Goal: Task Accomplishment & Management: Use online tool/utility

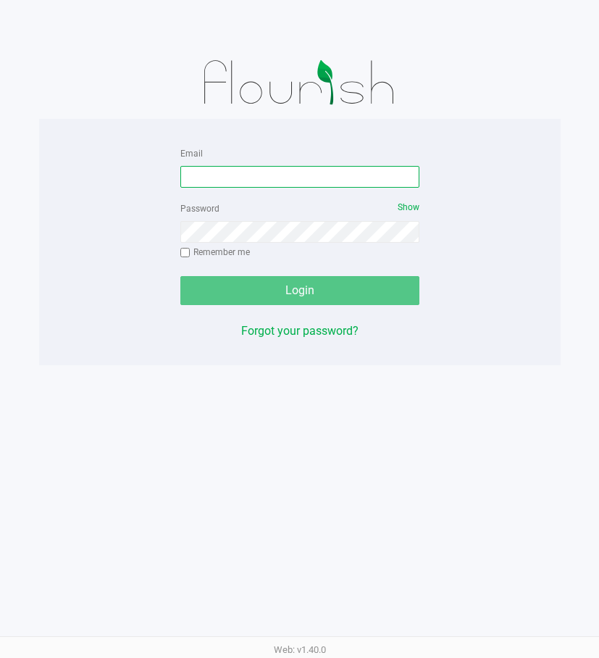
click at [199, 174] on input "Email" at bounding box center [299, 177] width 239 height 22
type input "[EMAIL_ADDRESS][DOMAIN_NAME]"
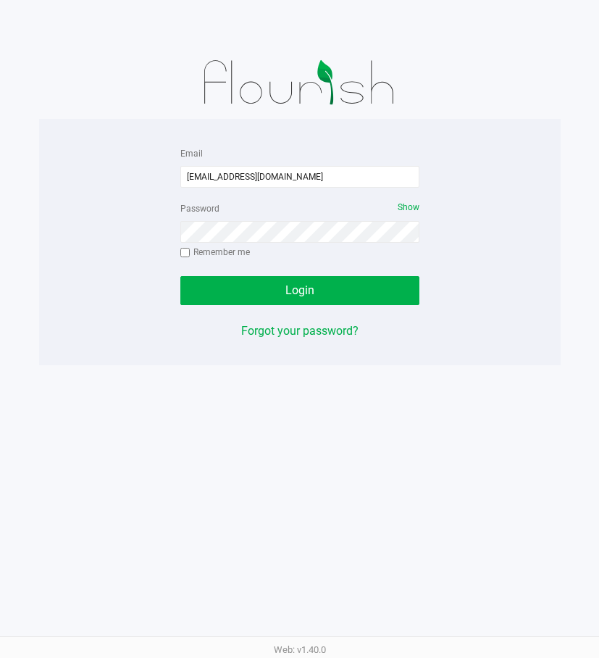
click at [183, 254] on input "Remember me" at bounding box center [185, 253] width 10 height 10
click at [183, 259] on div "Password Show Remember me" at bounding box center [299, 231] width 239 height 65
click at [188, 254] on input "Remember me" at bounding box center [185, 253] width 10 height 10
checkbox input "false"
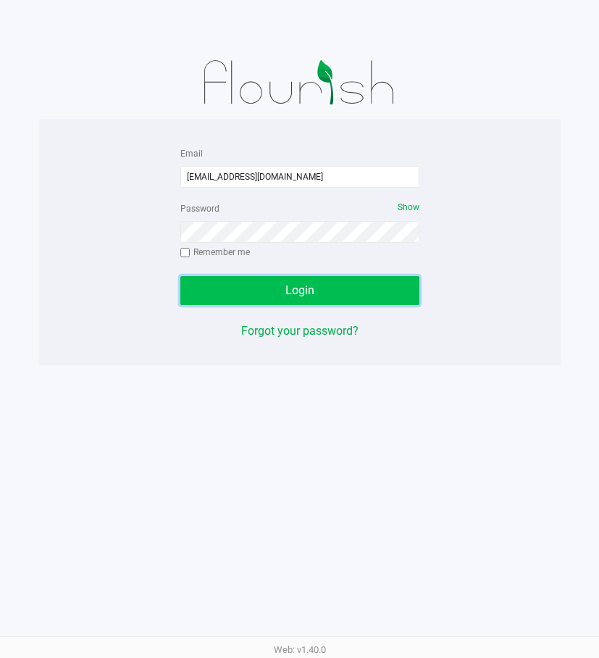
click at [235, 286] on button "Login" at bounding box center [299, 290] width 239 height 29
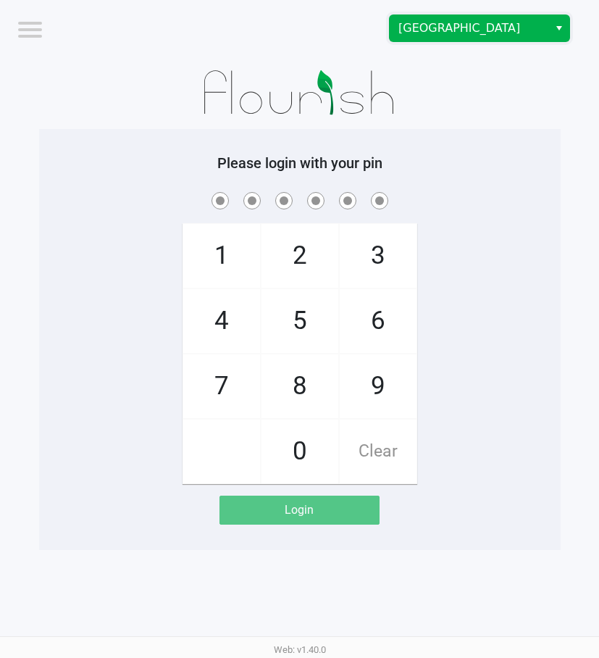
click at [501, 27] on span "[GEOGRAPHIC_DATA]" at bounding box center [468, 28] width 141 height 17
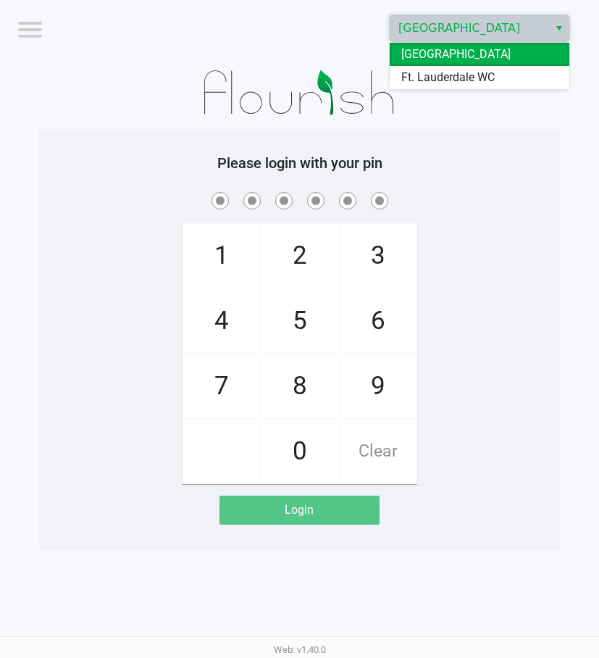
click at [472, 64] on li "[GEOGRAPHIC_DATA]" at bounding box center [480, 54] width 180 height 23
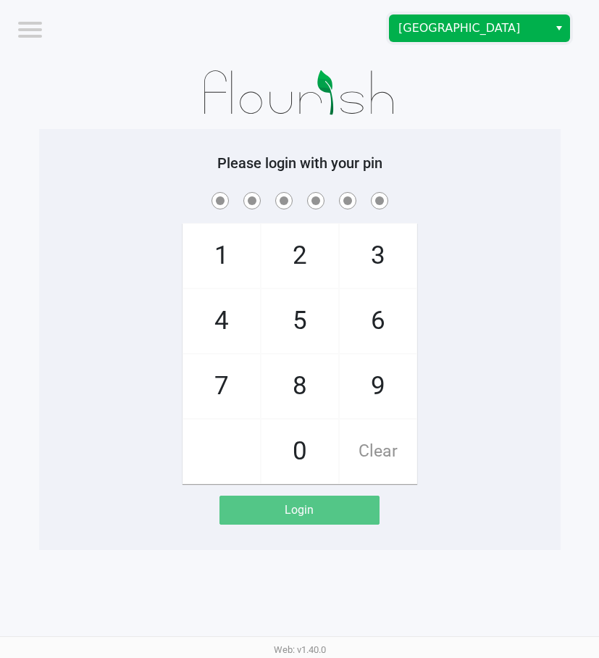
click at [493, 30] on span "[GEOGRAPHIC_DATA]" at bounding box center [468, 28] width 141 height 17
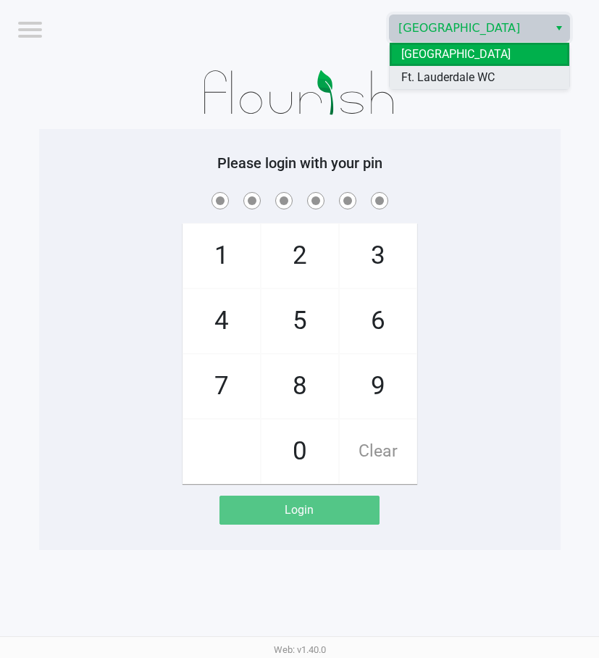
click at [472, 75] on span "Ft. Lauderdale WC" at bounding box center [447, 77] width 93 height 17
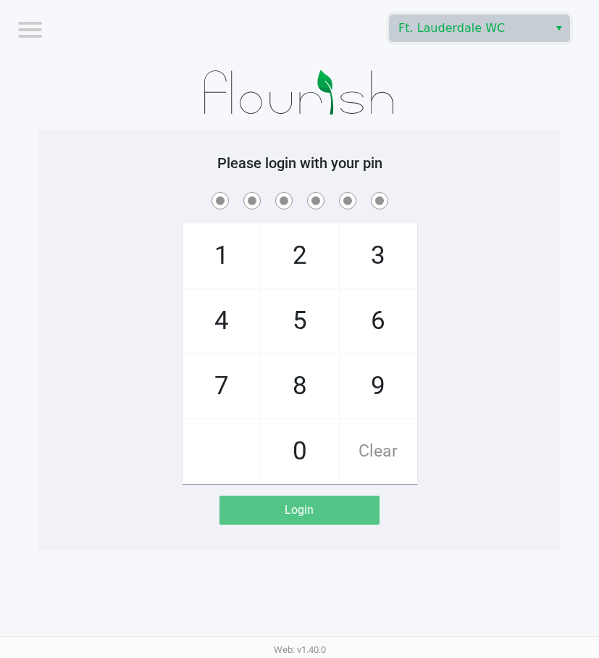
click at [390, 323] on span "6" at bounding box center [378, 321] width 77 height 64
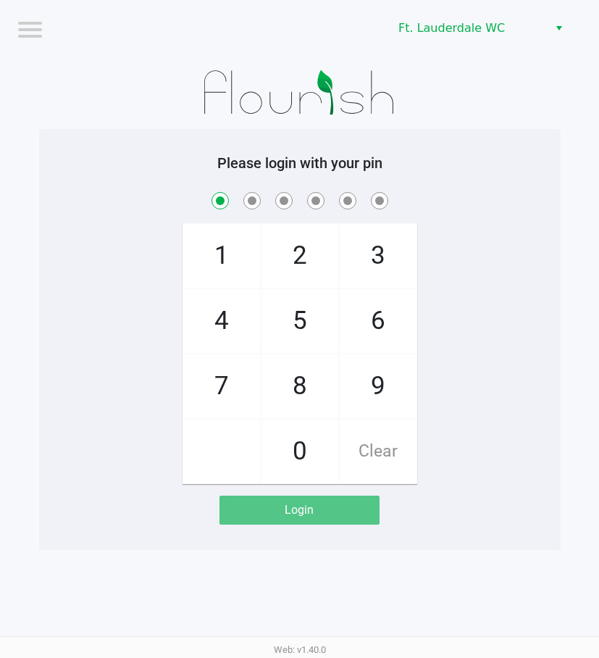
checkbox input "true"
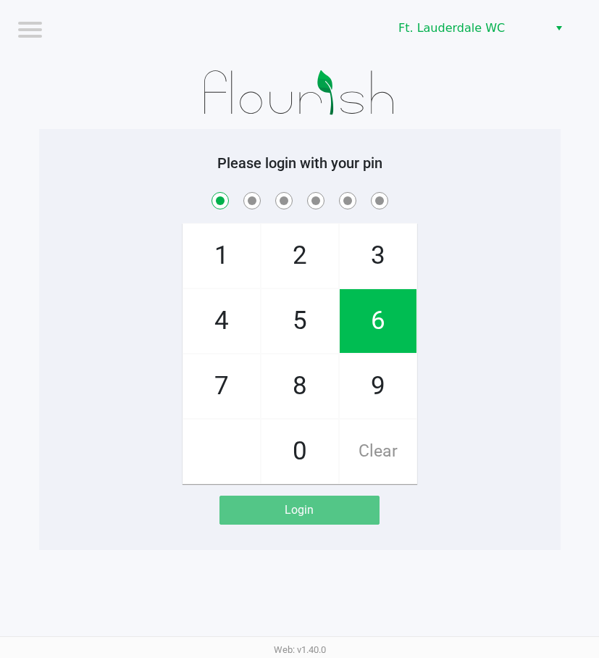
click at [372, 312] on span "6" at bounding box center [378, 321] width 77 height 64
checkbox input "true"
click at [302, 248] on span "2" at bounding box center [300, 256] width 77 height 64
checkbox input "true"
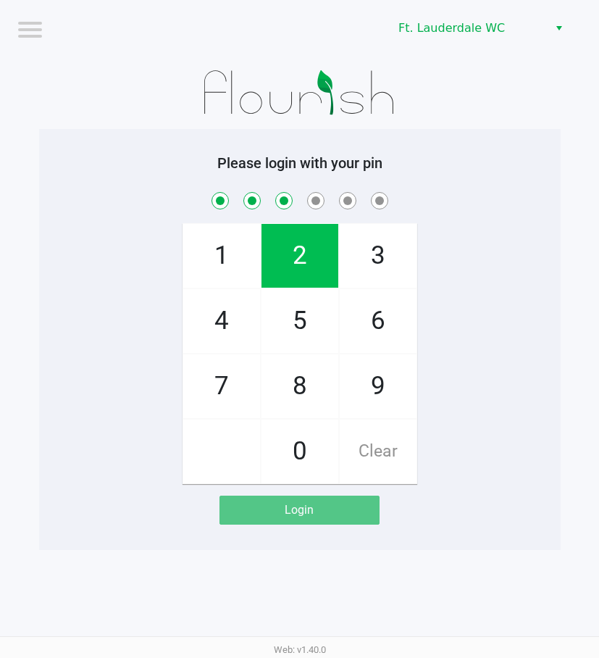
click at [295, 305] on span "5" at bounding box center [300, 321] width 77 height 64
checkbox input "true"
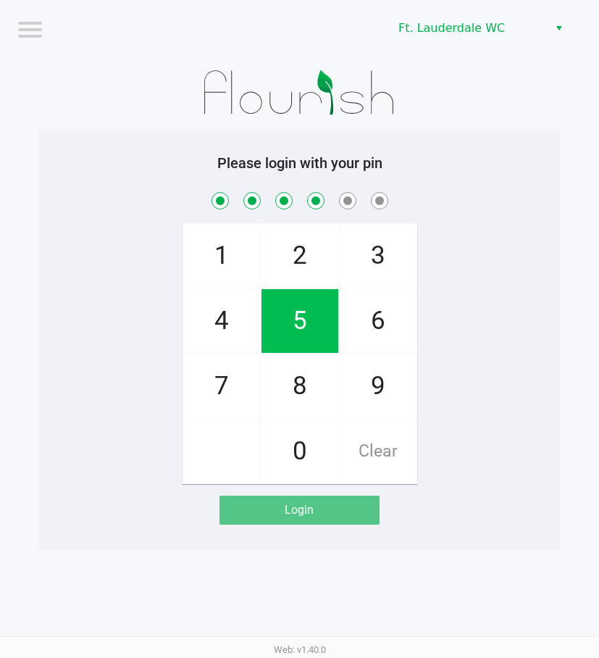
click at [356, 373] on span "9" at bounding box center [378, 386] width 77 height 64
checkbox input "true"
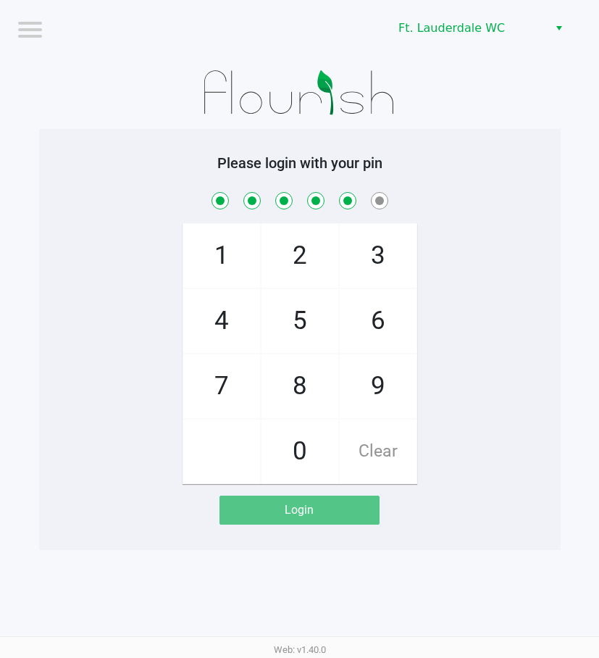
click at [309, 435] on span "0" at bounding box center [300, 451] width 77 height 64
checkbox input "true"
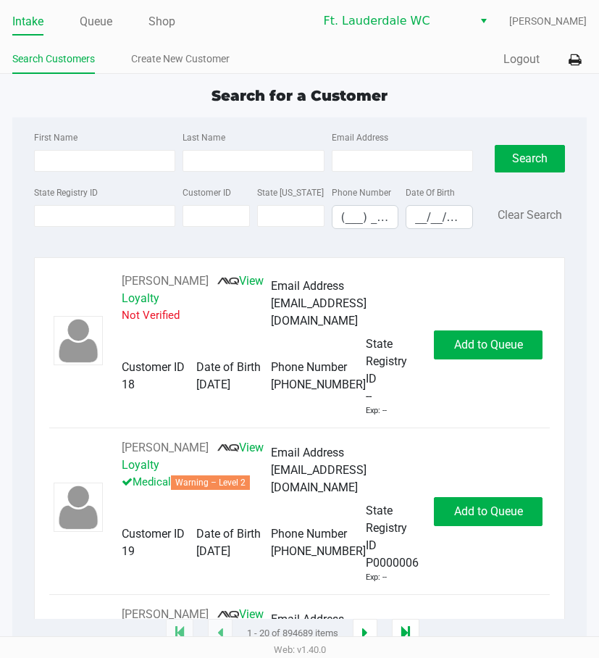
click at [96, 194] on label "State Registry ID" at bounding box center [66, 192] width 64 height 13
click at [96, 205] on input "State Registry ID" at bounding box center [105, 216] width 142 height 22
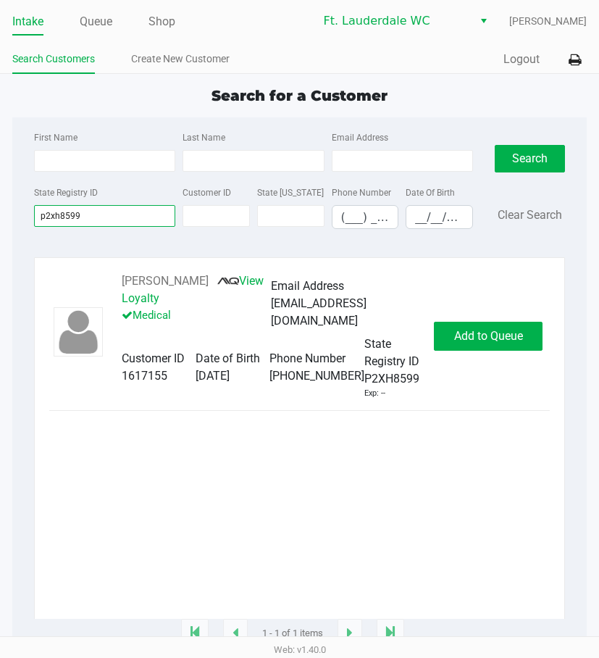
type input "p2xh8599"
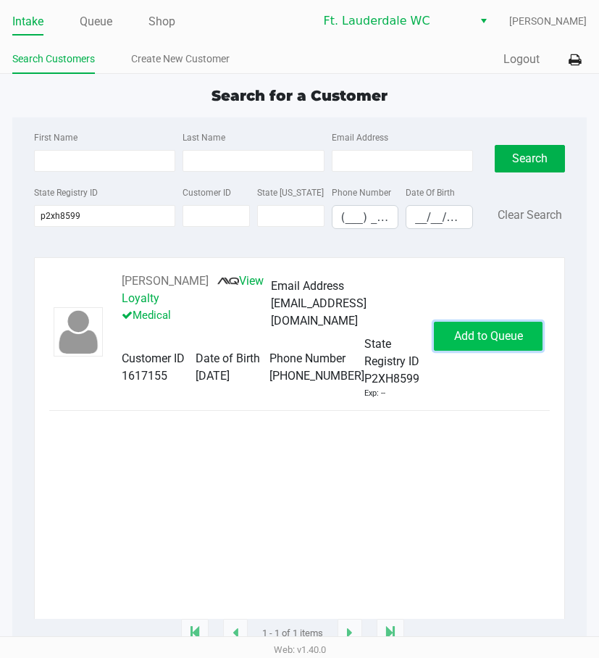
click at [488, 351] on button "Add to Queue" at bounding box center [488, 336] width 109 height 29
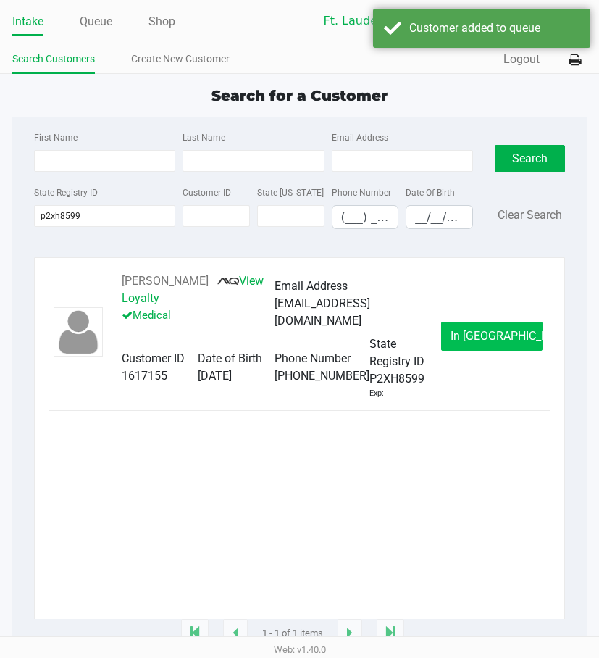
click at [467, 340] on button "In [GEOGRAPHIC_DATA]" at bounding box center [491, 336] width 101 height 29
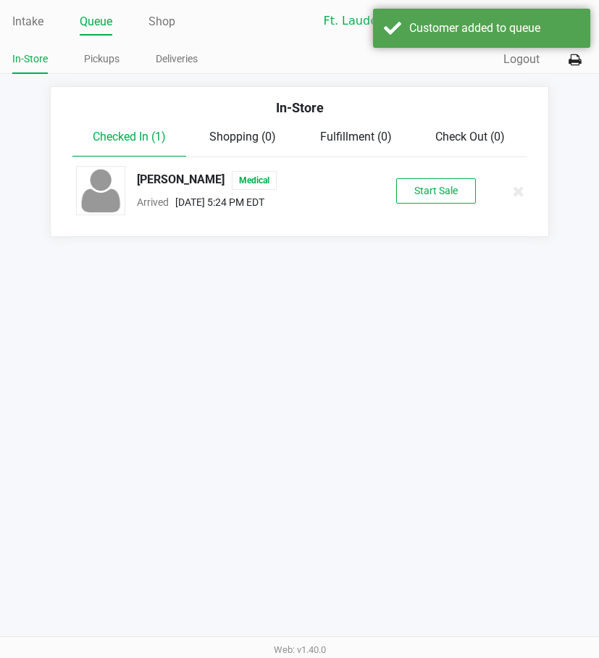
click at [414, 189] on button "Start Sale" at bounding box center [436, 190] width 80 height 25
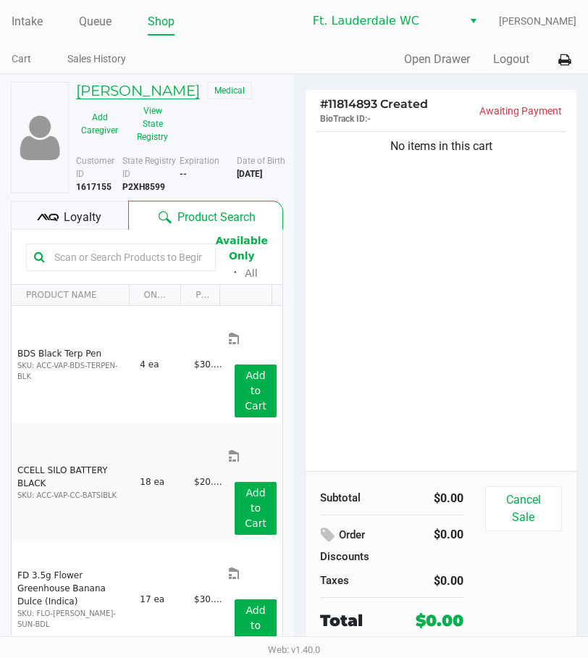
click at [200, 94] on h5 "[PERSON_NAME]" at bounding box center [138, 90] width 124 height 17
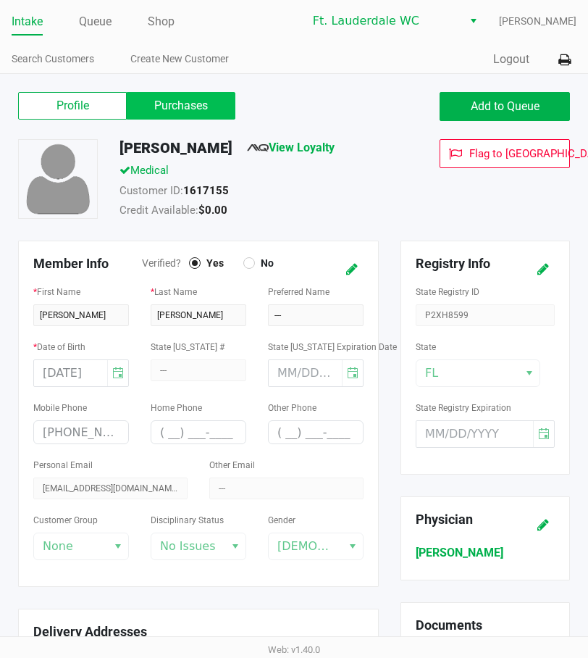
drag, startPoint x: 145, startPoint y: 112, endPoint x: 153, endPoint y: 112, distance: 8.0
click at [146, 112] on label "Purchases" at bounding box center [181, 106] width 109 height 28
click at [0, 0] on 1 "Purchases" at bounding box center [0, 0] width 0 height 0
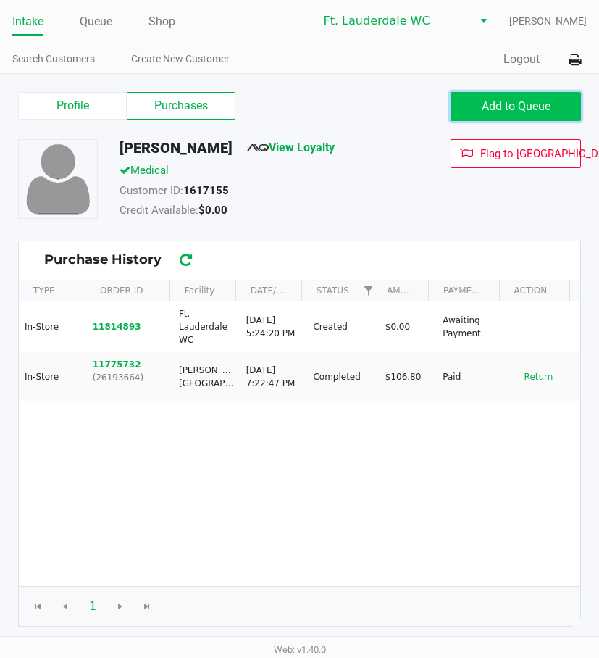
click at [539, 112] on span "Add to Queue" at bounding box center [516, 106] width 69 height 14
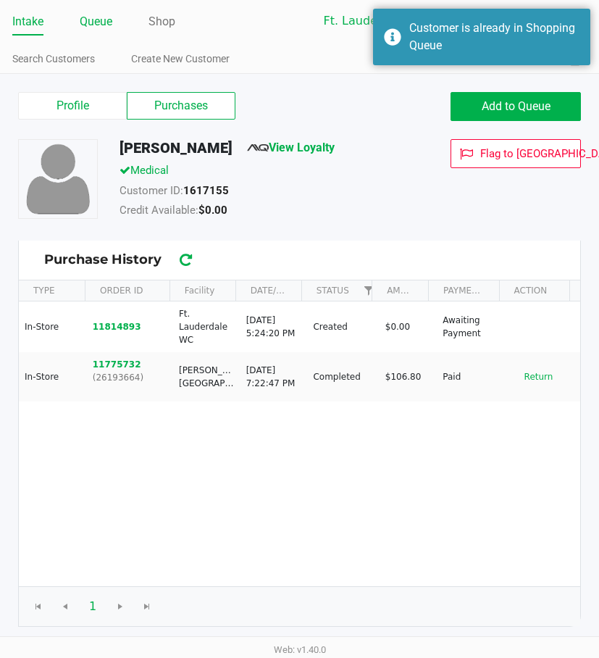
click at [103, 22] on link "Queue" at bounding box center [96, 22] width 33 height 20
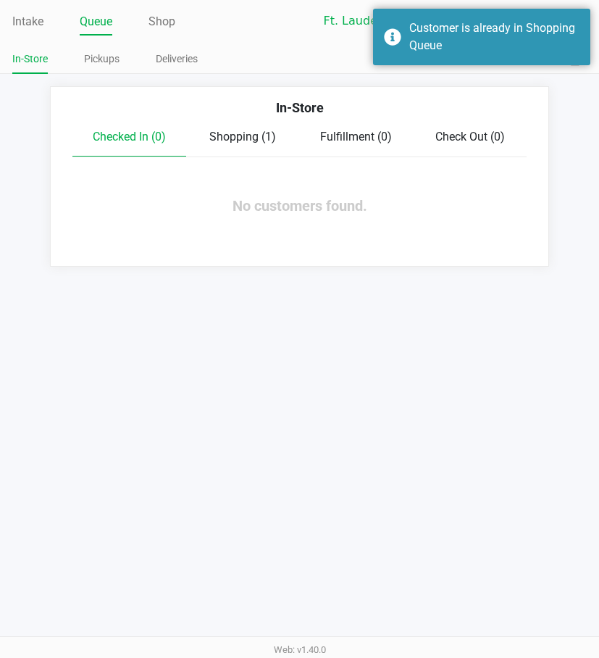
drag, startPoint x: 281, startPoint y: 141, endPoint x: 259, endPoint y: 134, distance: 22.9
click at [278, 141] on div "Shopping (1)" at bounding box center [243, 136] width 114 height 17
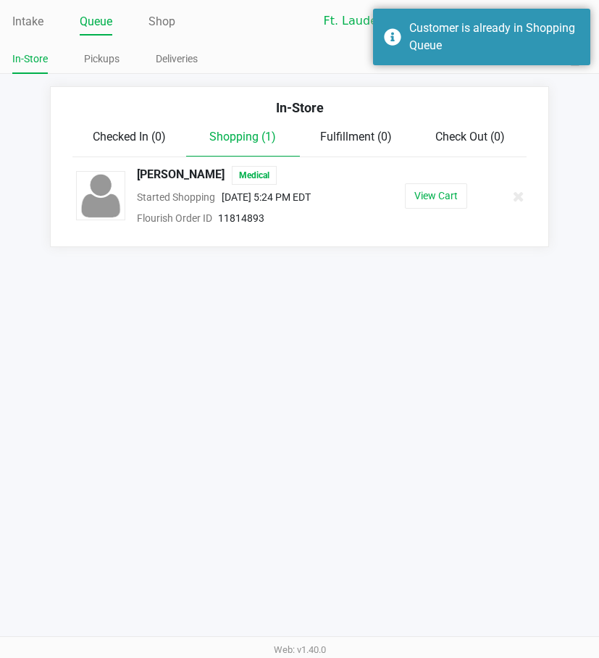
click at [252, 131] on span "Shopping (1)" at bounding box center [242, 137] width 67 height 14
click at [432, 193] on button "View Cart" at bounding box center [436, 195] width 62 height 25
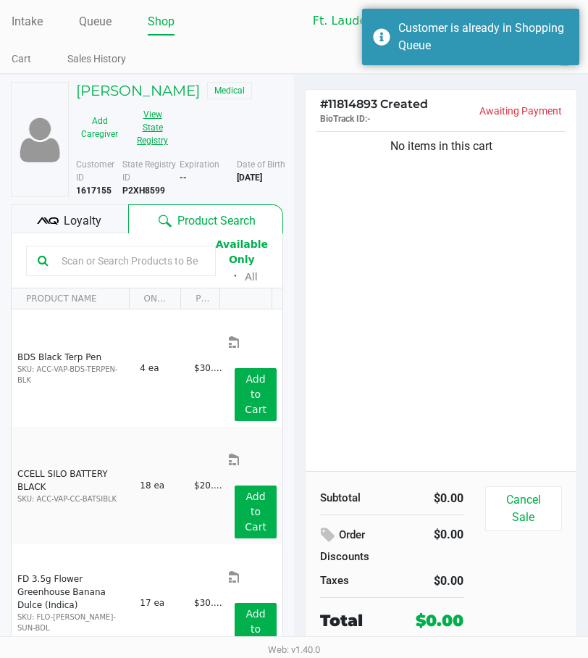
click at [149, 117] on button "View State Registry" at bounding box center [148, 127] width 41 height 49
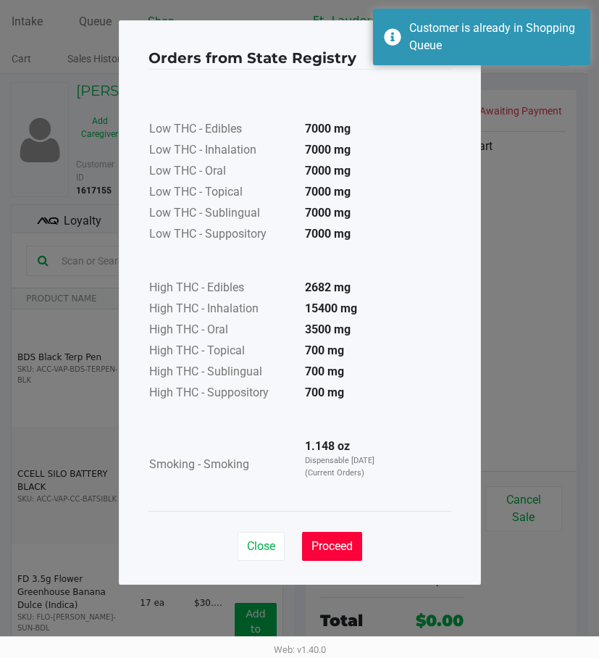
click at [342, 537] on button "Proceed" at bounding box center [332, 546] width 60 height 29
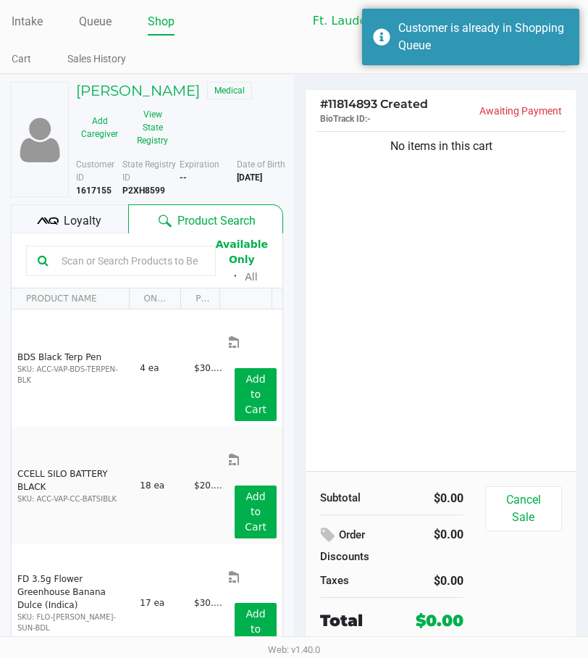
click at [398, 413] on div "Low THC - Edibles 7000 mg Low THC - Inhalation 7000 mg Low THC - Oral 7000 mg L…" at bounding box center [294, 254] width 303 height 406
click at [441, 343] on div "No items in this cart" at bounding box center [441, 299] width 271 height 343
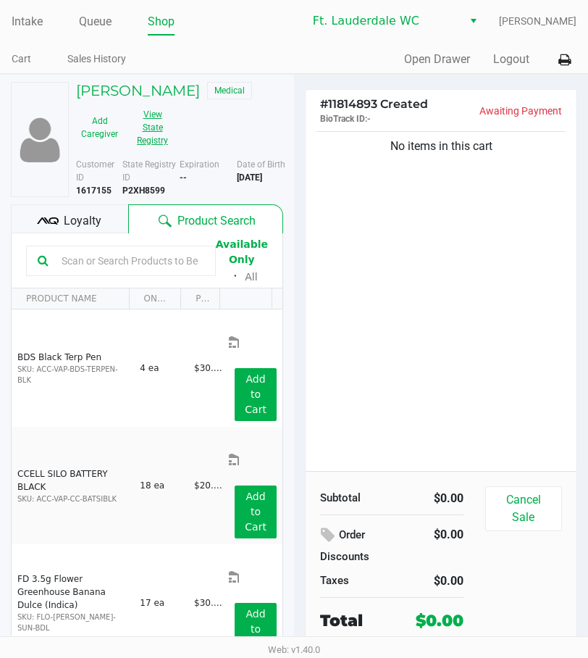
click at [145, 121] on button "View State Registry" at bounding box center [148, 127] width 41 height 49
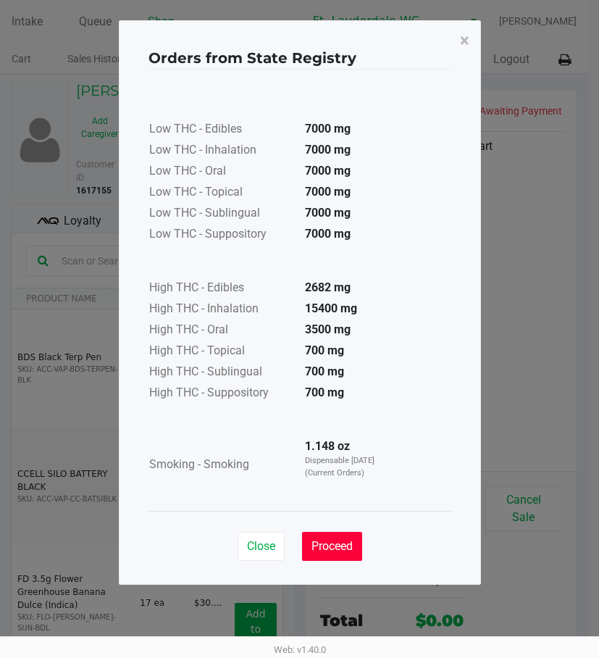
click at [315, 536] on button "Proceed" at bounding box center [332, 546] width 60 height 29
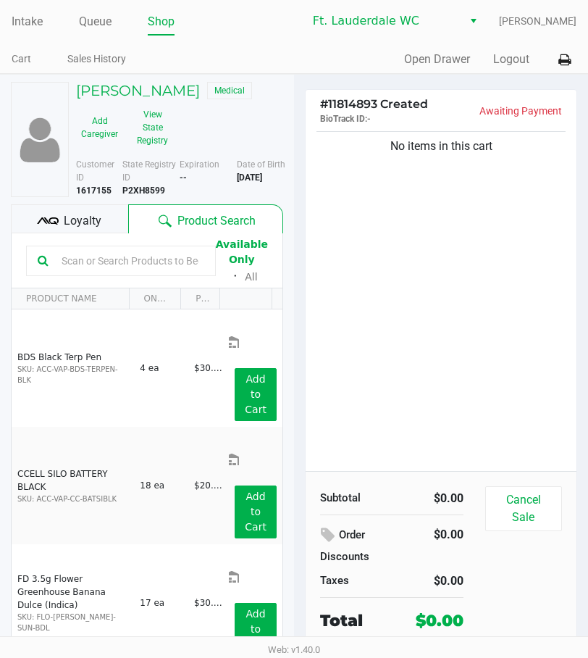
click at [439, 345] on div "Low THC - Edibles 7000 mg Low THC - Inhalation 7000 mg Low THC - Oral 7000 mg L…" at bounding box center [294, 254] width 303 height 406
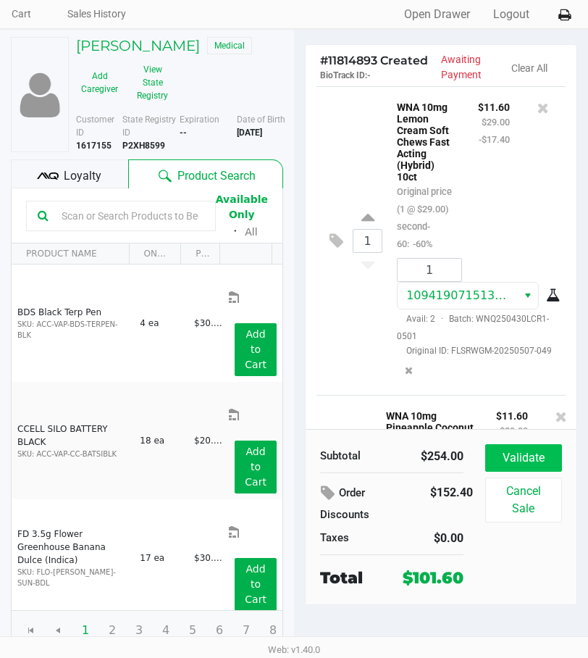
click at [527, 446] on button "Validate" at bounding box center [523, 458] width 77 height 28
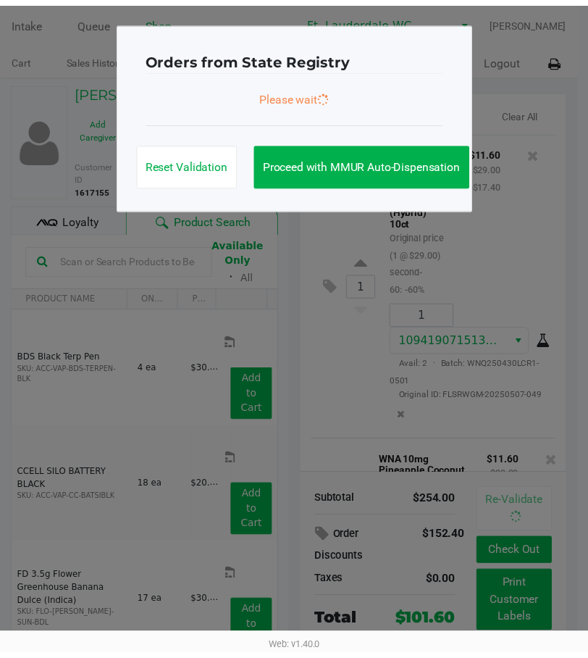
scroll to position [2183, 0]
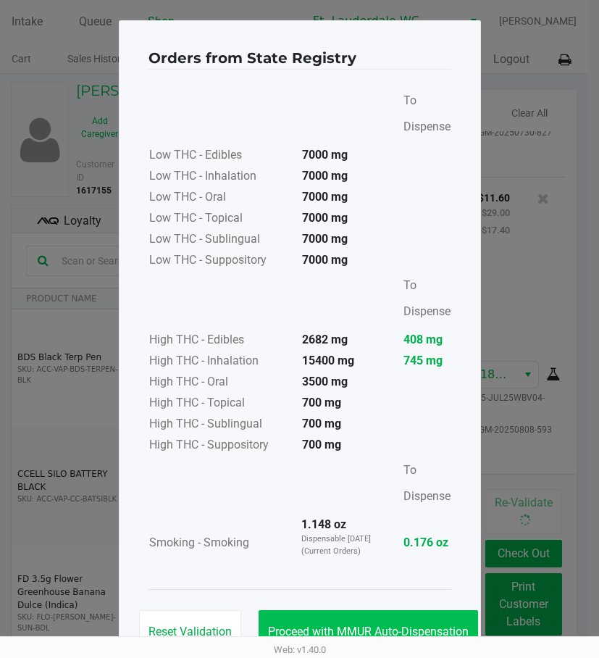
click at [404, 612] on button "Proceed with MMUR Auto-Dispensation" at bounding box center [369, 631] width 220 height 43
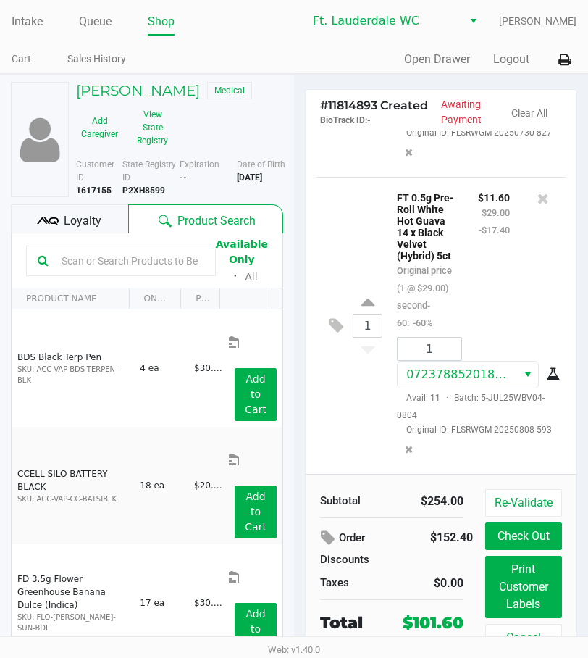
scroll to position [45, 0]
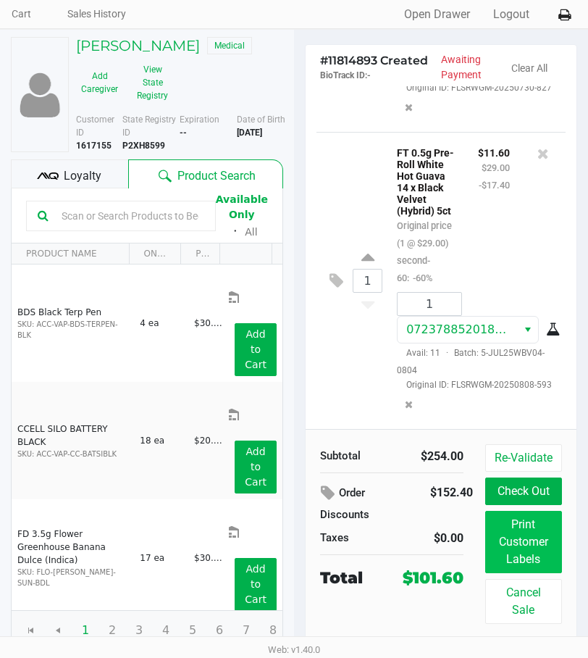
click at [535, 549] on button "Print Customer Labels" at bounding box center [523, 542] width 77 height 62
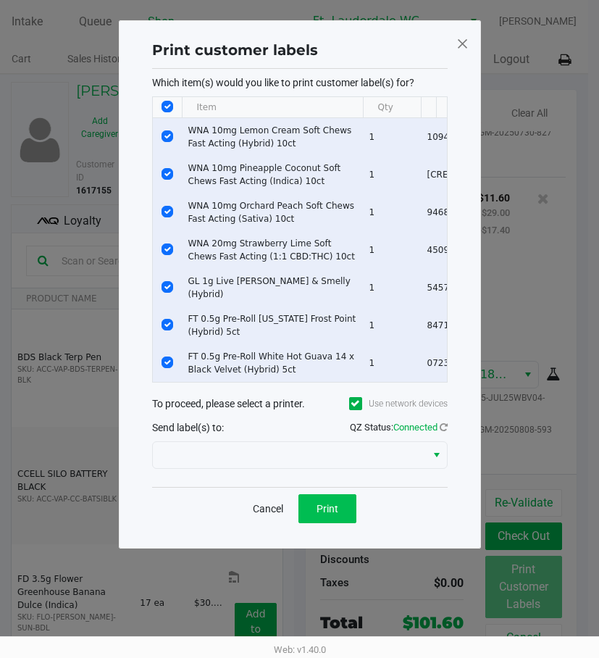
click at [331, 514] on span "Print" at bounding box center [328, 509] width 22 height 12
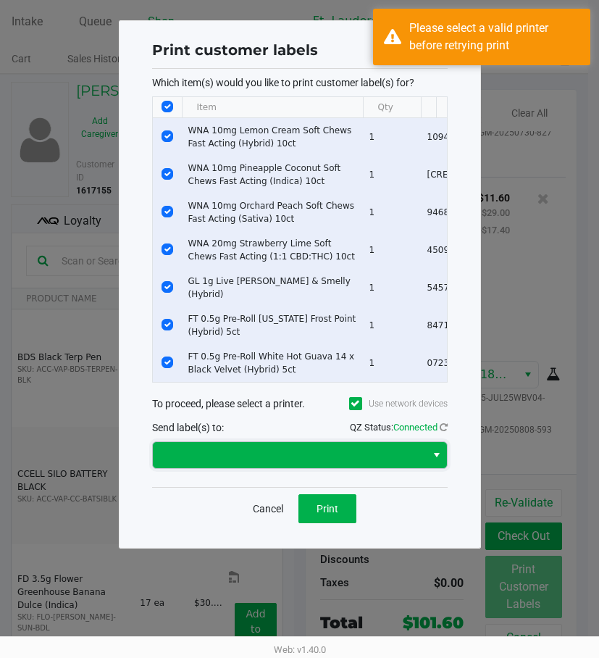
click at [330, 454] on span at bounding box center [289, 455] width 273 height 26
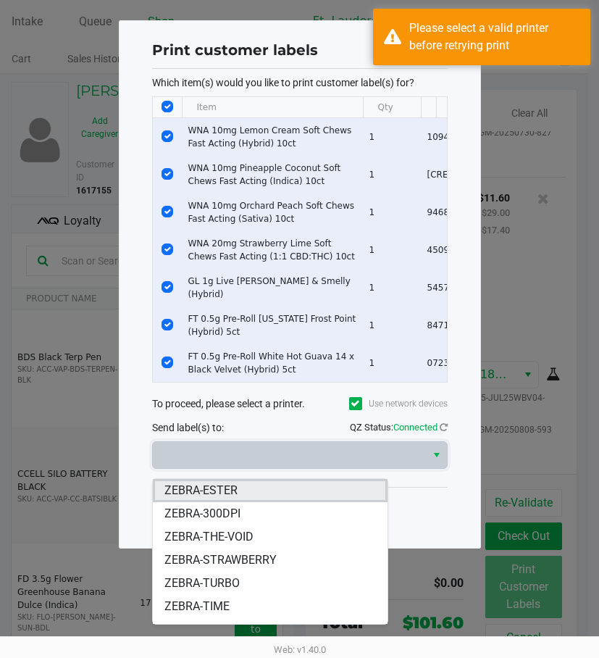
click at [233, 485] on span "ZEBRA-ESTER" at bounding box center [200, 490] width 73 height 17
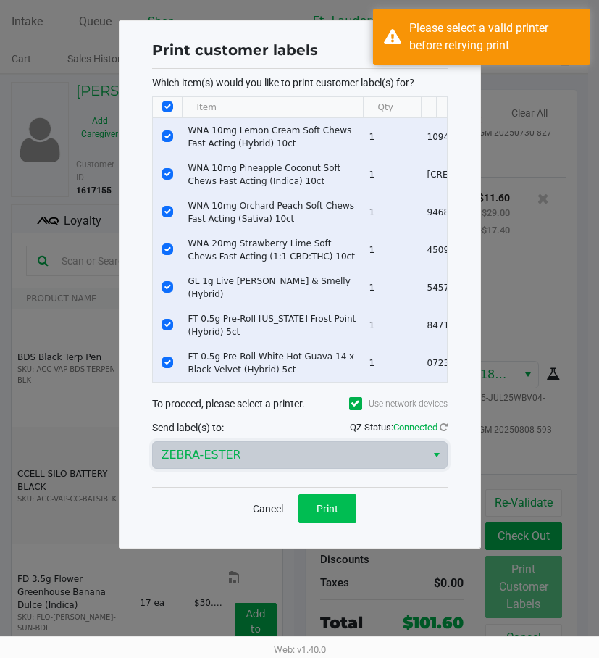
click at [329, 506] on button "Print" at bounding box center [327, 508] width 58 height 29
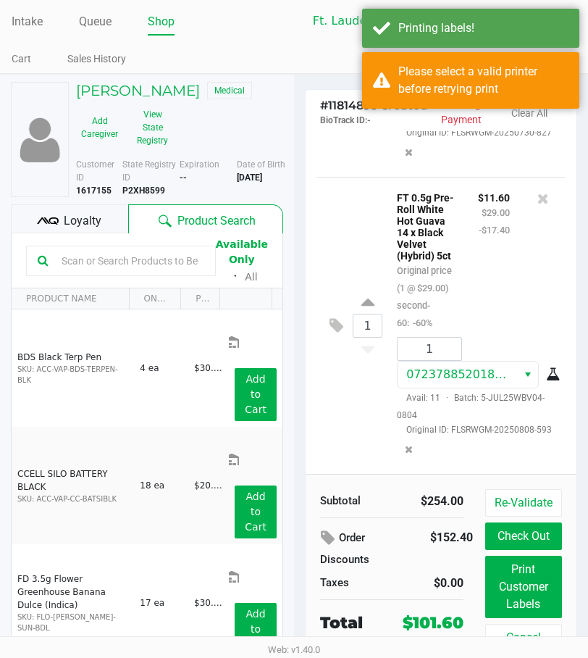
click at [501, 89] on div "# 11814893 Created BioTrack ID: - Awaiting Payment Clear All 1 WNA 10mg Lemon C…" at bounding box center [441, 386] width 272 height 595
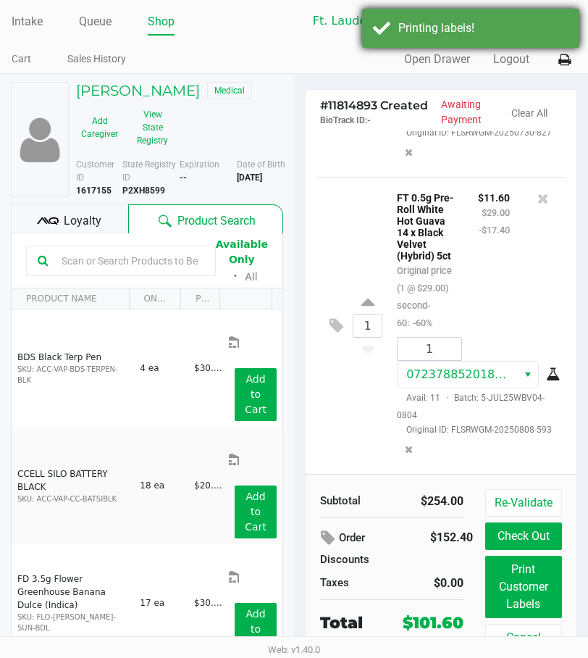
click at [506, 25] on div "Printing labels!" at bounding box center [483, 28] width 170 height 17
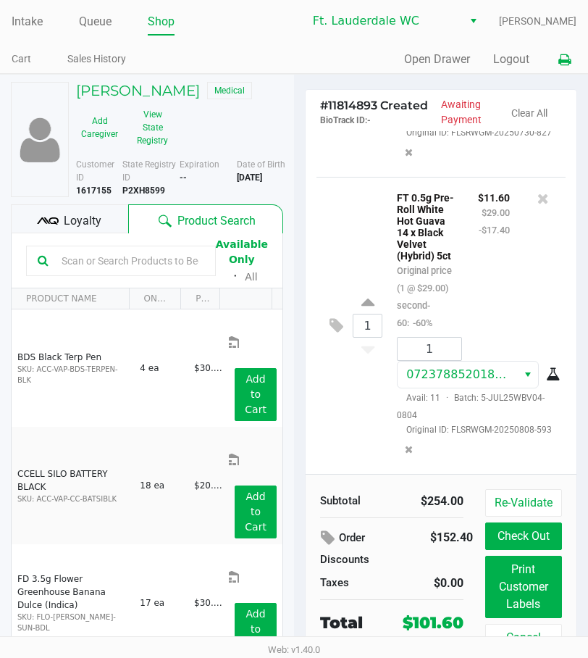
click at [569, 62] on icon at bounding box center [565, 60] width 12 height 10
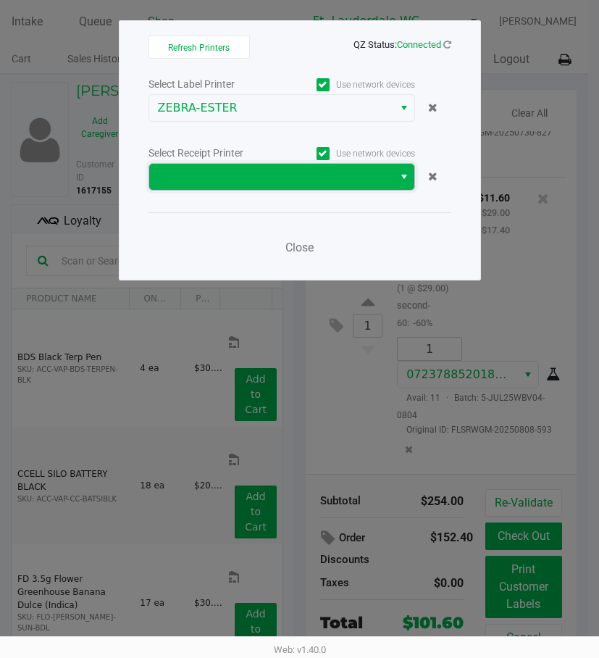
click at [260, 168] on span at bounding box center [271, 176] width 227 height 17
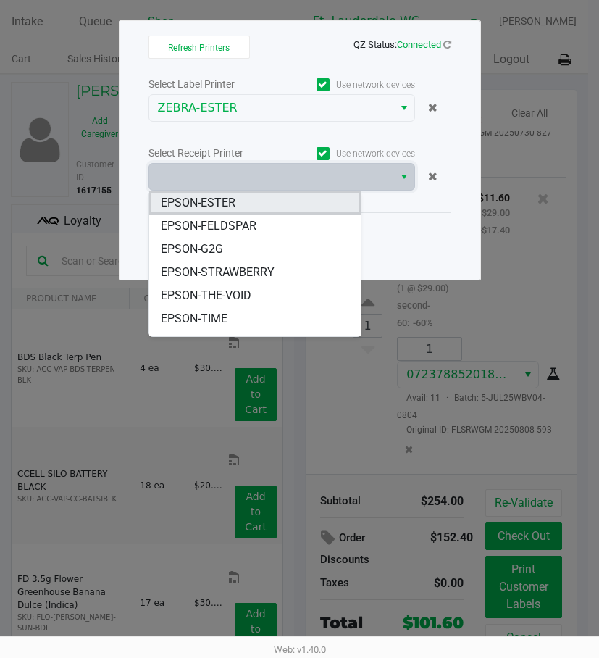
click at [251, 192] on li "EPSON-ESTER" at bounding box center [255, 202] width 212 height 23
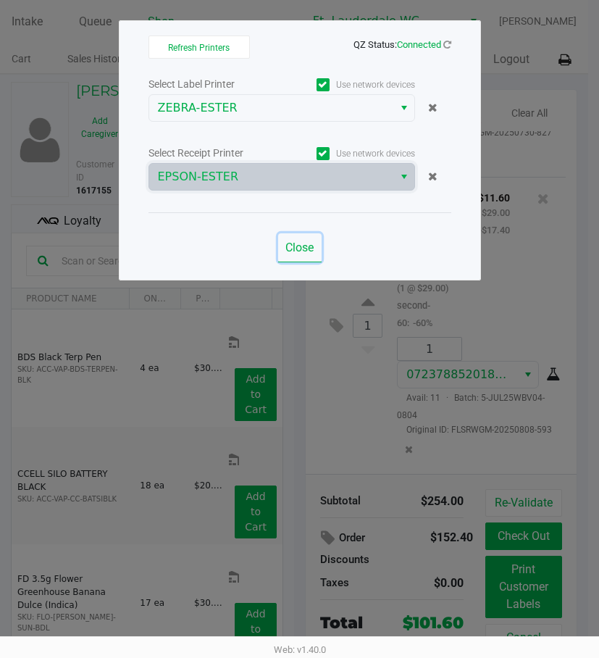
click at [296, 257] on button "Close" at bounding box center [299, 247] width 43 height 29
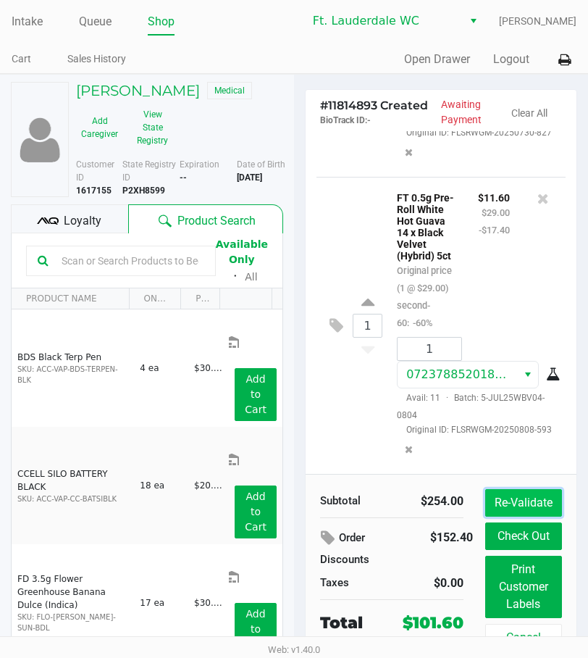
click at [530, 495] on button "Re-Validate" at bounding box center [523, 503] width 77 height 28
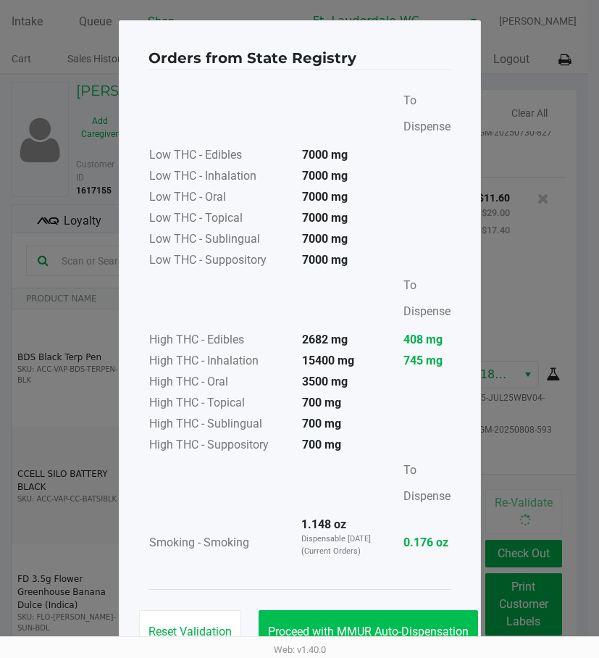
click at [396, 616] on button "Proceed with MMUR Auto-Dispensation" at bounding box center [369, 631] width 220 height 43
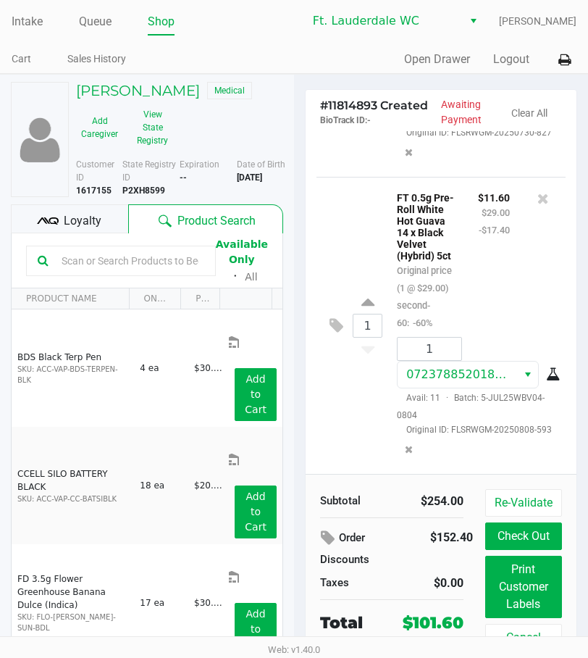
scroll to position [45, 0]
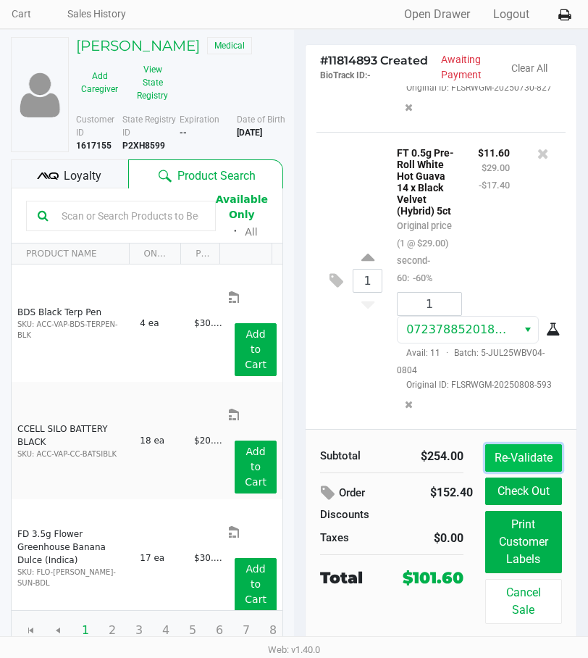
click at [534, 451] on button "Re-Validate" at bounding box center [523, 458] width 77 height 28
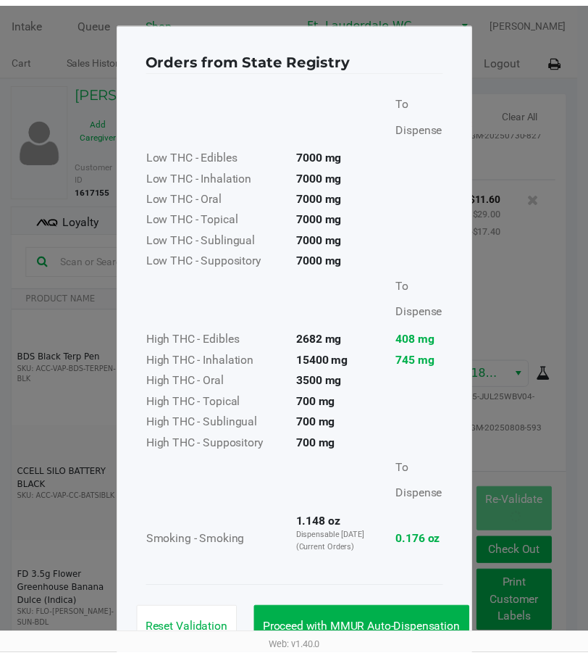
scroll to position [40, 0]
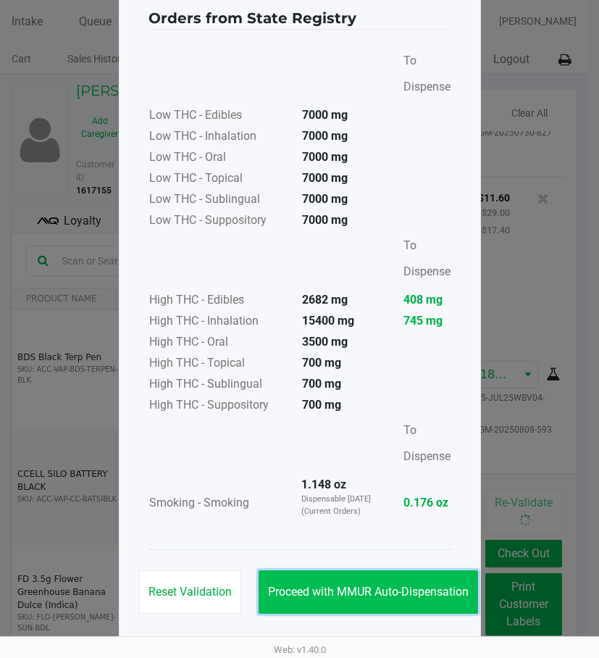
click at [399, 588] on span "Proceed with MMUR Auto-Dispensation" at bounding box center [368, 592] width 201 height 14
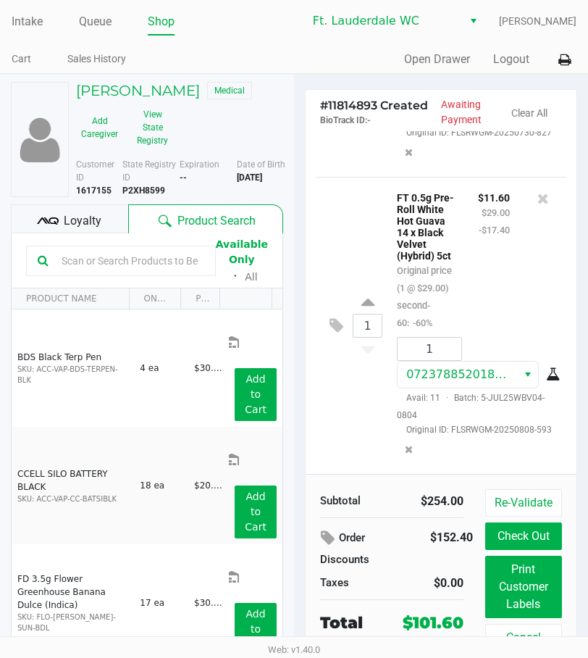
scroll to position [45, 0]
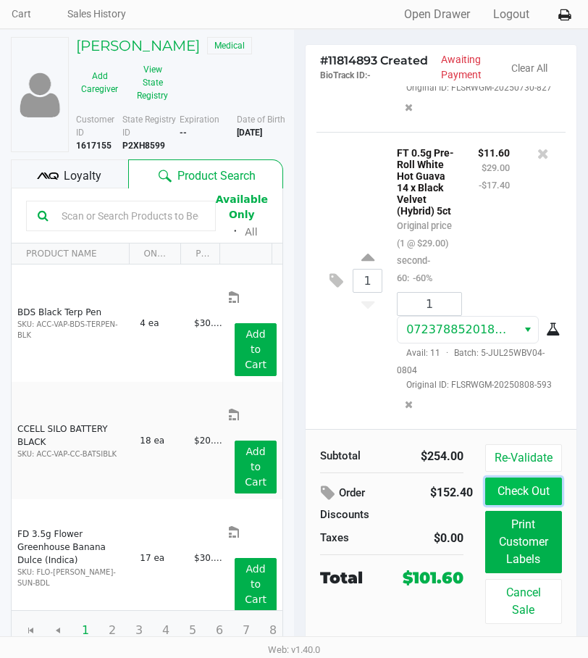
click at [538, 505] on button "Check Out" at bounding box center [523, 491] width 77 height 28
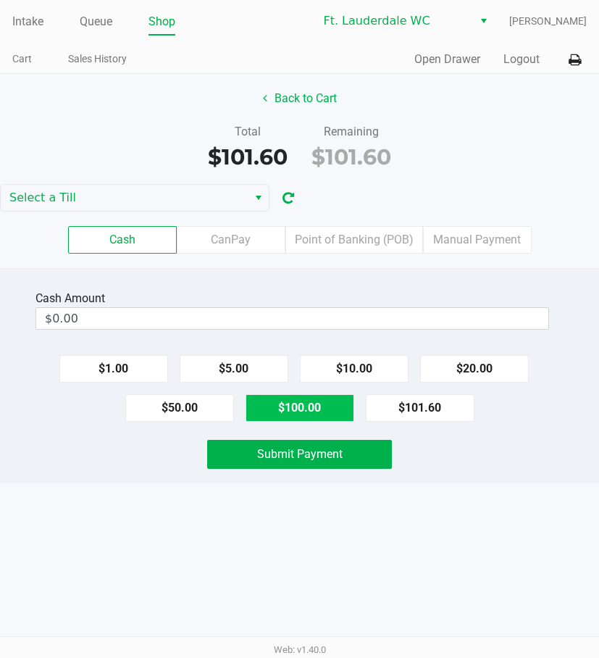
click at [307, 412] on button "$100.00" at bounding box center [300, 408] width 109 height 28
click at [243, 375] on button "$5.00" at bounding box center [234, 369] width 109 height 28
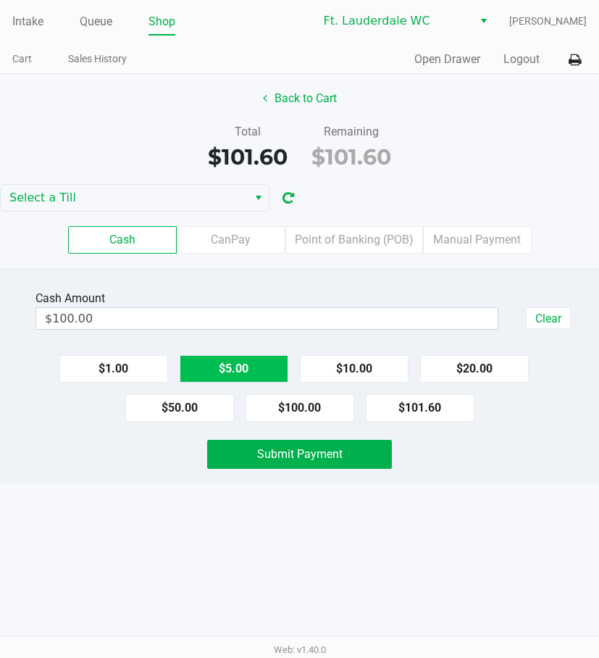
type input "$105.00"
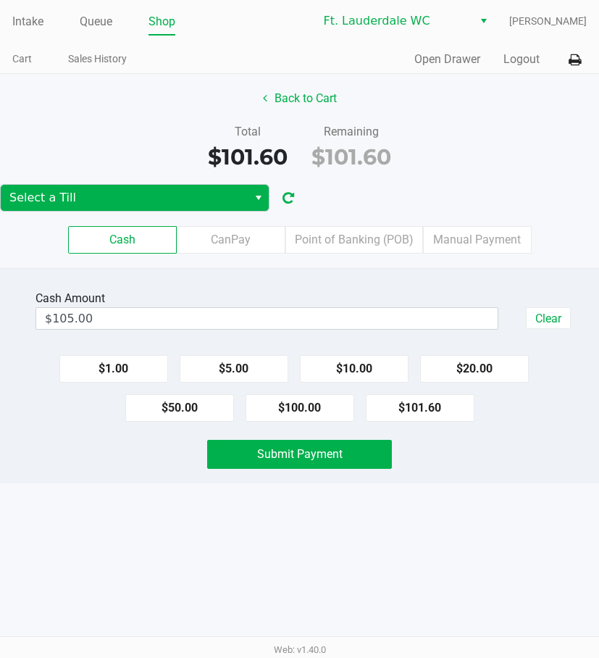
click at [226, 193] on span "Select a Till" at bounding box center [124, 197] width 230 height 17
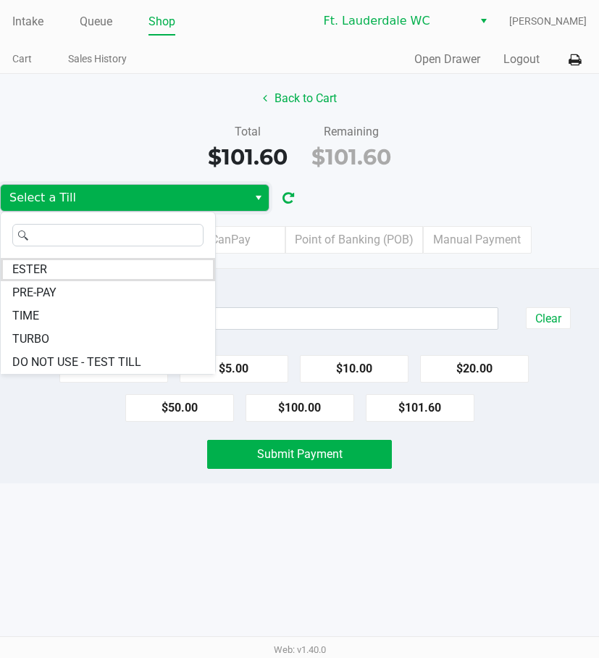
click at [158, 261] on li "ESTER" at bounding box center [108, 269] width 214 height 23
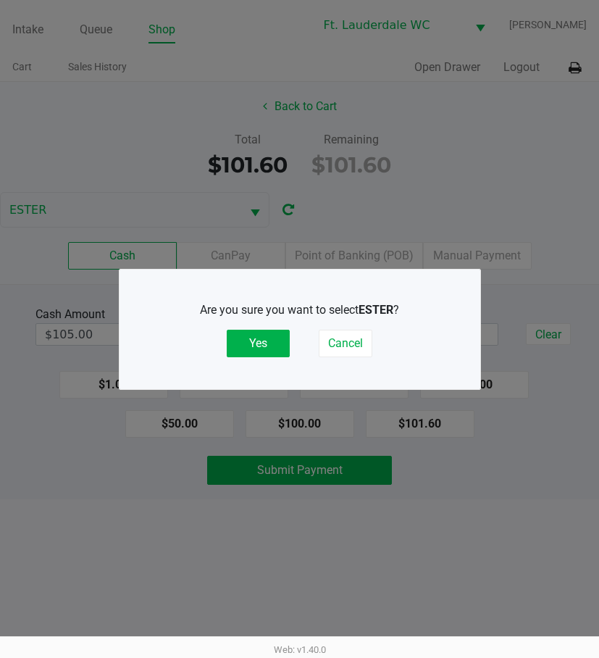
click at [275, 340] on button "Yes" at bounding box center [258, 344] width 63 height 28
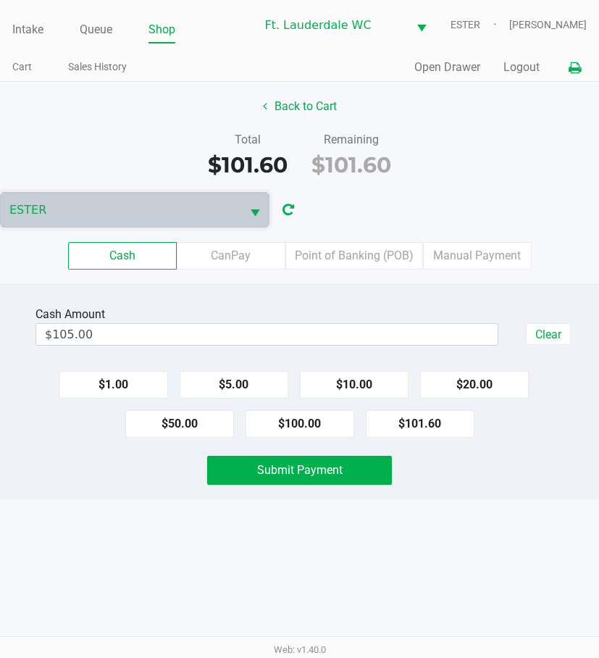
click at [577, 64] on icon at bounding box center [575, 68] width 12 height 10
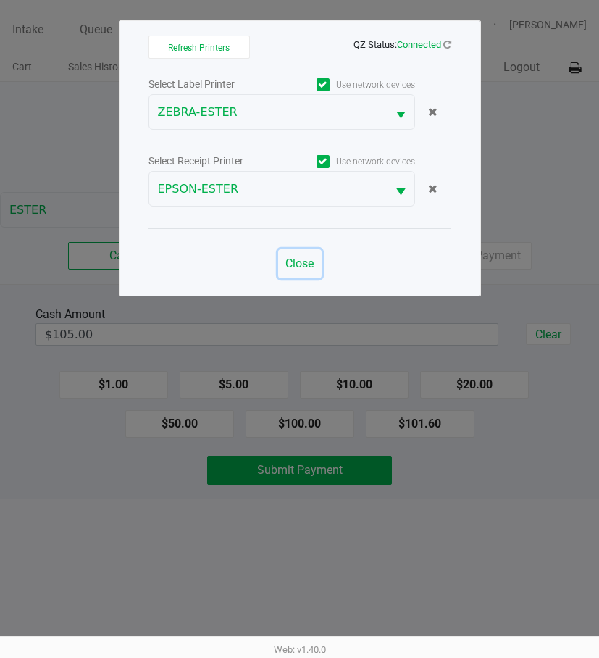
click at [280, 259] on button "Close" at bounding box center [299, 263] width 43 height 29
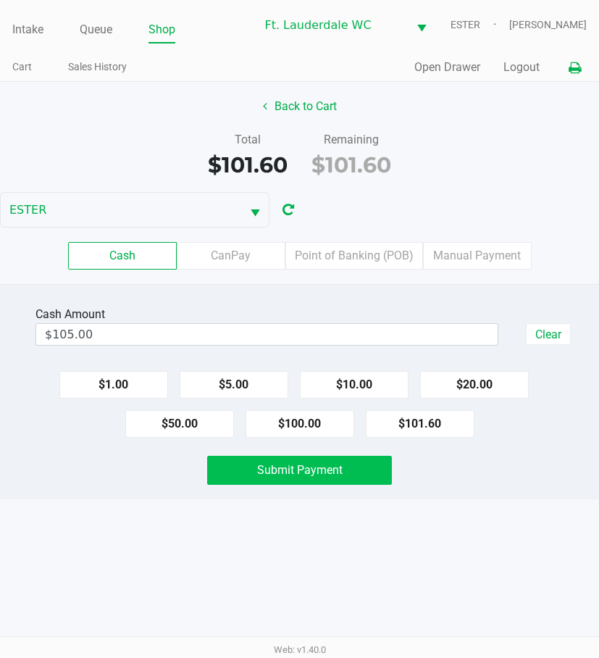
click at [296, 475] on span "Submit Payment" at bounding box center [299, 470] width 85 height 14
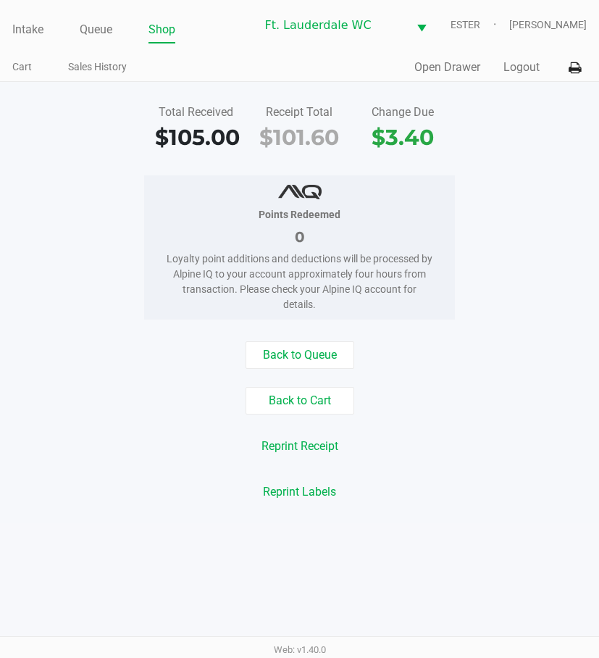
click at [537, 65] on button "Logout" at bounding box center [521, 67] width 36 height 17
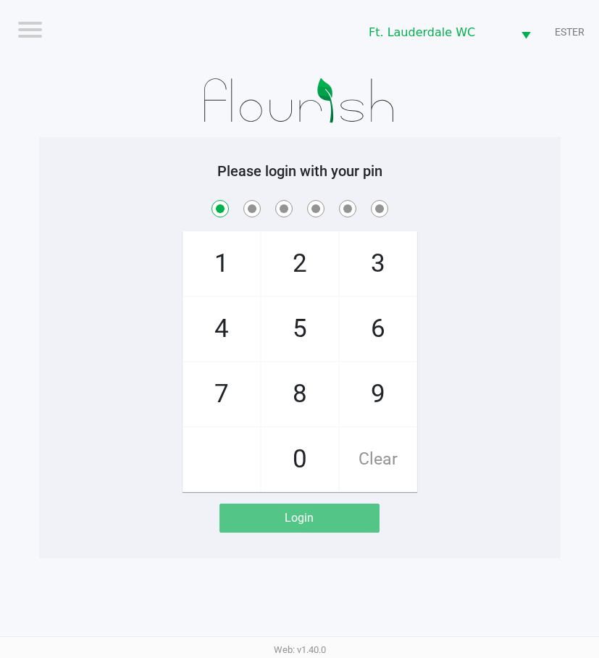
checkbox input "true"
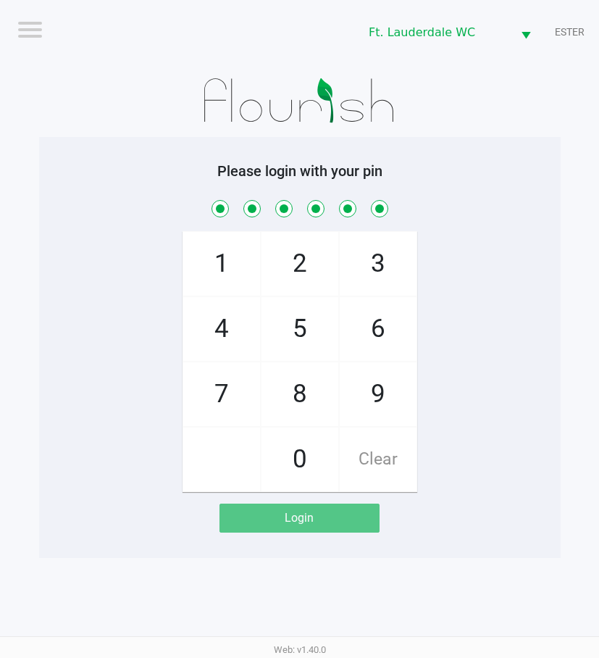
checkbox input "true"
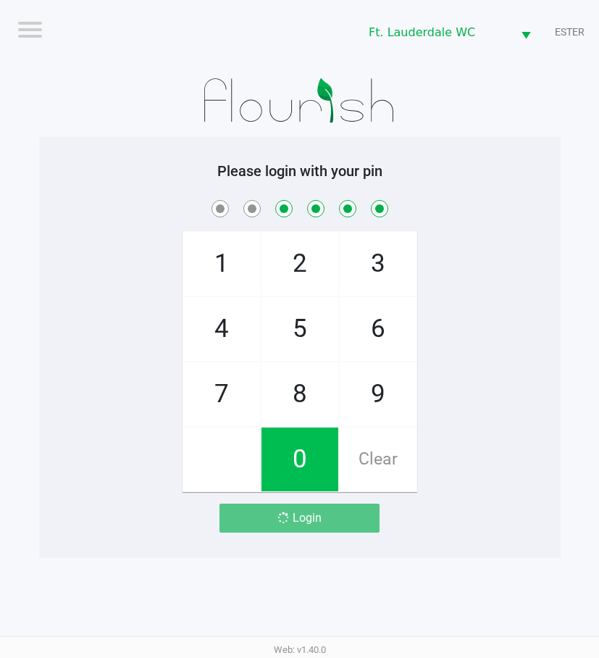
checkbox input "false"
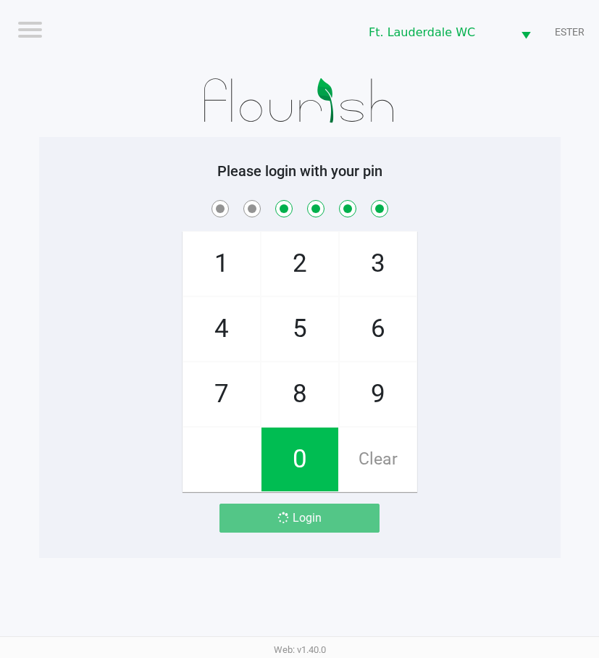
checkbox input "false"
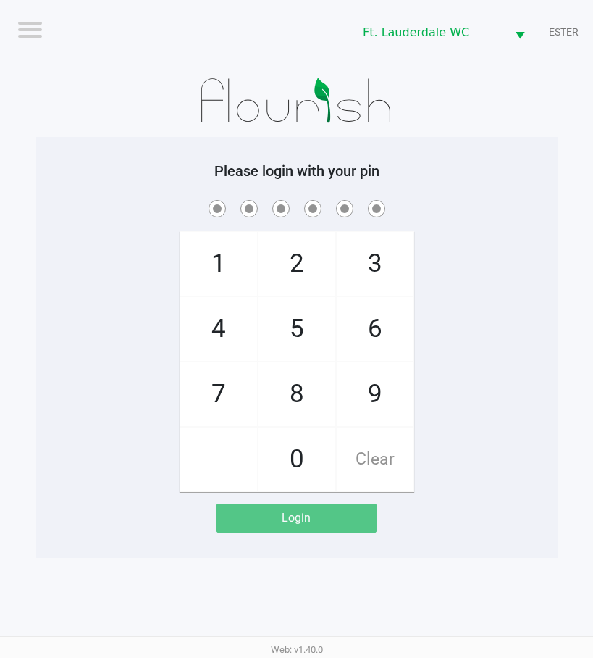
click at [312, 392] on span "8" at bounding box center [297, 394] width 77 height 64
checkbox input "true"
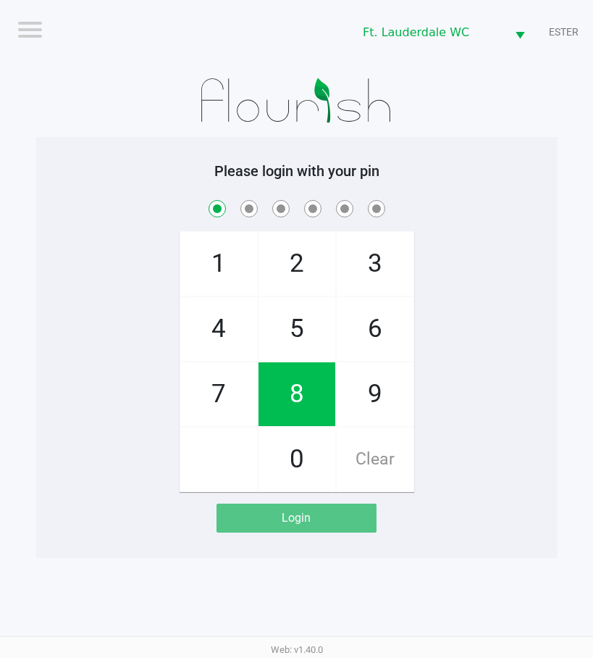
click at [217, 243] on span "1" at bounding box center [218, 264] width 77 height 64
checkbox input "true"
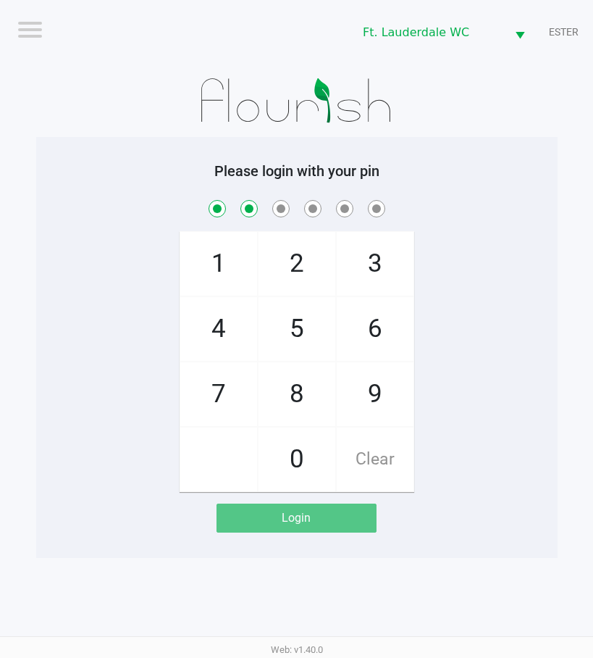
click at [373, 391] on span "9" at bounding box center [375, 394] width 77 height 64
checkbox input "true"
click at [305, 454] on span "0" at bounding box center [297, 459] width 77 height 64
checkbox input "true"
click at [313, 455] on span "0" at bounding box center [297, 459] width 77 height 64
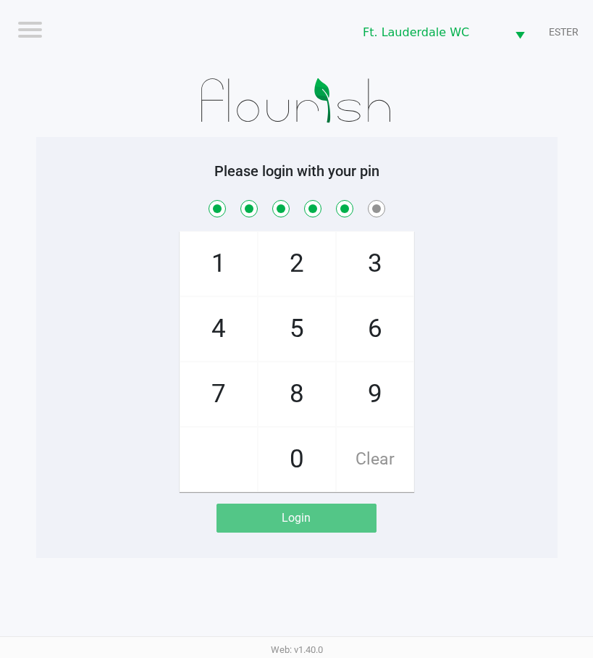
checkbox input "true"
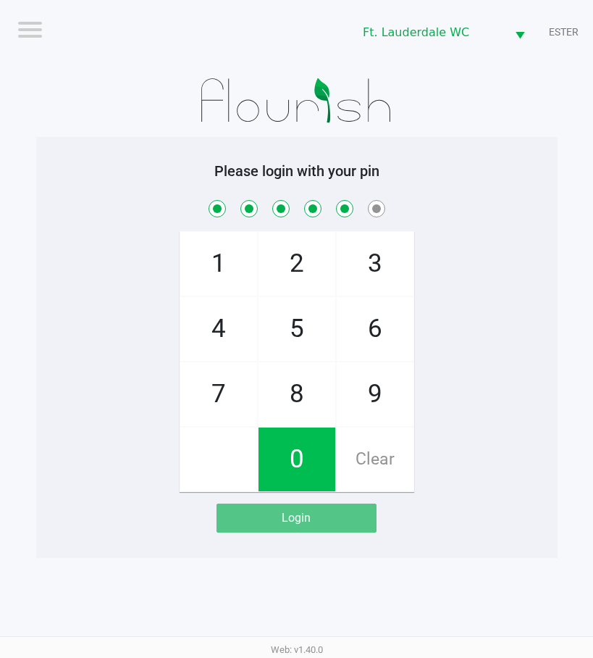
click at [290, 278] on span "2" at bounding box center [297, 264] width 77 height 64
checkbox input "true"
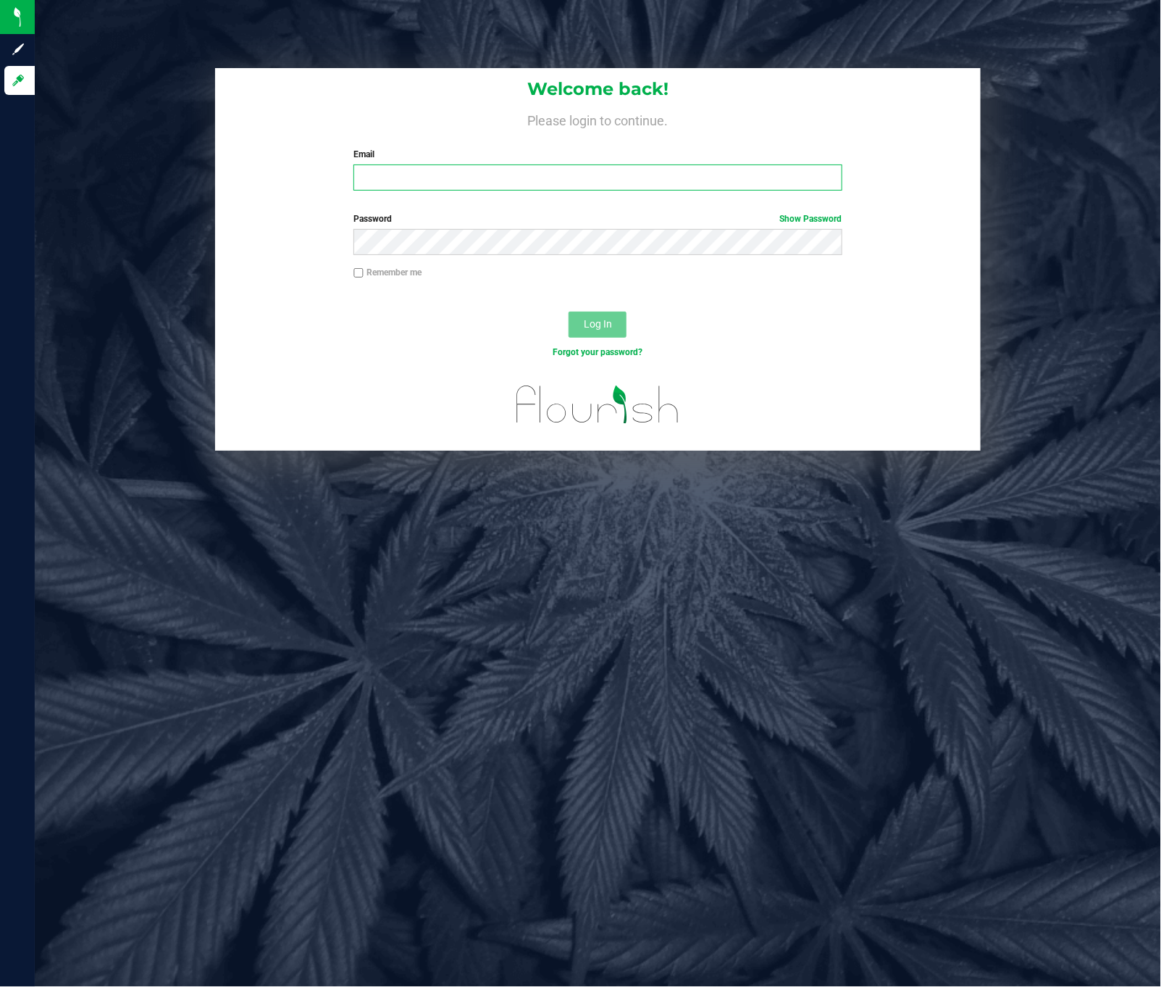
click at [383, 183] on input "Email" at bounding box center [598, 177] width 488 height 26
type input "[EMAIL_ADDRESS][DOMAIN_NAME]"
click at [569, 312] on button "Log In" at bounding box center [598, 325] width 58 height 26
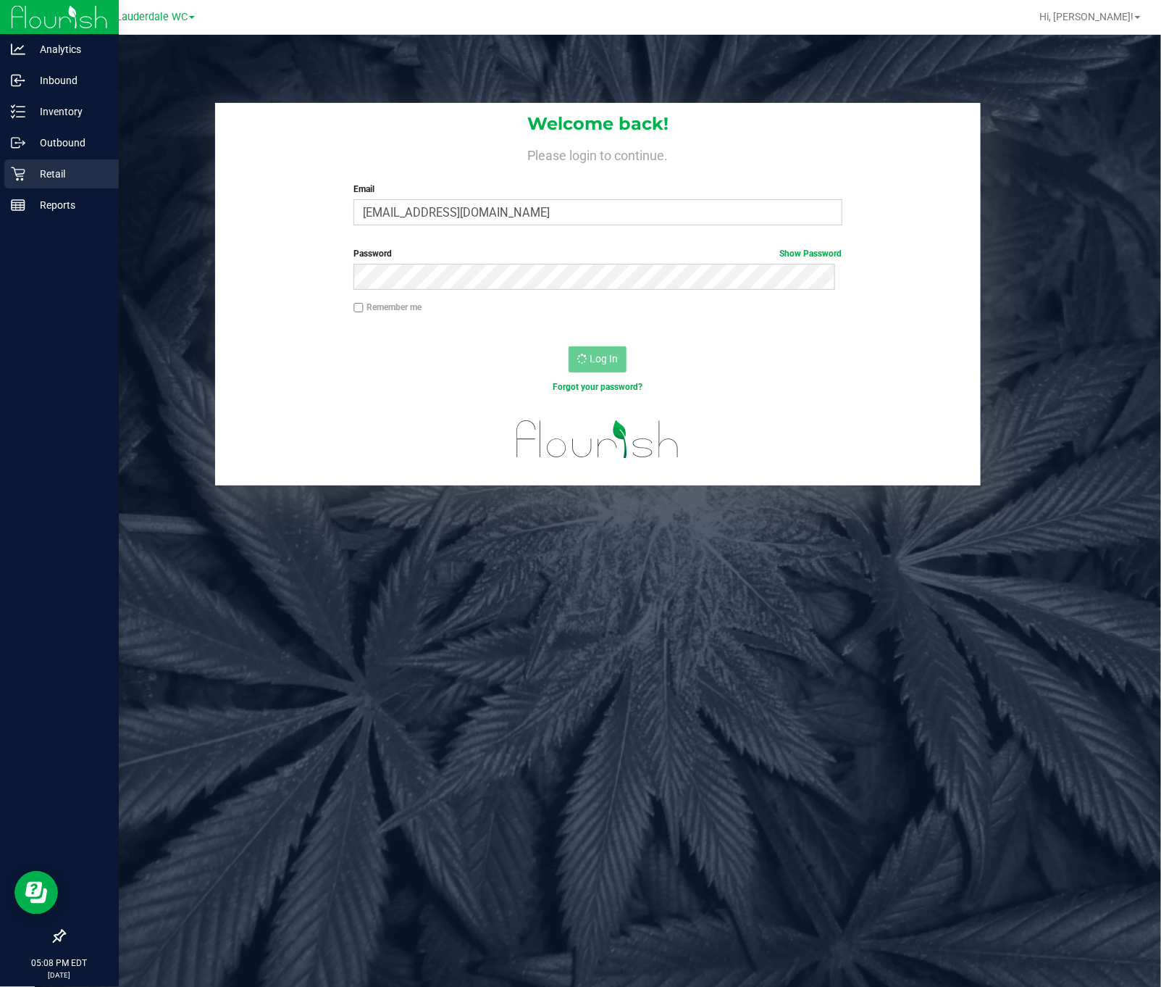
click at [48, 188] on div "Retail" at bounding box center [61, 173] width 114 height 29
click at [30, 105] on p "Inventory" at bounding box center [68, 111] width 87 height 17
click at [17, 170] on icon at bounding box center [18, 174] width 14 height 14
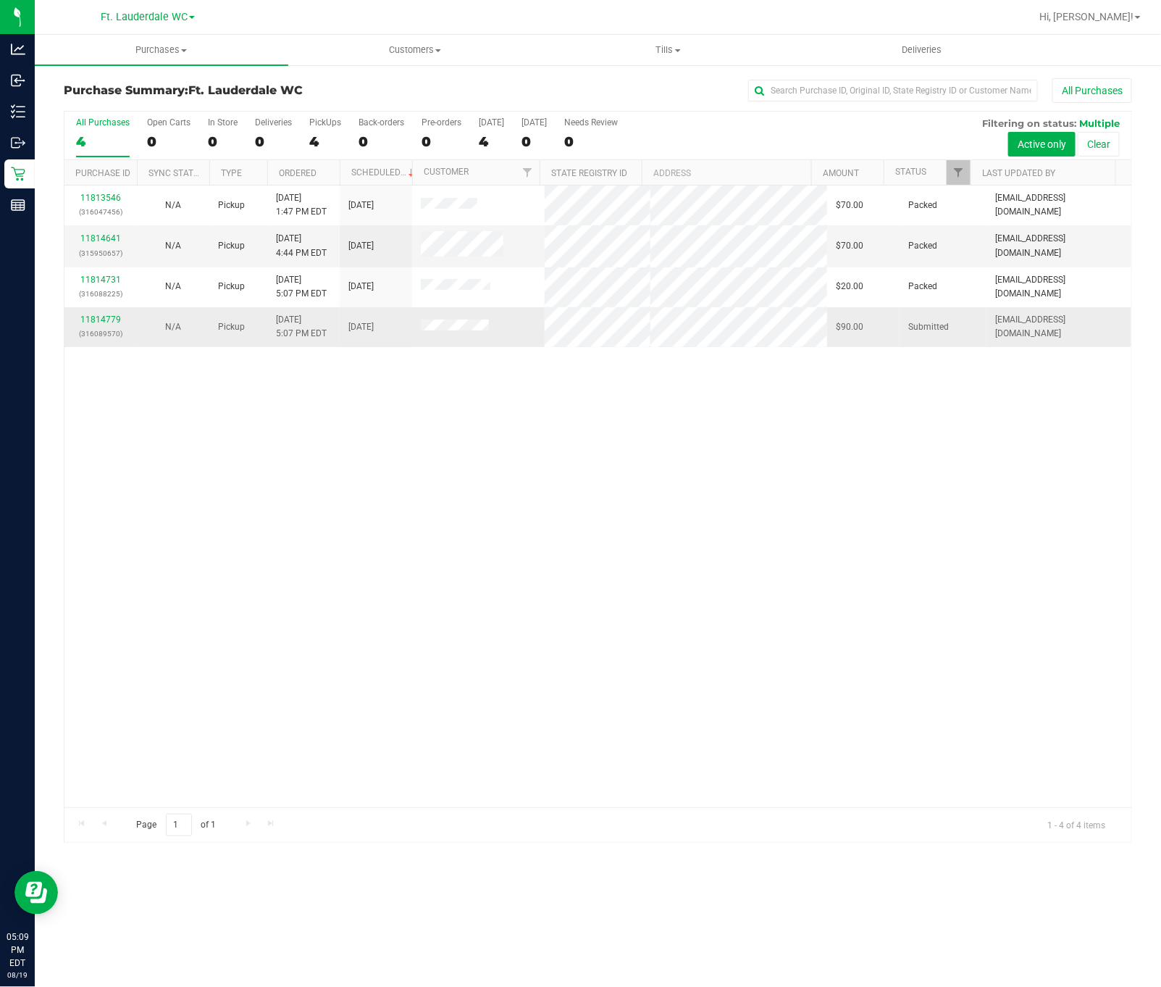
click at [107, 328] on p "(316089570)" at bounding box center [100, 334] width 55 height 14
click at [107, 322] on link "11814779" at bounding box center [100, 319] width 41 height 10
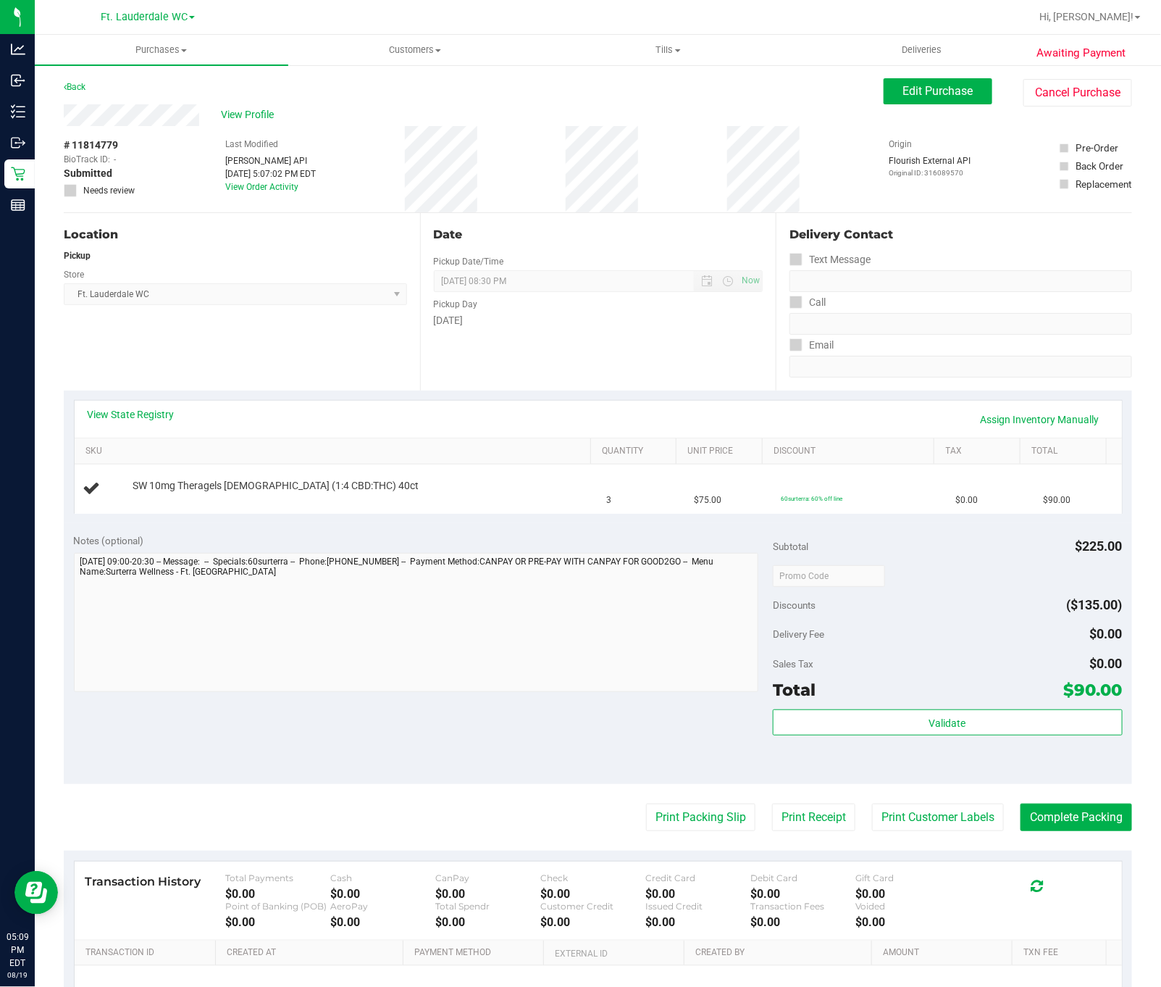
scroll to position [162, 0]
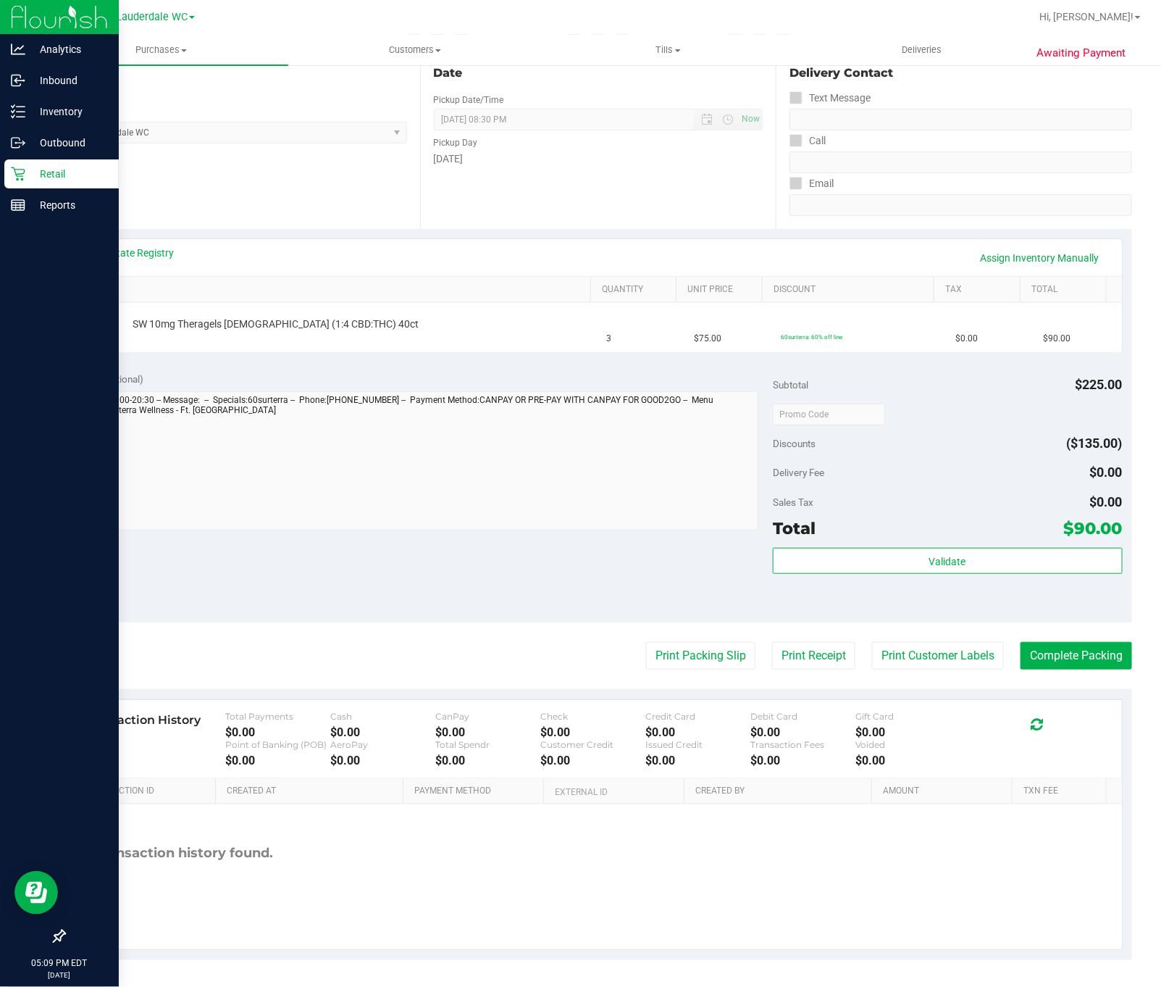
click at [17, 172] on icon at bounding box center [18, 174] width 14 height 14
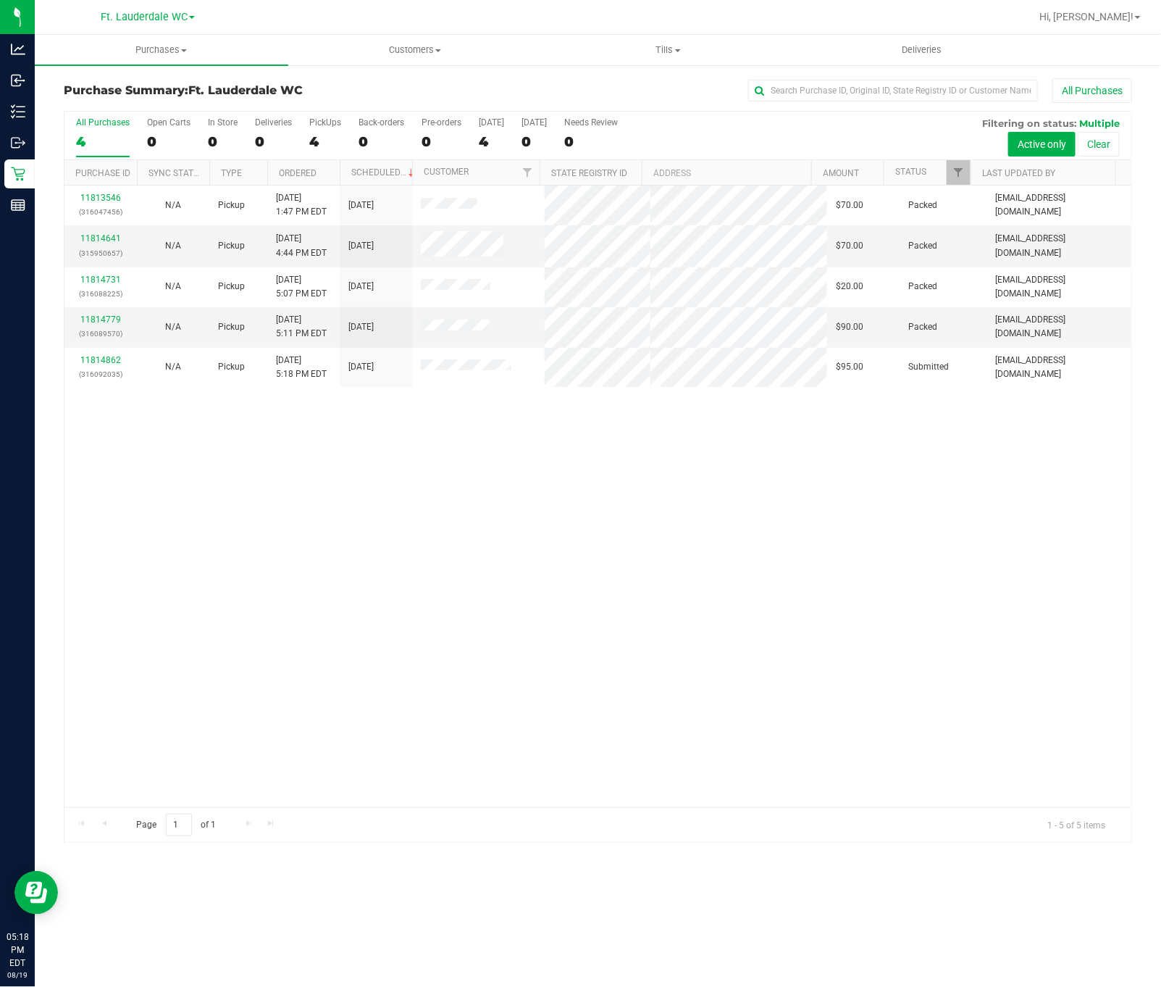
click at [639, 566] on div "11813546 (316047456) N/A Pickup 8/19/2025 1:47 PM EDT 8/19/2025 $70.00 Packed s…" at bounding box center [597, 496] width 1067 height 622
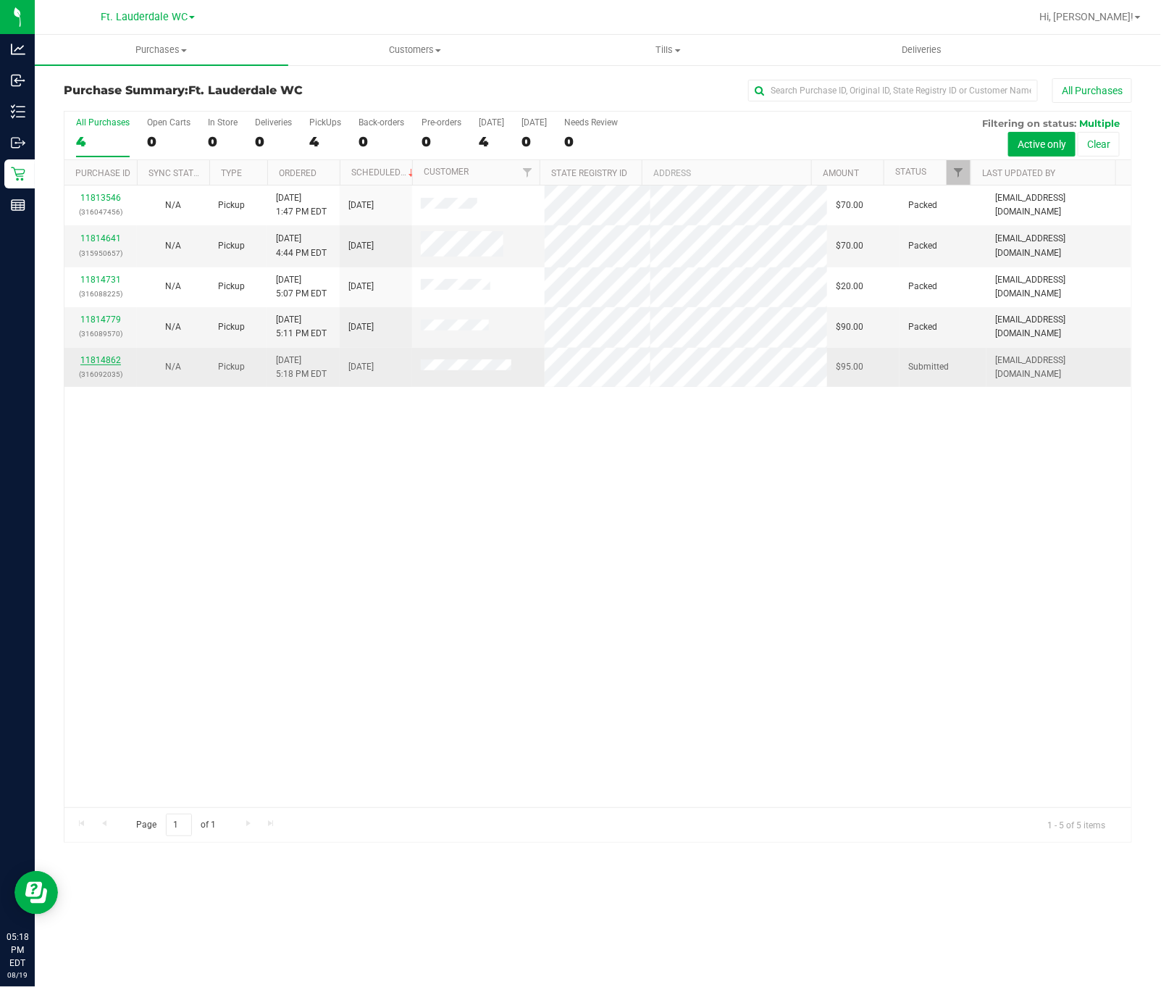
click at [98, 361] on link "11814862" at bounding box center [100, 360] width 41 height 10
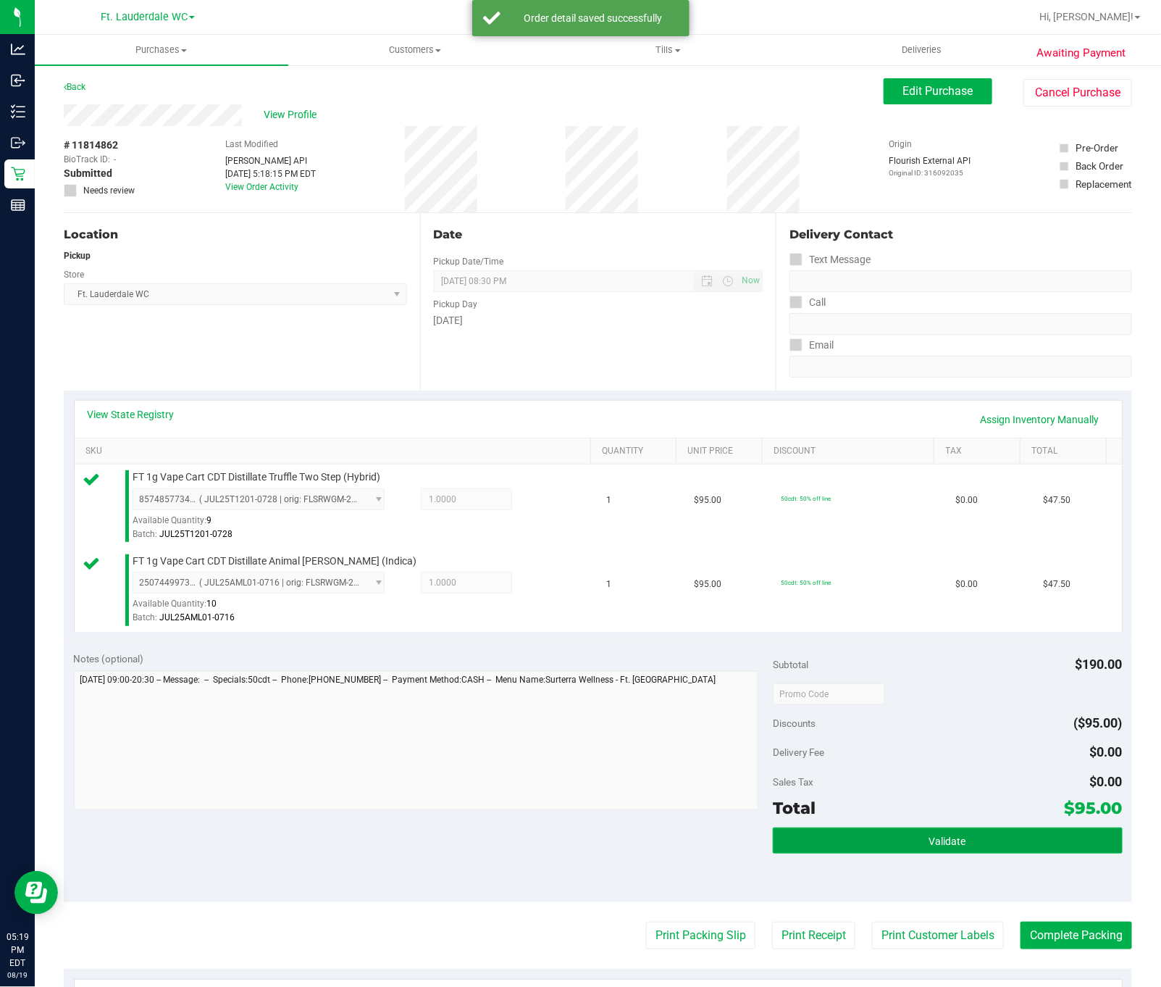
click at [900, 831] on button "Validate" at bounding box center [948, 840] width 350 height 26
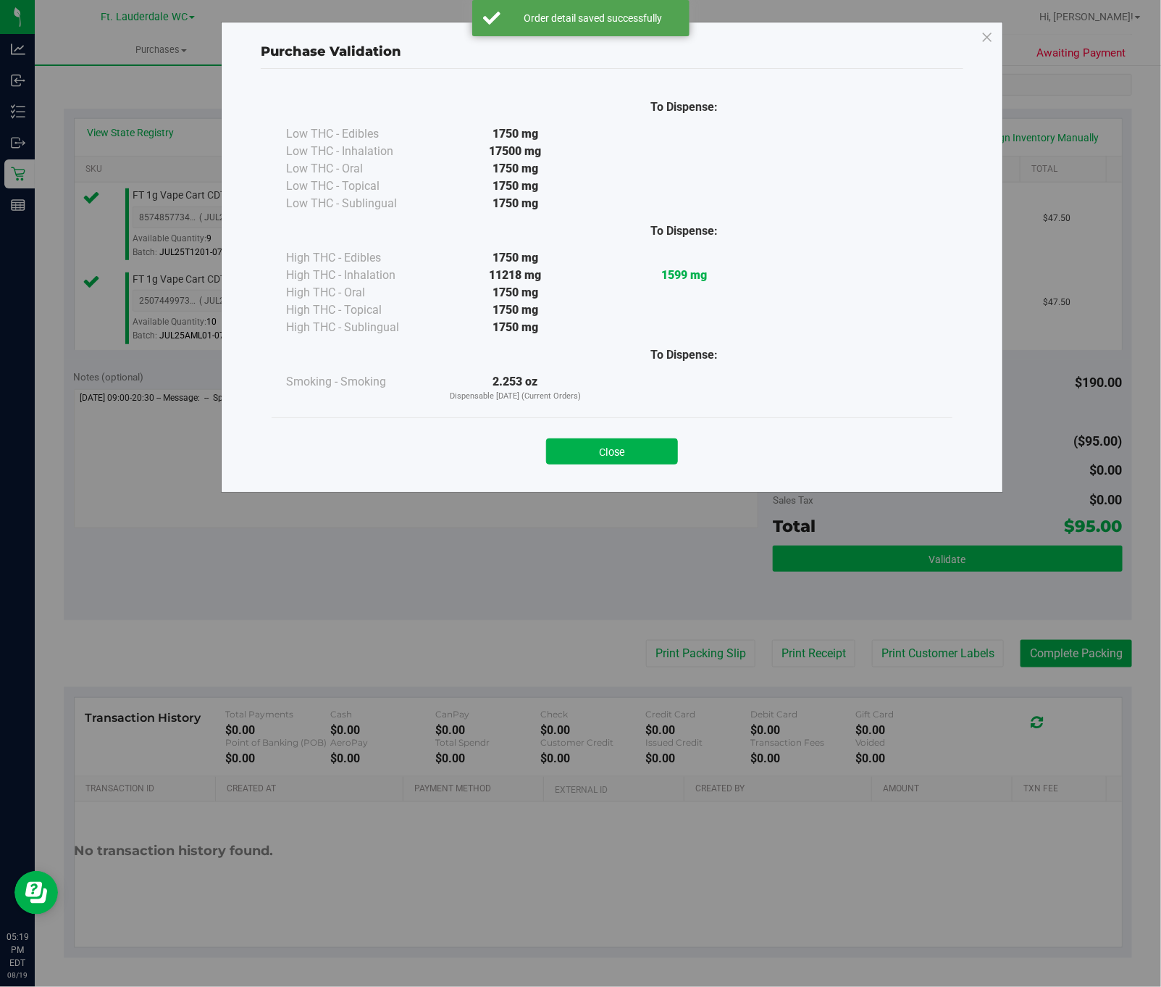
scroll to position [285, 0]
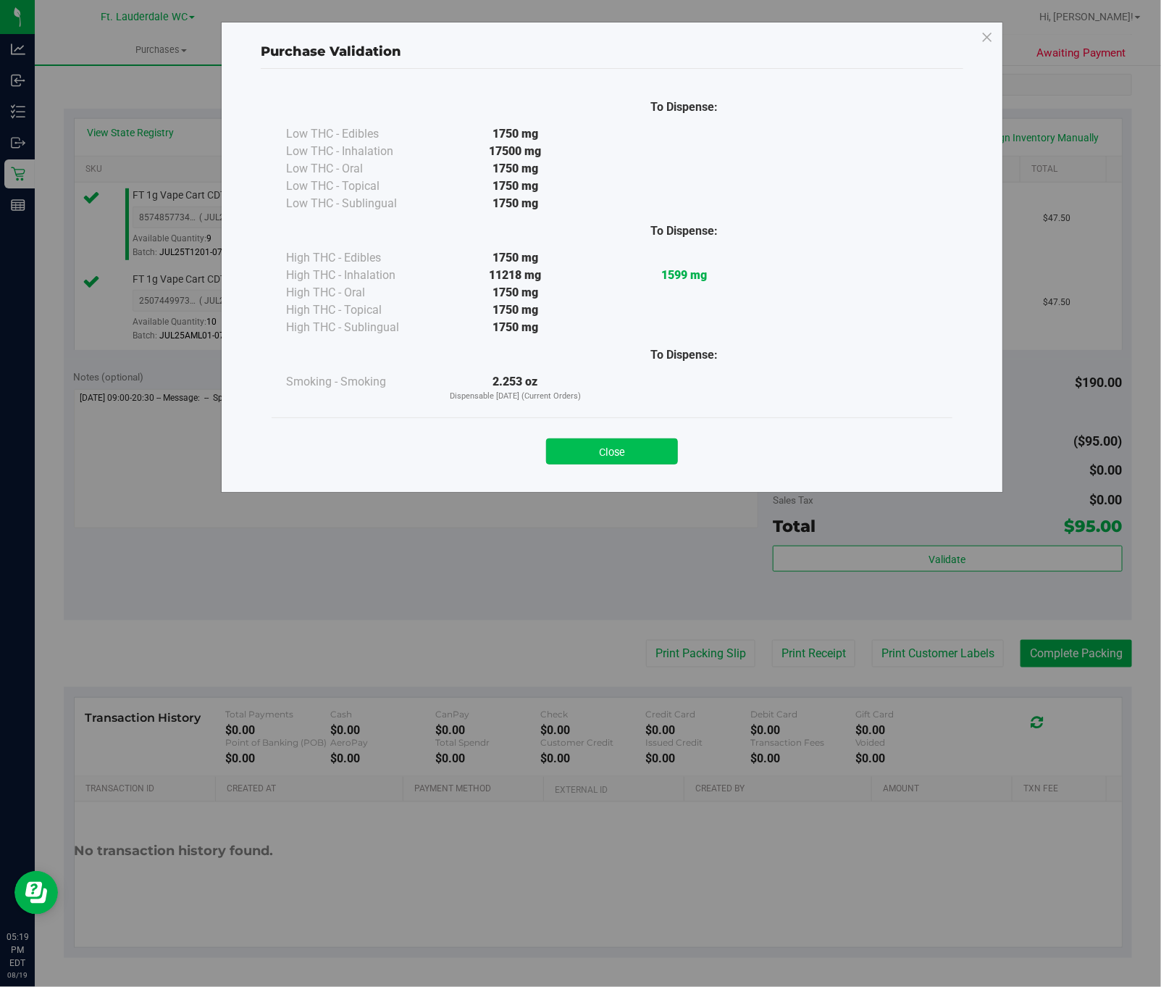
click at [629, 442] on button "Close" at bounding box center [612, 451] width 132 height 26
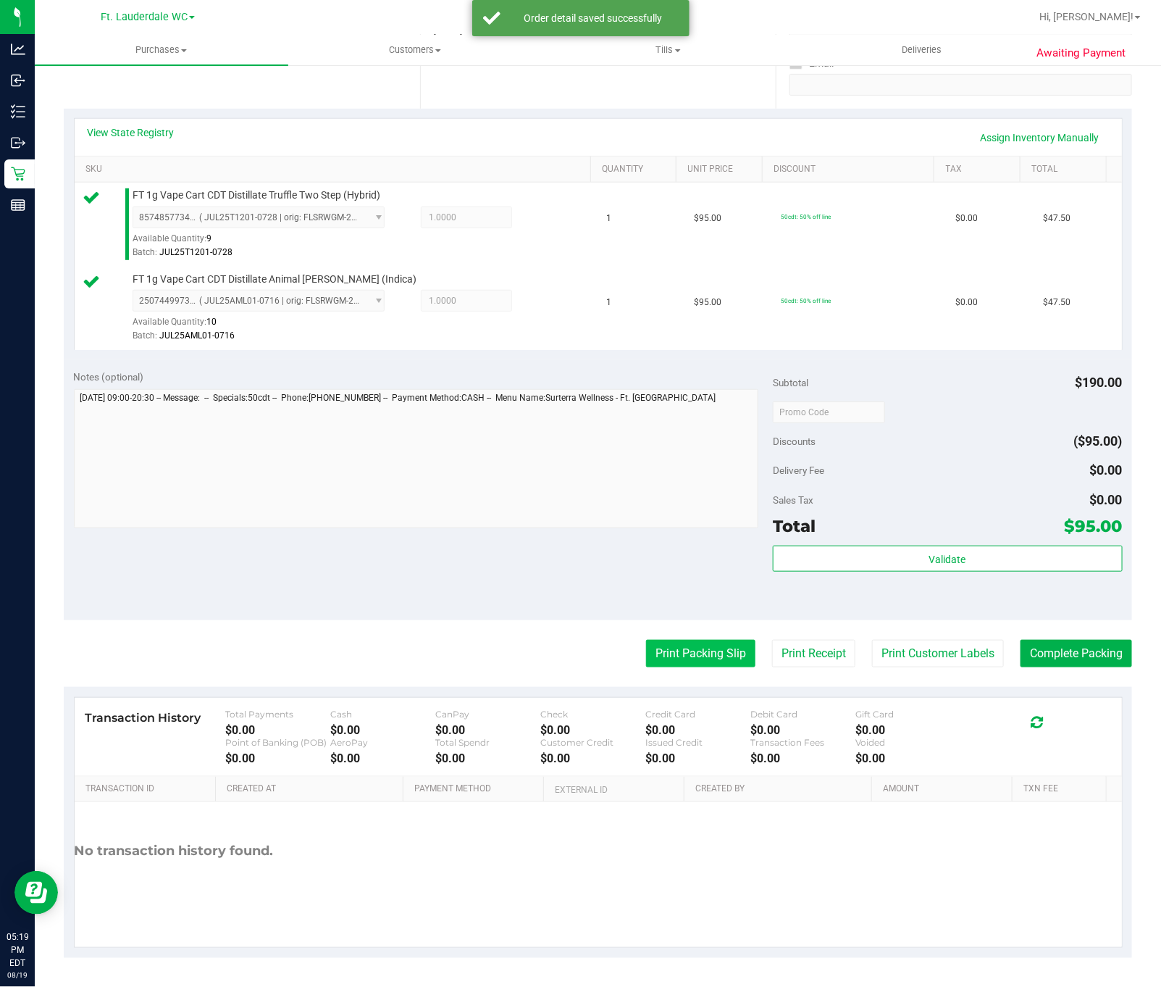
click at [670, 653] on button "Print Packing Slip" at bounding box center [700, 654] width 109 height 28
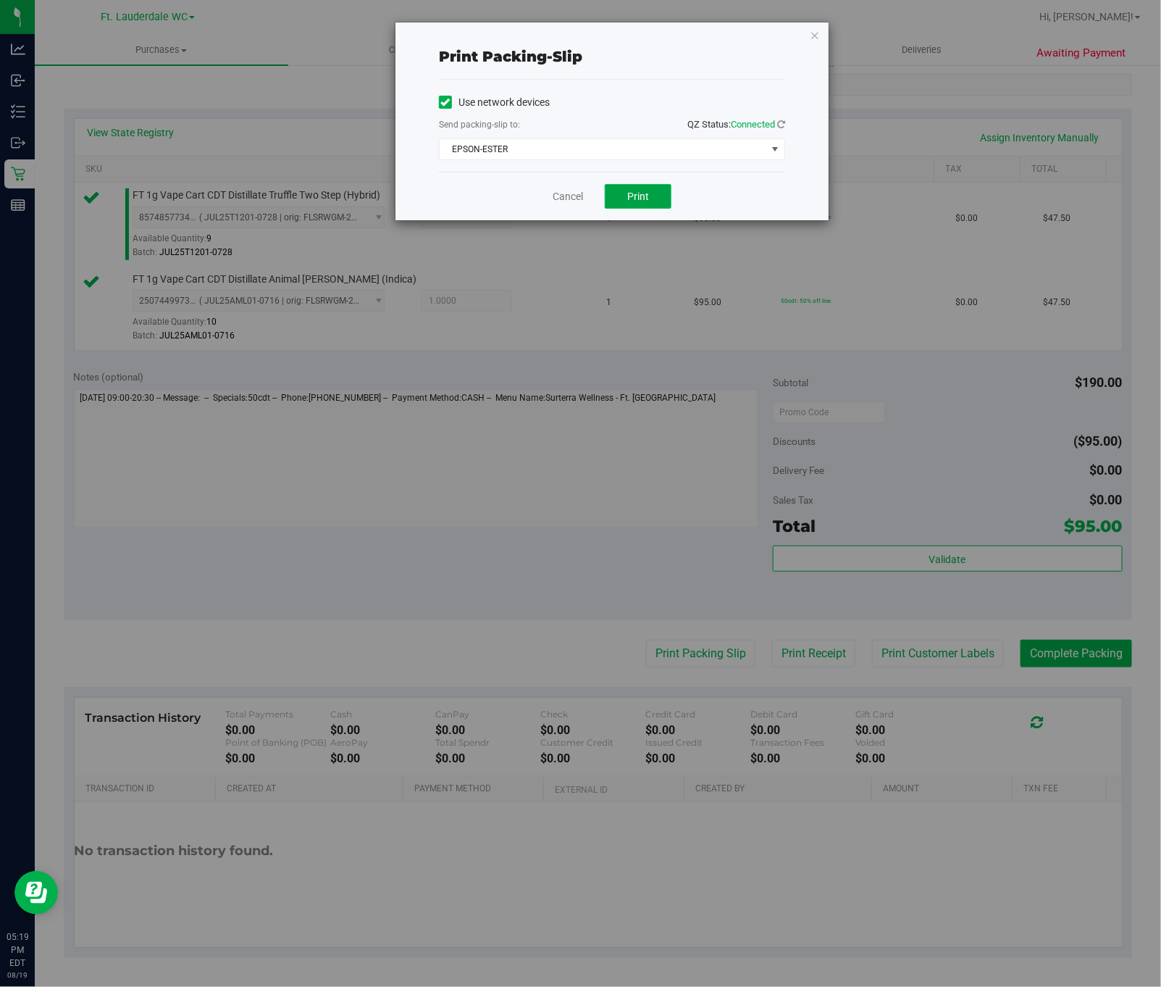
click at [626, 193] on button "Print" at bounding box center [638, 196] width 67 height 25
click at [817, 35] on icon "button" at bounding box center [815, 34] width 10 height 17
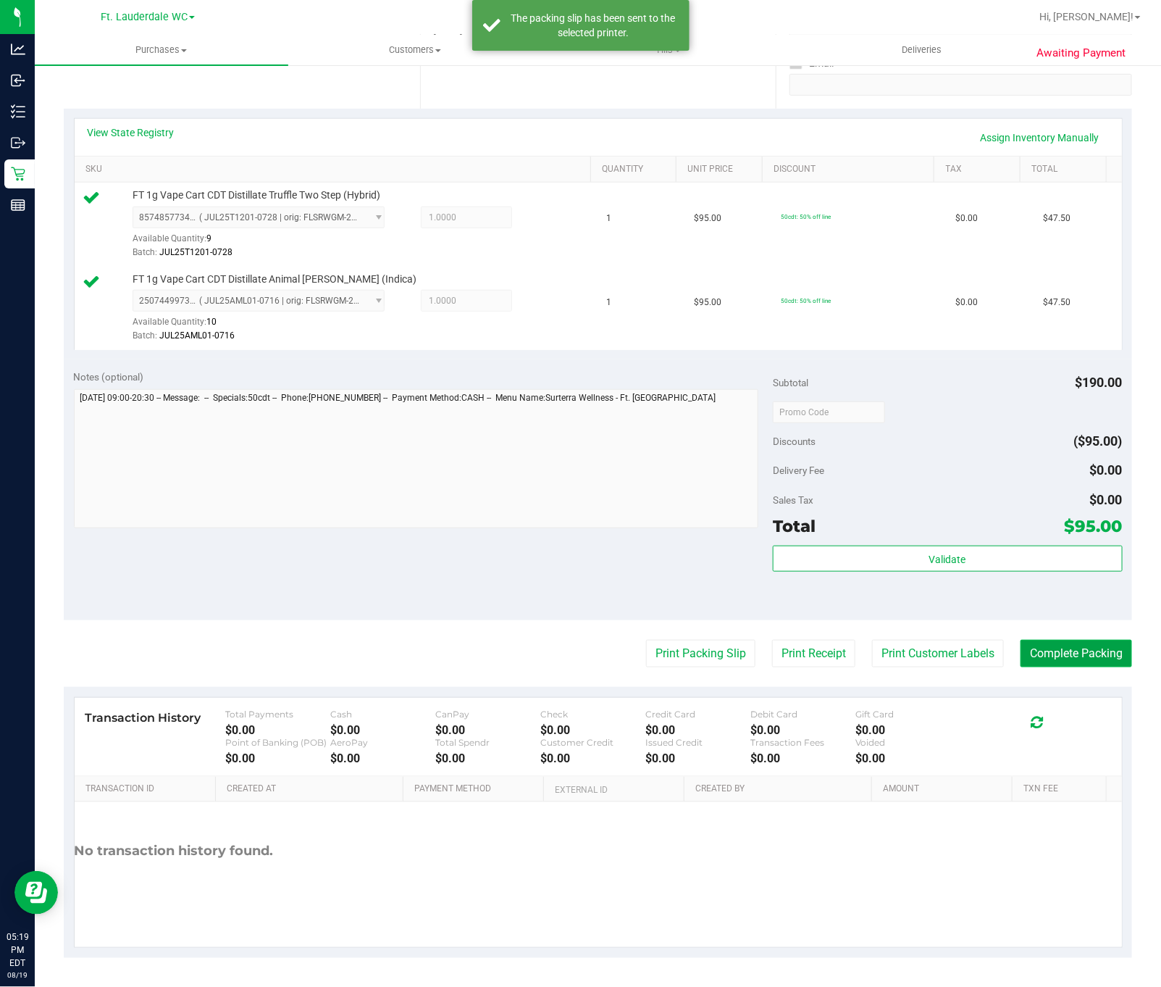
click at [1046, 655] on button "Complete Packing" at bounding box center [1077, 654] width 112 height 28
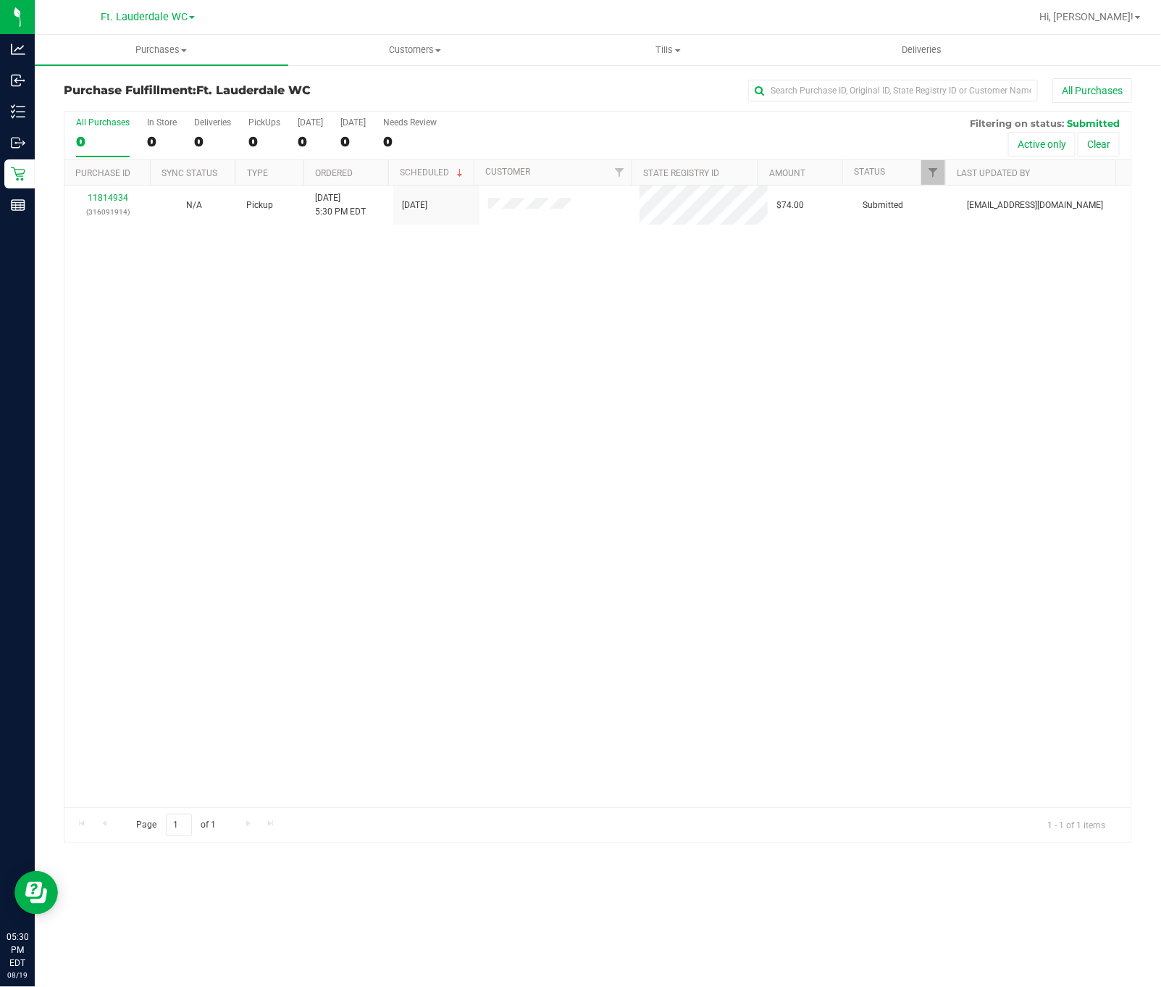
click at [165, 365] on div "11814934 (316091914) N/A Pickup 8/19/2025 5:30 PM EDT 8/19/2025 $74.00 Submitte…" at bounding box center [597, 496] width 1067 height 622
click at [106, 219] on p "(316091914)" at bounding box center [107, 212] width 69 height 14
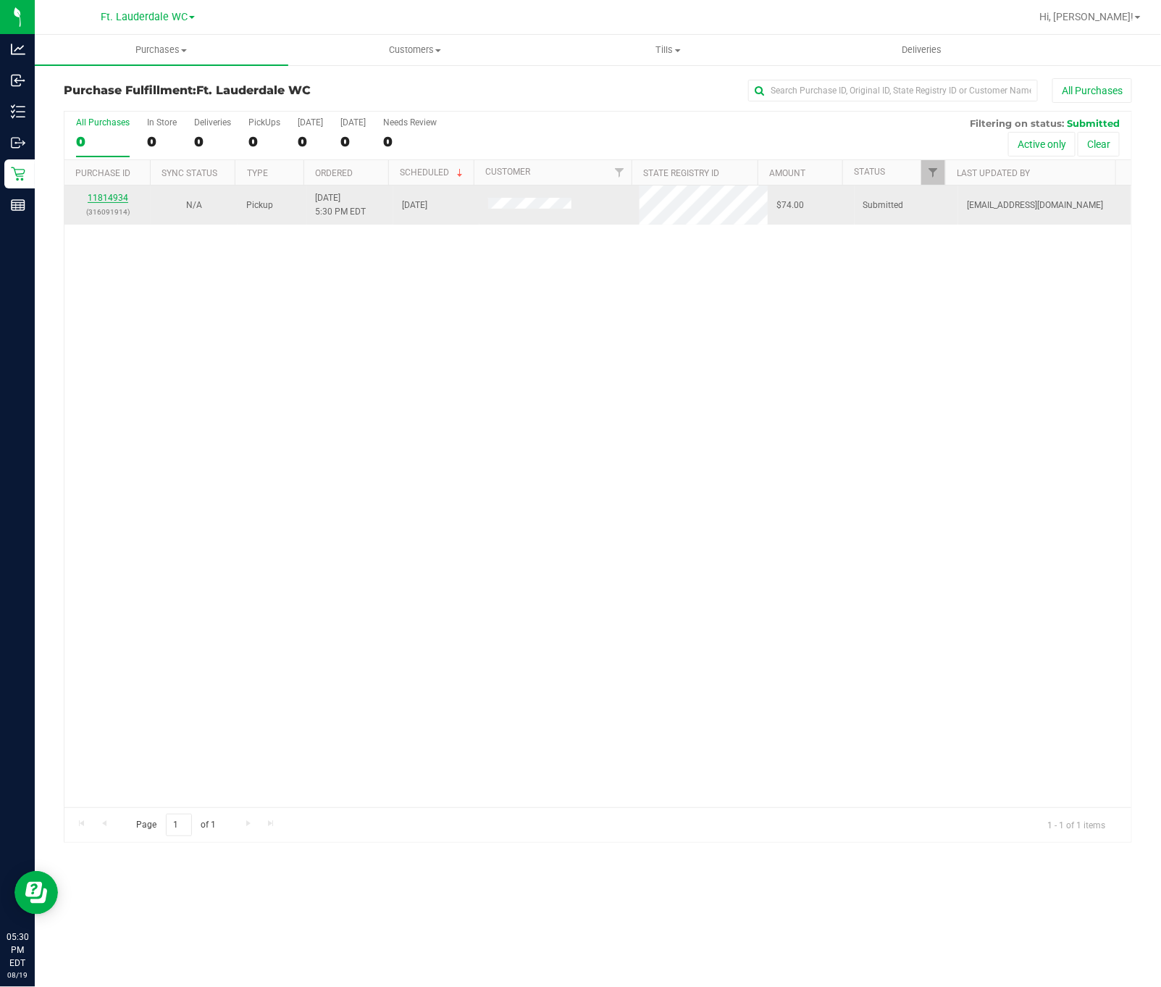
click at [98, 198] on link "11814934" at bounding box center [108, 198] width 41 height 10
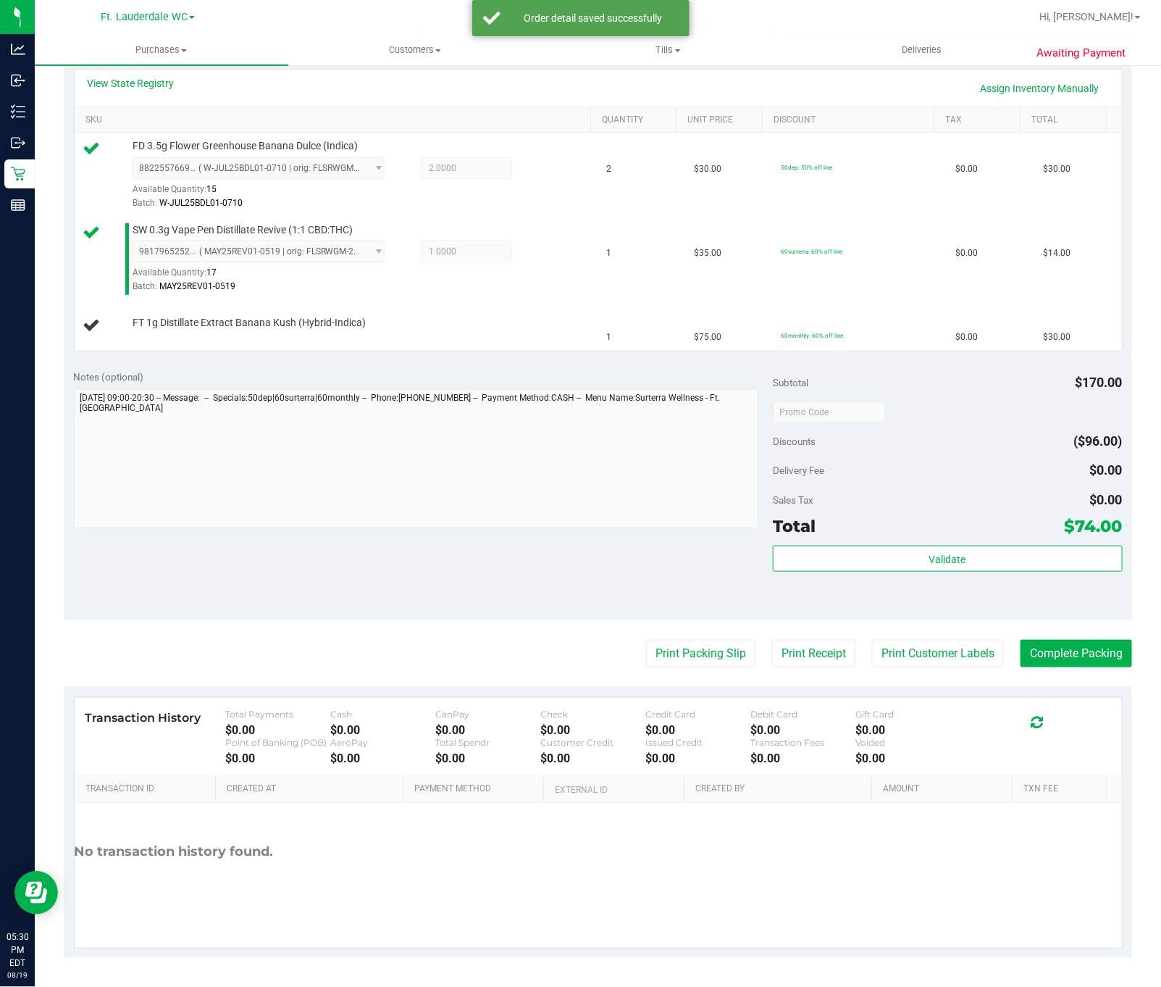
scroll to position [329, 0]
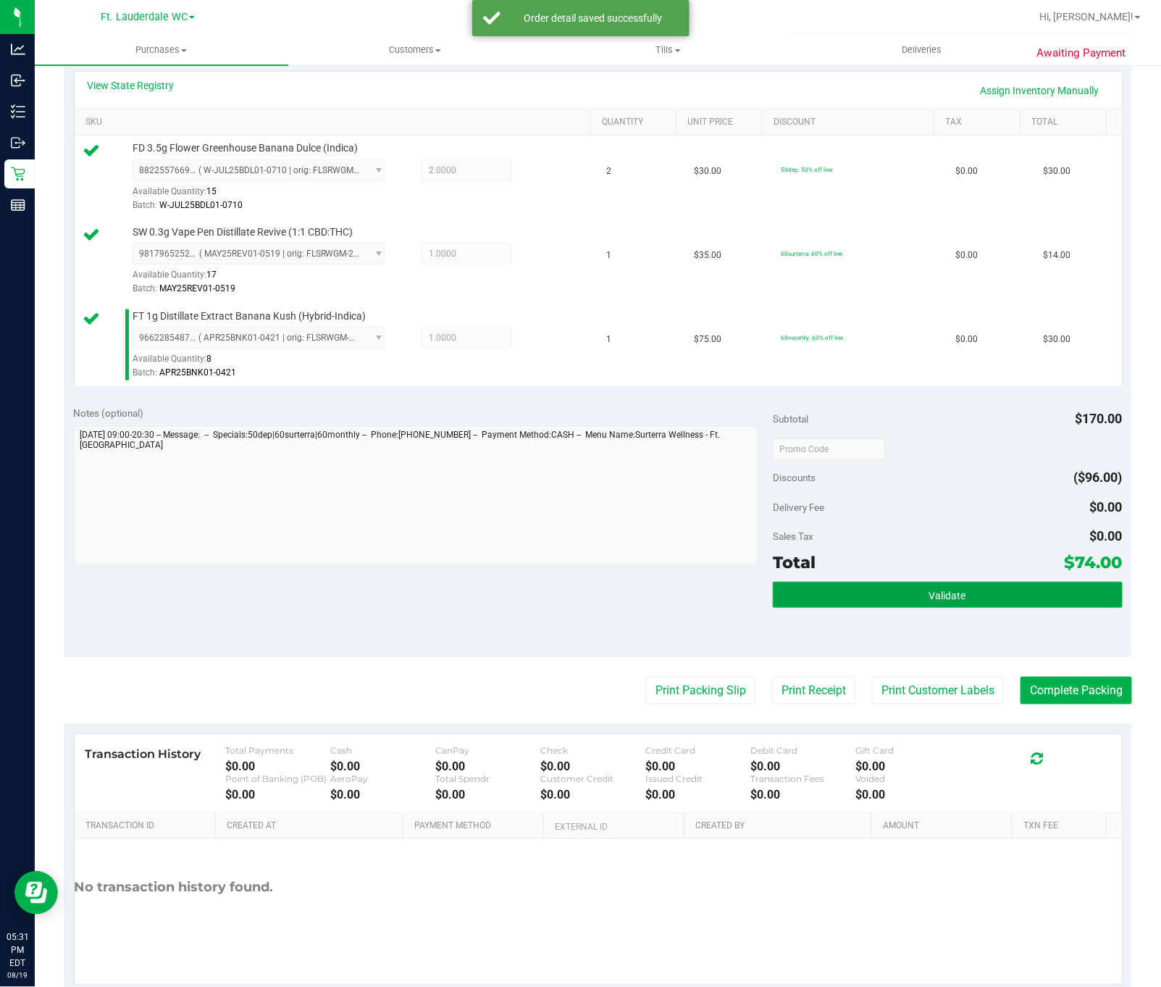
click at [950, 608] on button "Validate" at bounding box center [948, 595] width 350 height 26
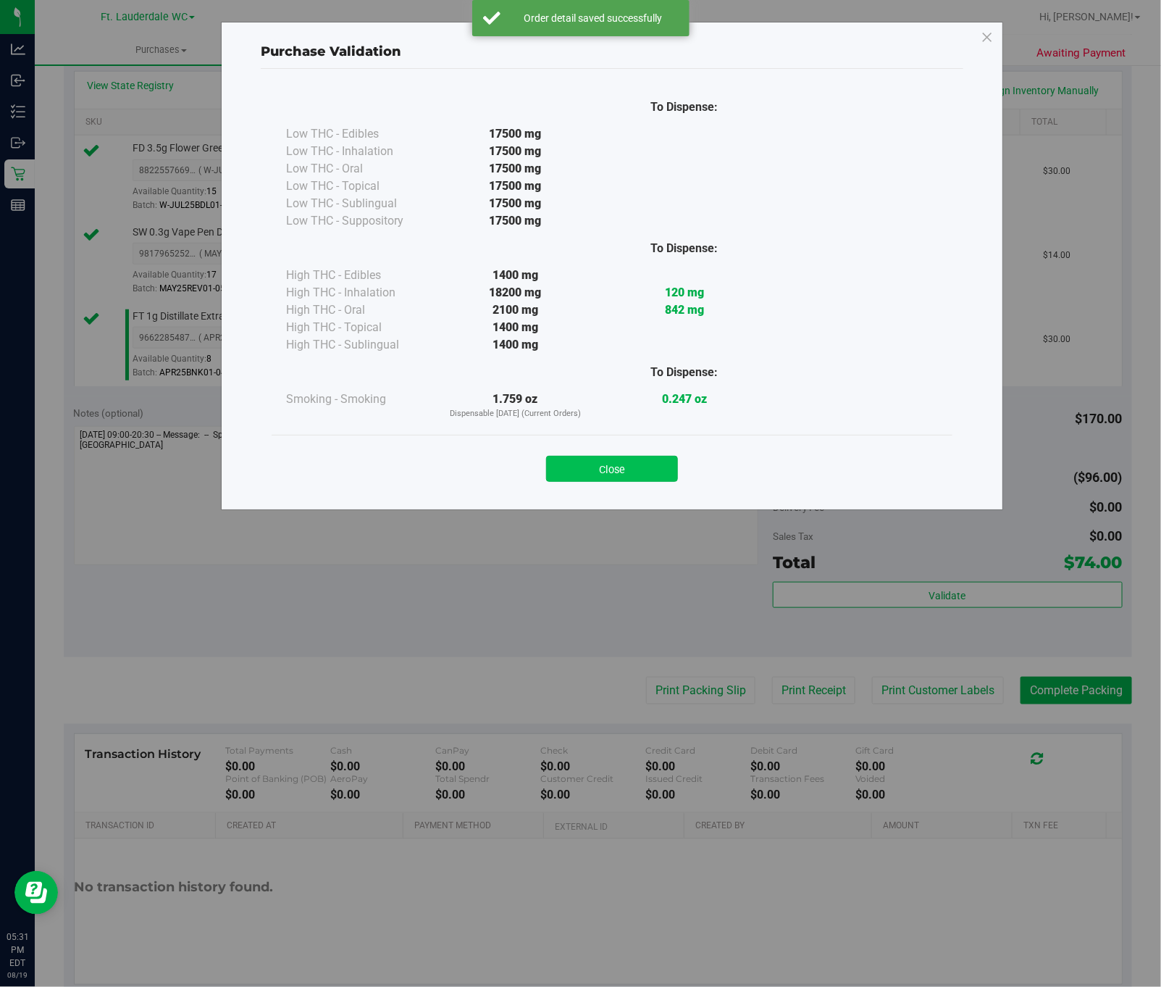
click at [592, 463] on button "Close" at bounding box center [612, 469] width 132 height 26
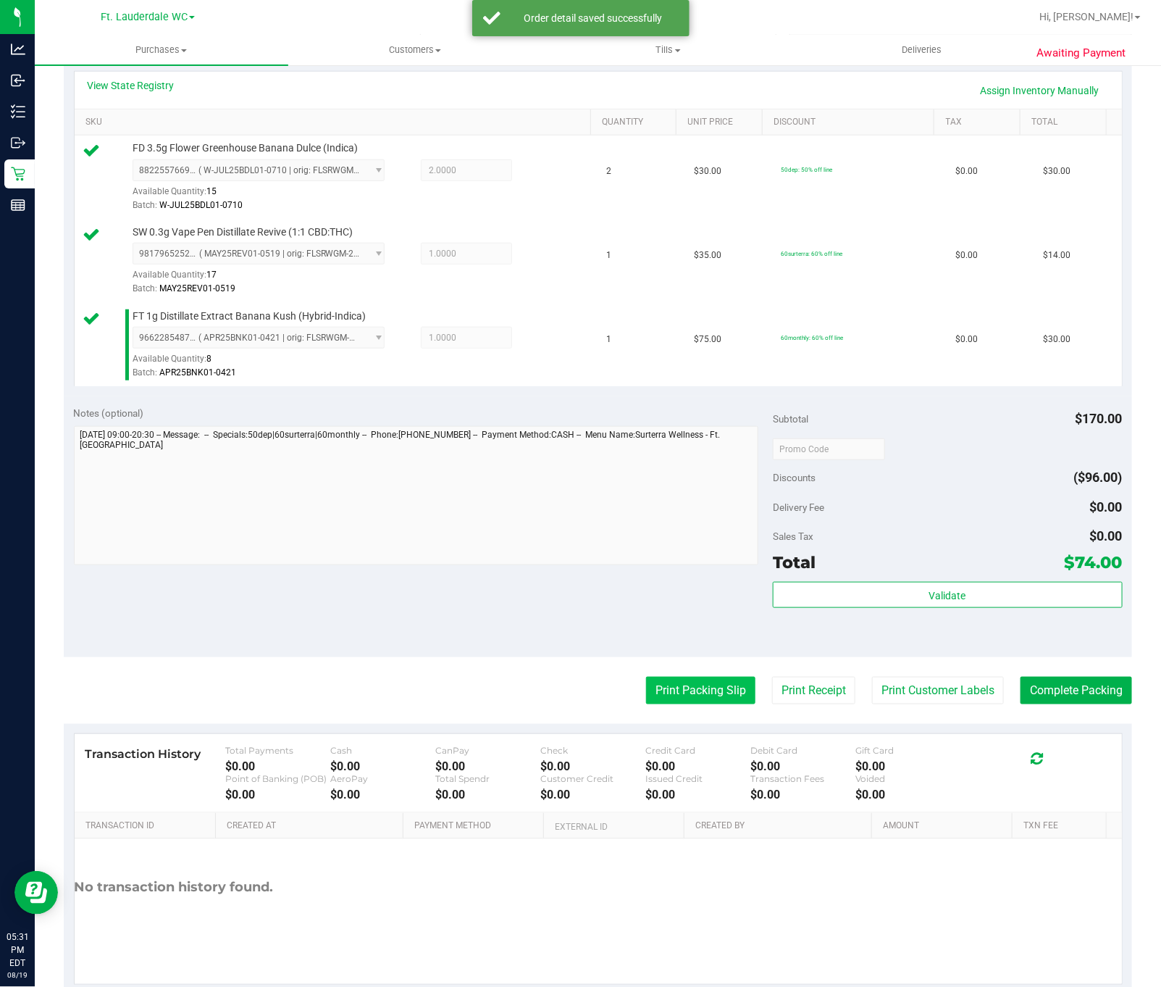
click at [664, 698] on button "Print Packing Slip" at bounding box center [700, 691] width 109 height 28
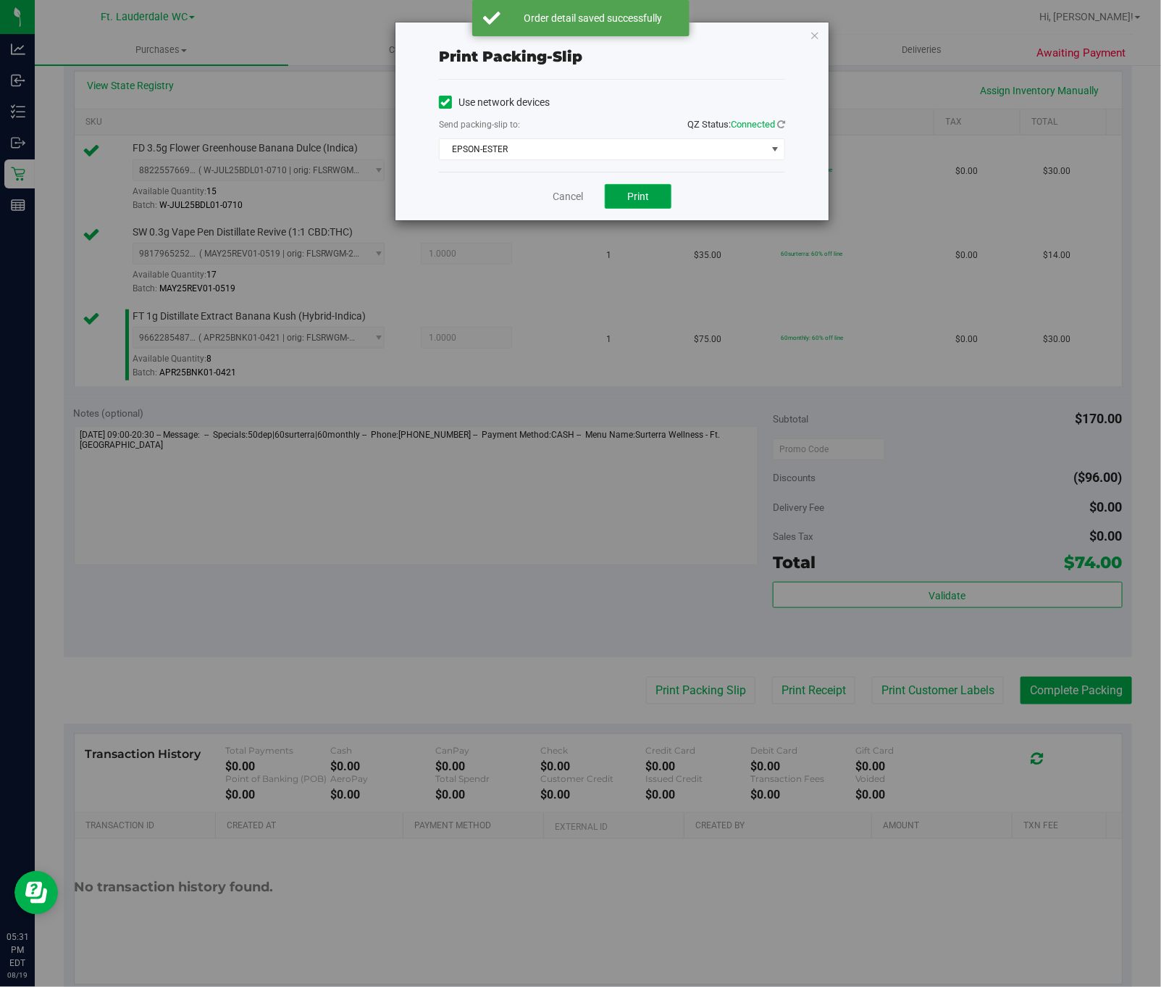
click at [638, 196] on span "Print" at bounding box center [638, 197] width 22 height 12
click at [813, 40] on icon "button" at bounding box center [815, 34] width 10 height 17
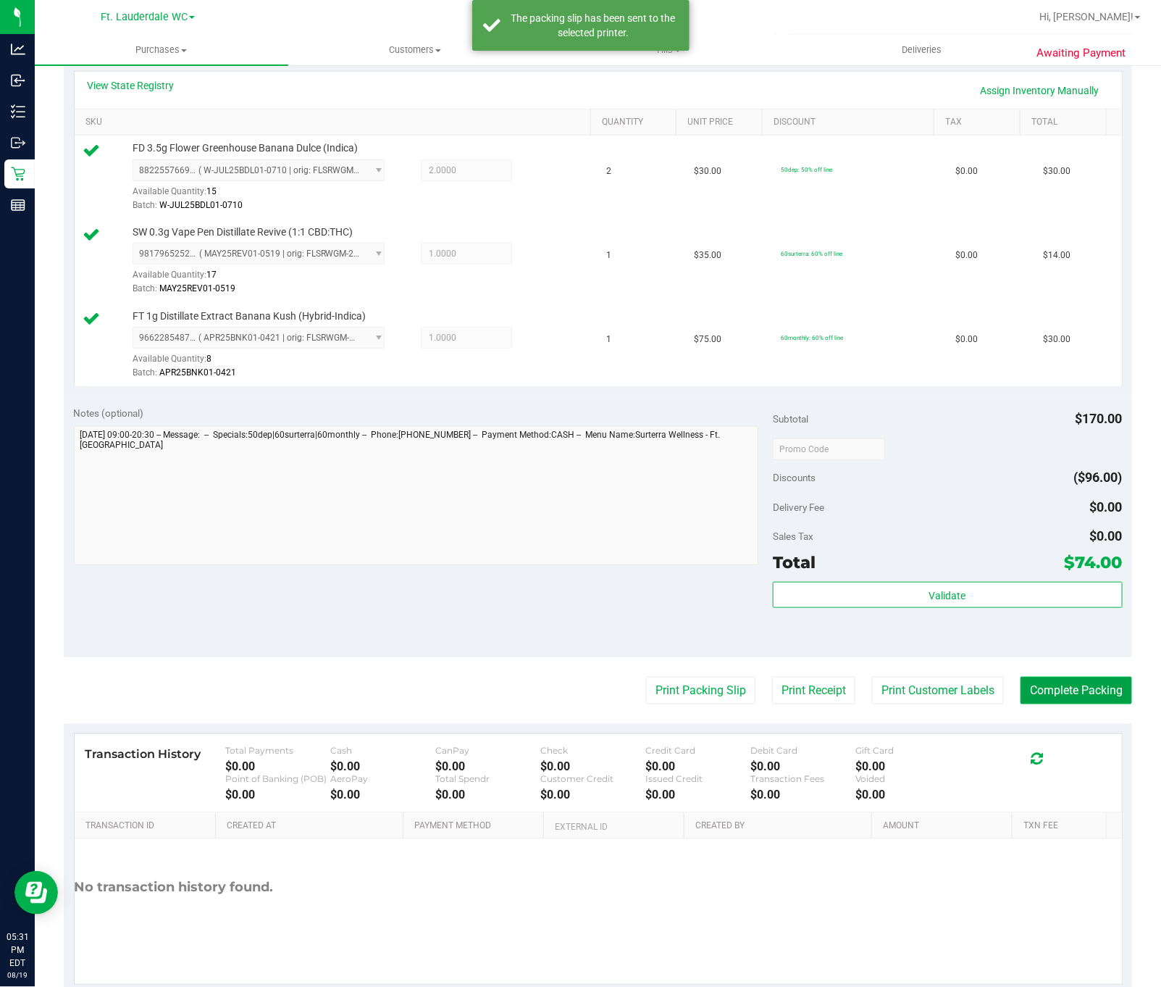
click at [1057, 701] on button "Complete Packing" at bounding box center [1077, 691] width 112 height 28
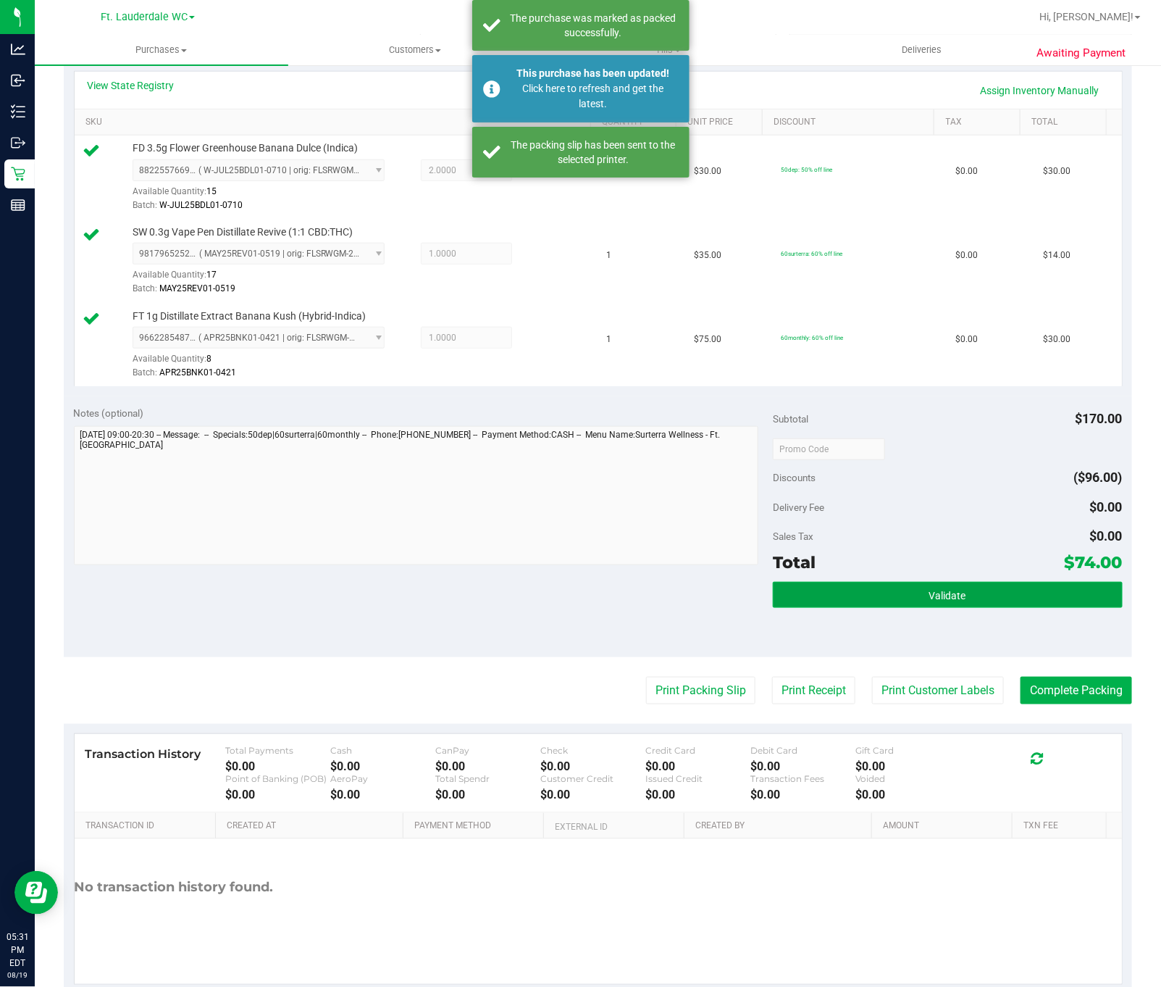
click at [870, 598] on button "Validate" at bounding box center [948, 595] width 350 height 26
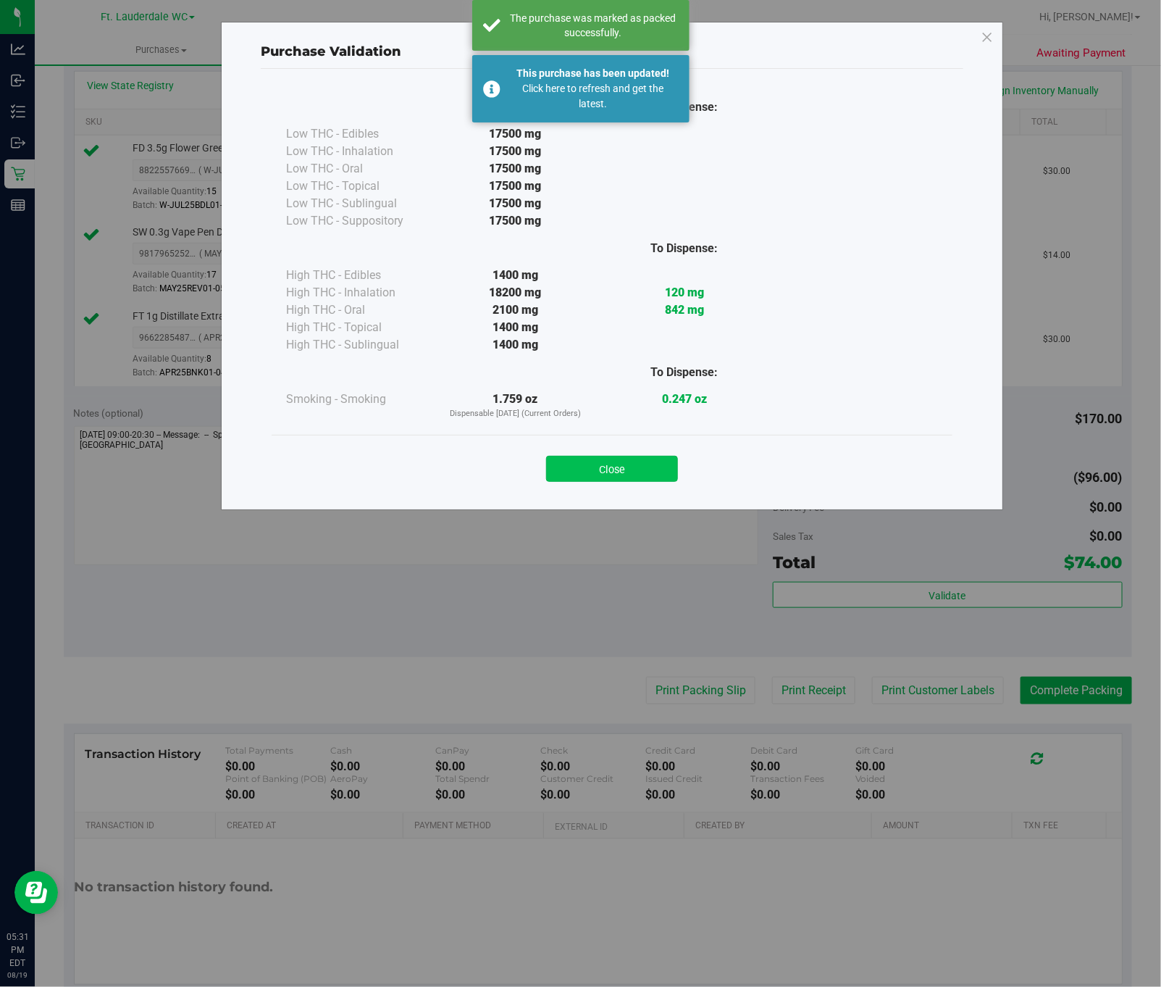
click at [598, 461] on button "Close" at bounding box center [612, 469] width 132 height 26
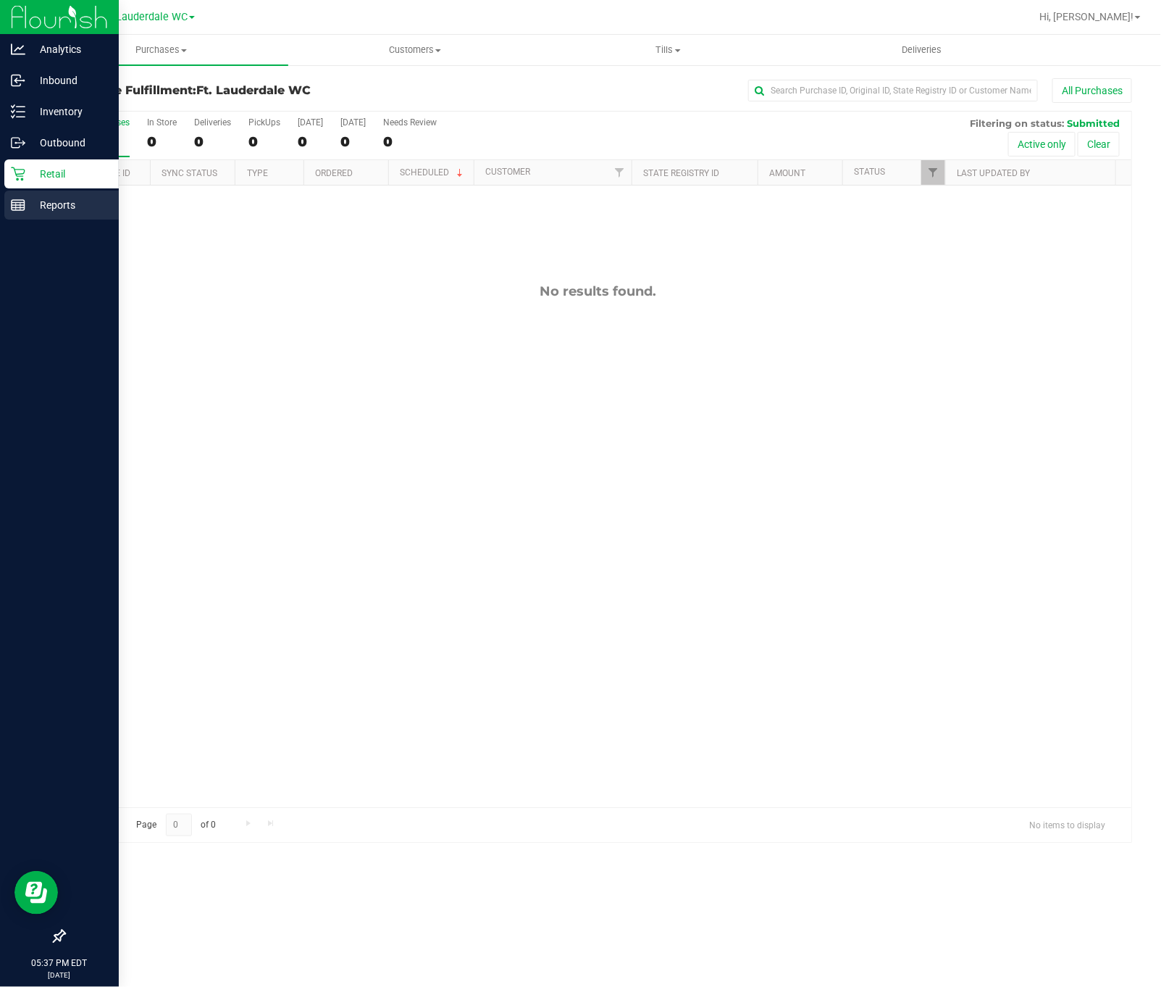
click at [33, 196] on p "Reports" at bounding box center [68, 204] width 87 height 17
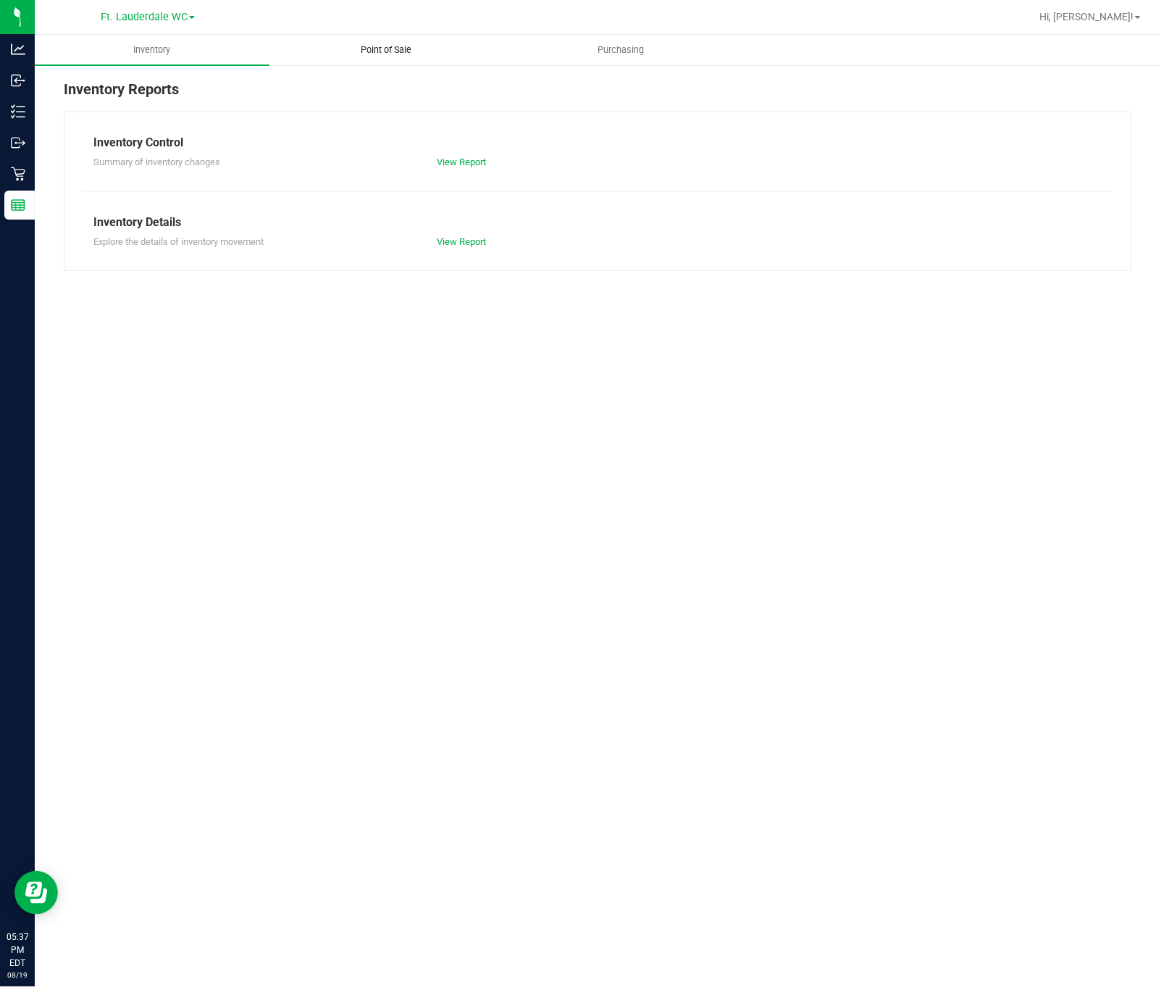
click at [405, 43] on span "Point of Sale" at bounding box center [387, 49] width 90 height 13
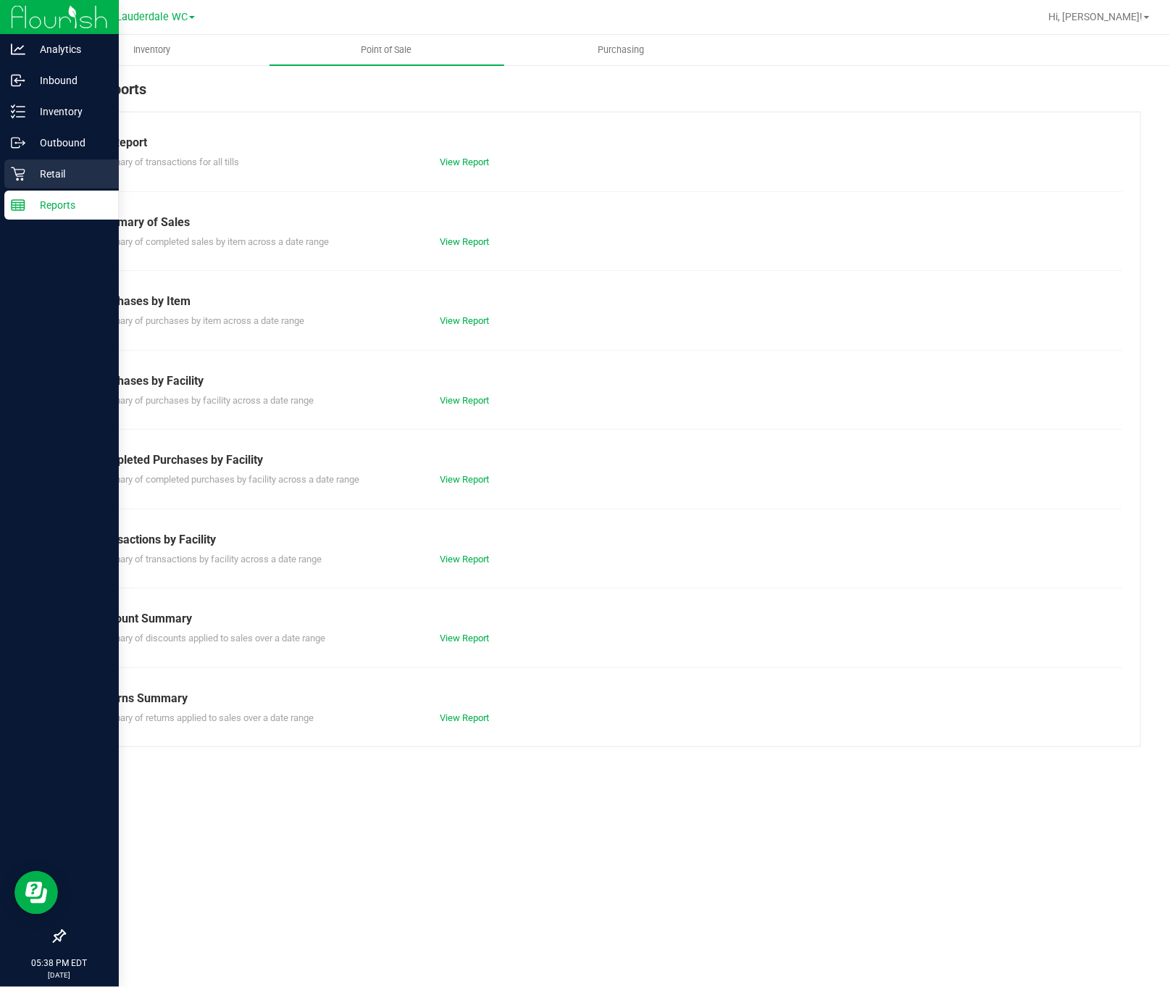
click at [26, 179] on p "Retail" at bounding box center [68, 173] width 87 height 17
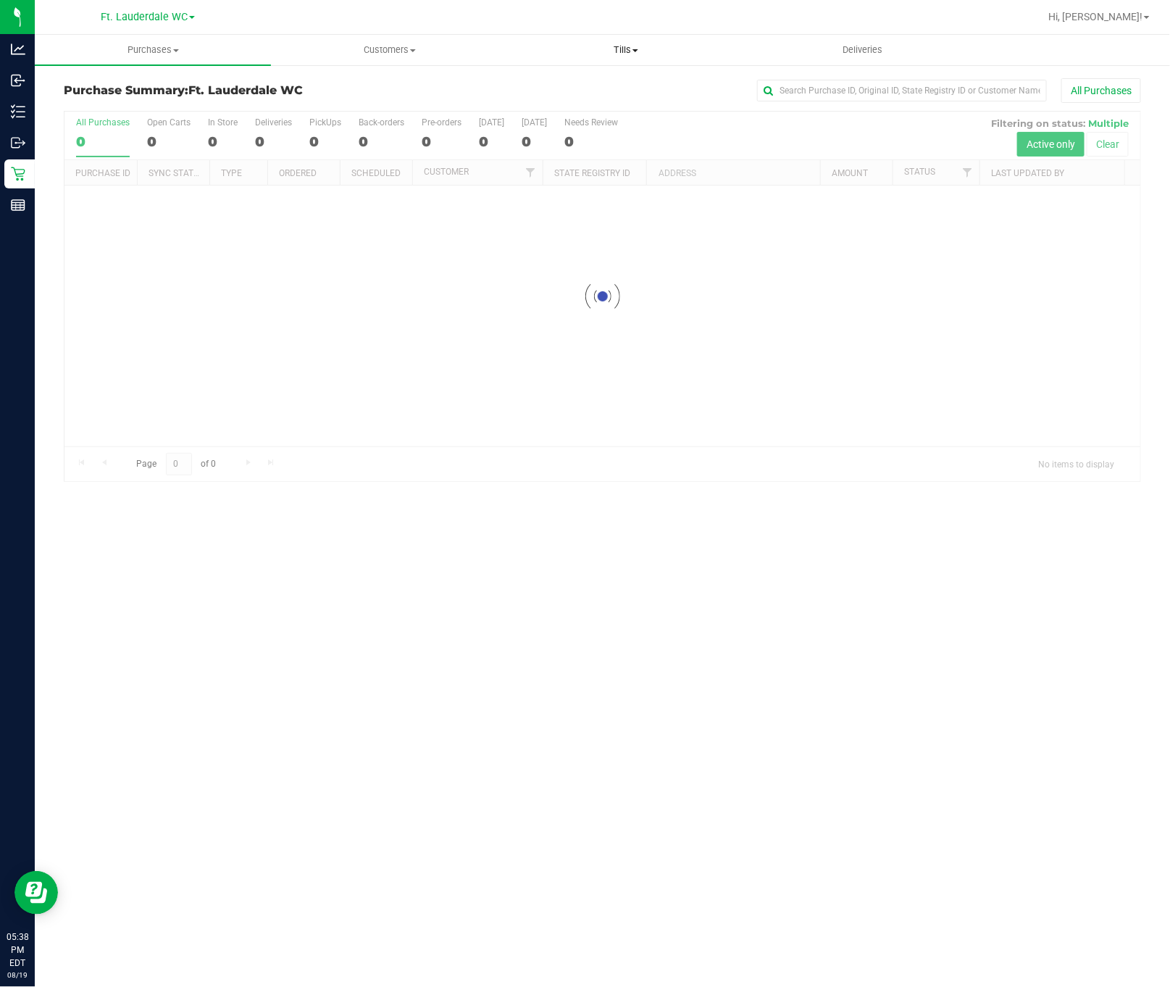
click at [635, 44] on span "Tills" at bounding box center [626, 49] width 235 height 13
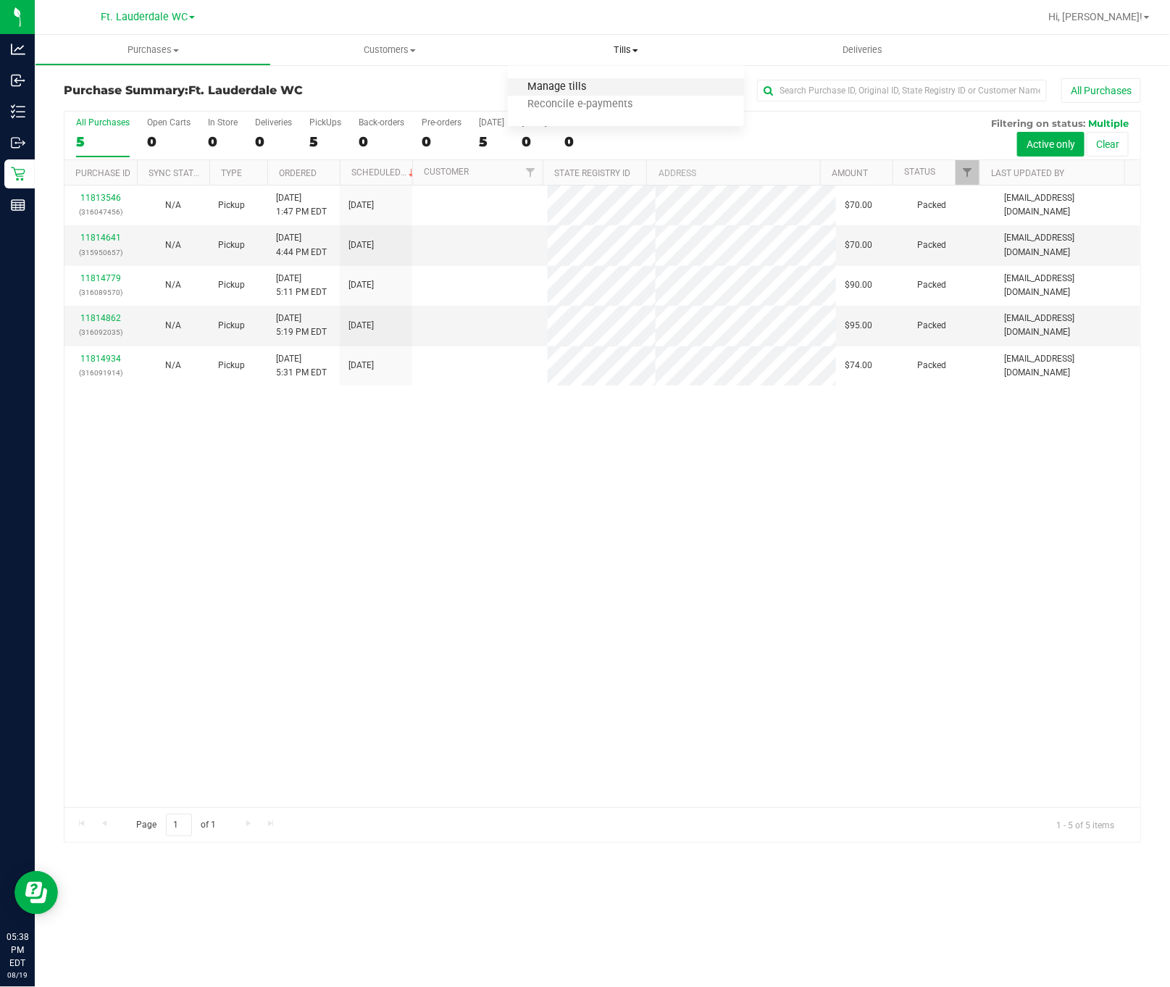
click at [561, 88] on span "Manage tills" at bounding box center [557, 87] width 98 height 12
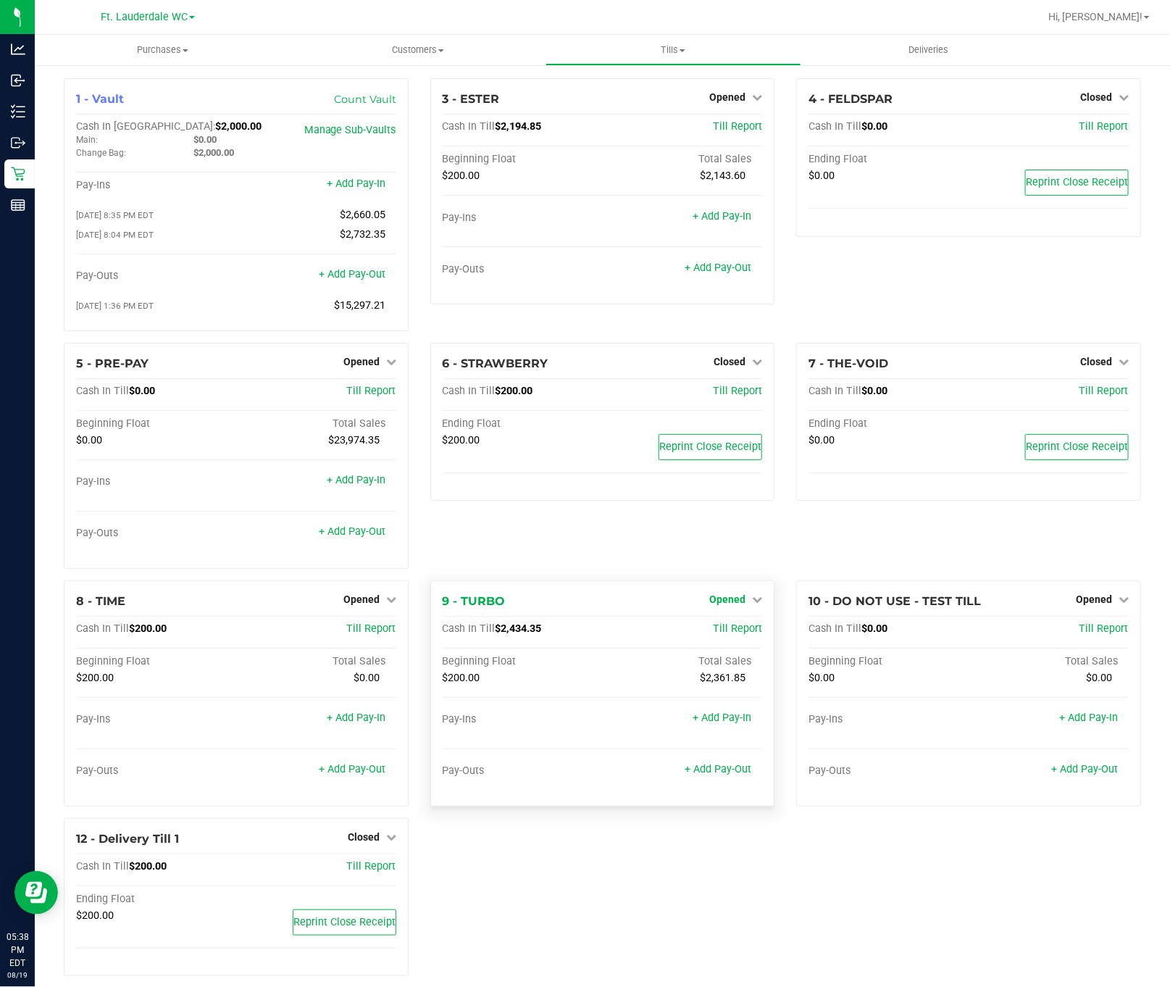
click at [715, 605] on span "Opened" at bounding box center [727, 599] width 36 height 12
click at [715, 632] on link "Close Till" at bounding box center [729, 629] width 39 height 12
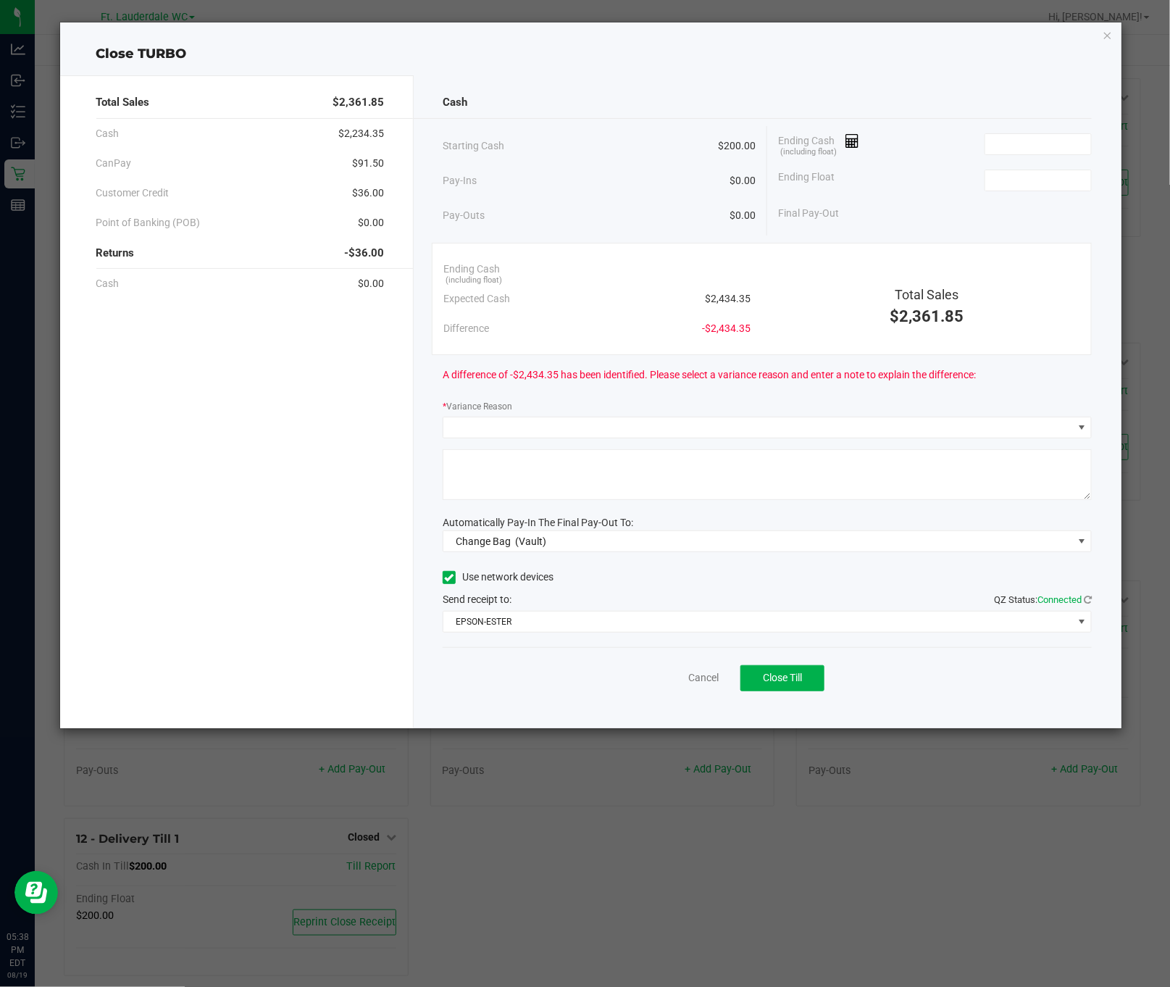
click at [1113, 33] on div "Close TURBO Total Sales $2,361.85 Cash $2,234.35 CanPay $91.50 Customer Credit …" at bounding box center [590, 375] width 1061 height 706
click at [1109, 33] on icon "button" at bounding box center [1108, 34] width 10 height 17
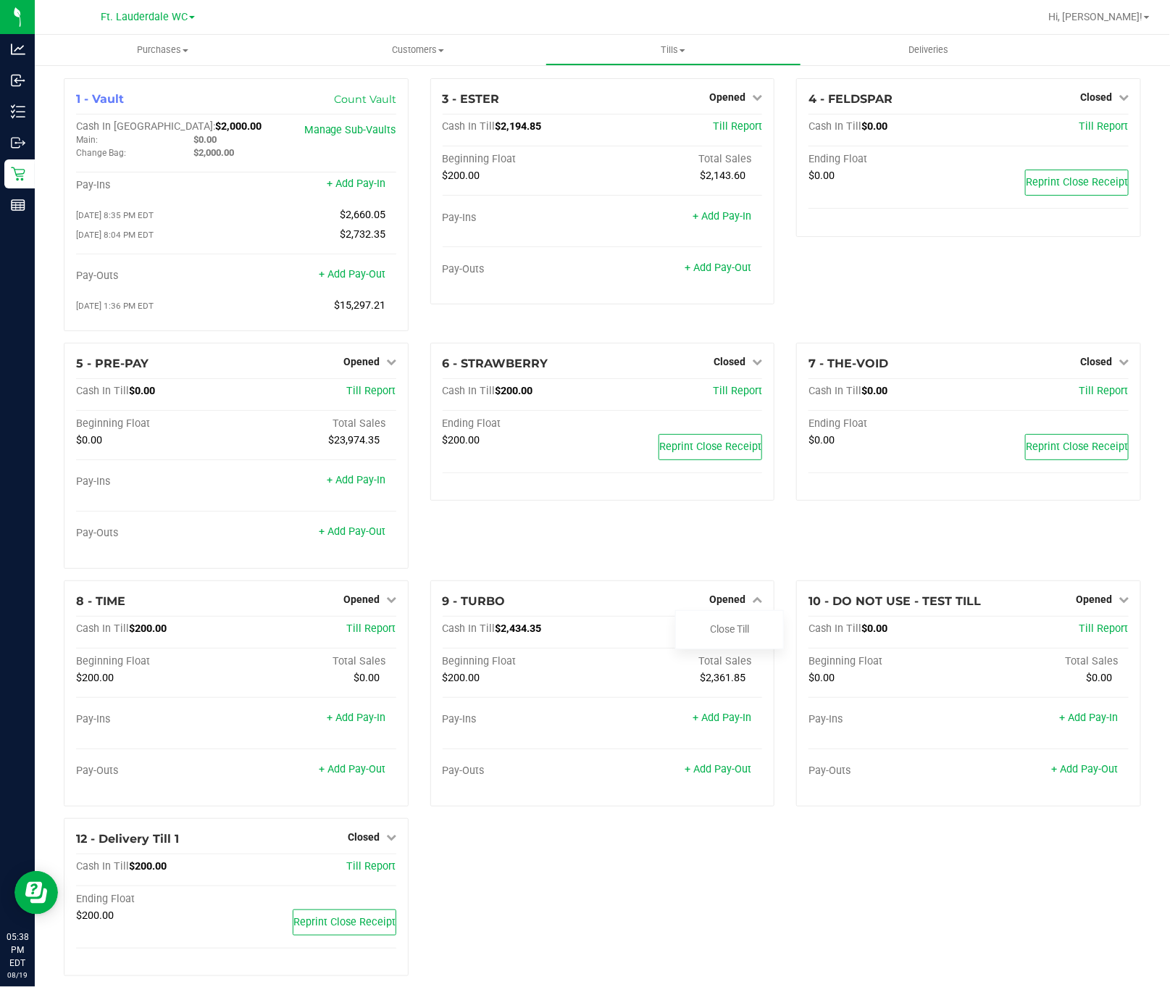
click at [663, 561] on div "6 - STRAWBERRY Closed Open Till Cash In Till $200.00 Till Report Ending Float $…" at bounding box center [602, 462] width 367 height 238
click at [728, 605] on span "Opened" at bounding box center [727, 599] width 36 height 12
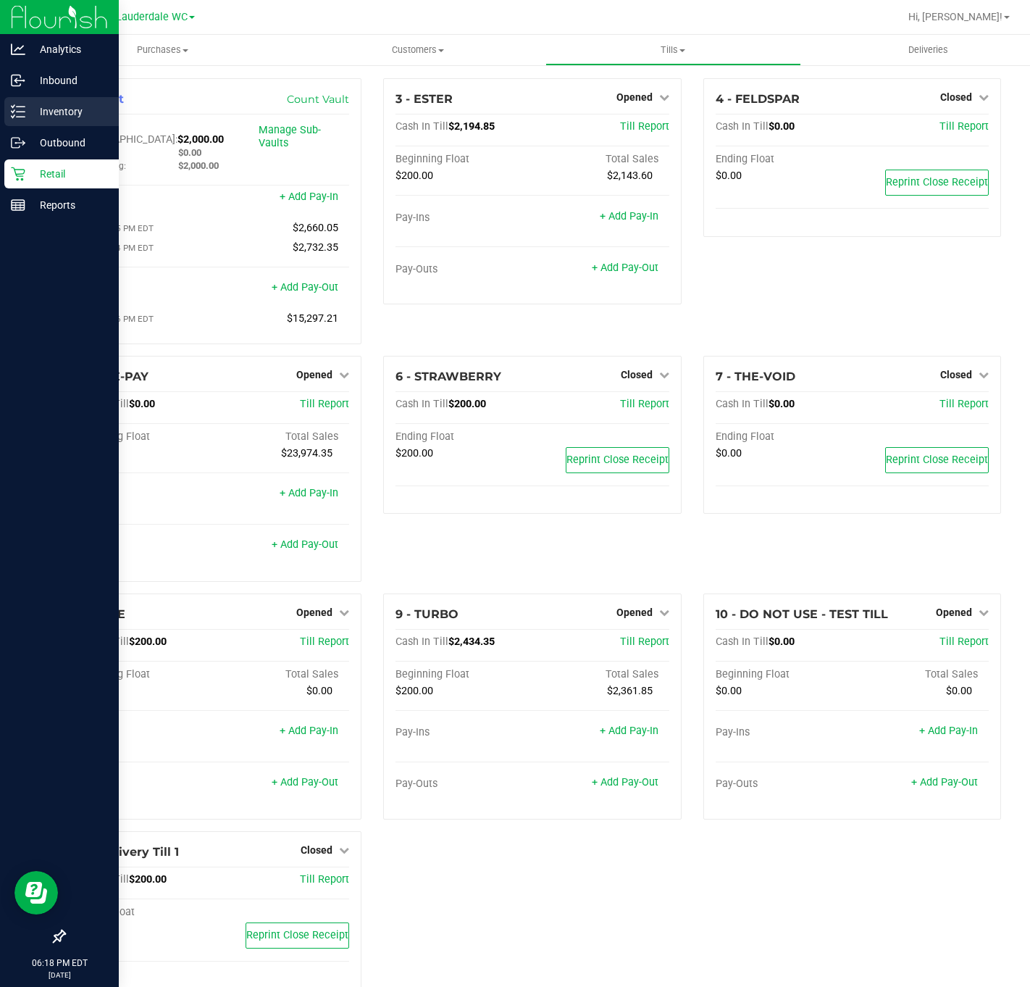
click at [55, 116] on p "Inventory" at bounding box center [68, 111] width 87 height 17
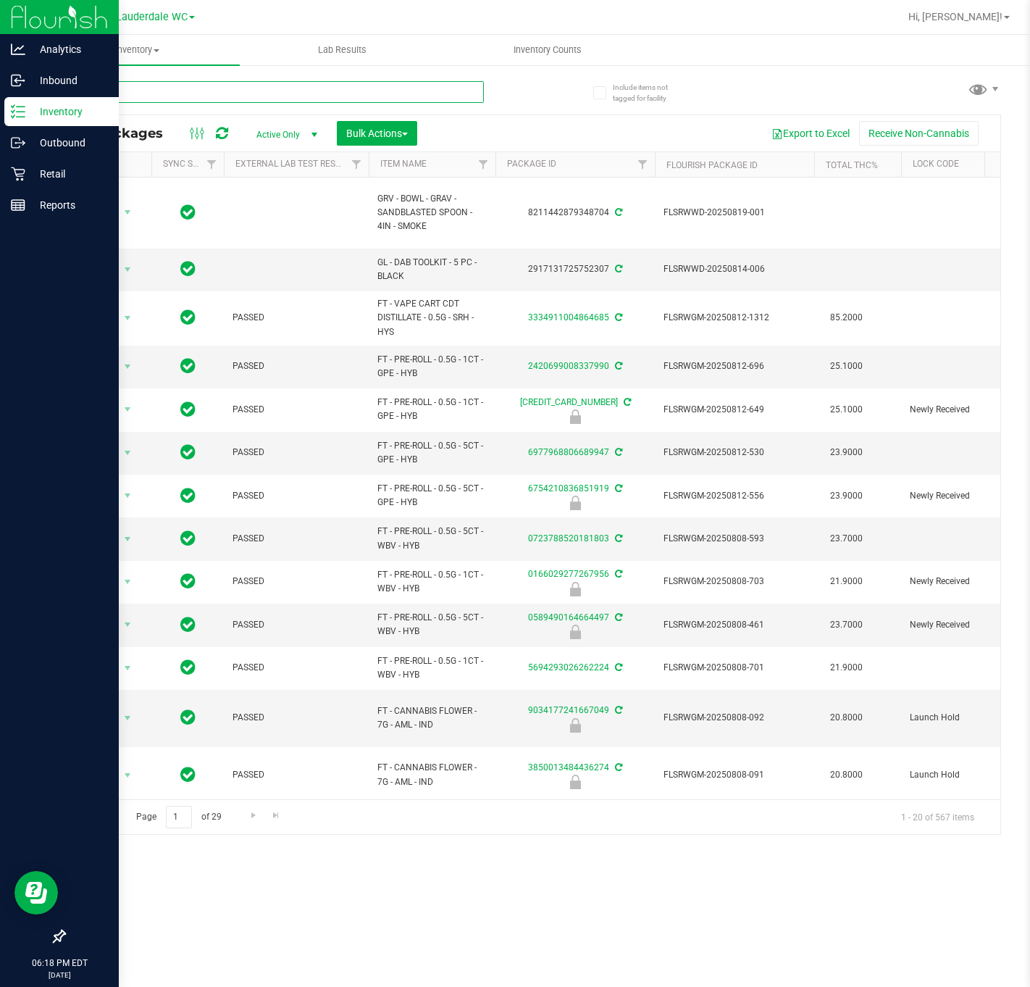
click at [189, 96] on input "text" at bounding box center [274, 92] width 420 height 22
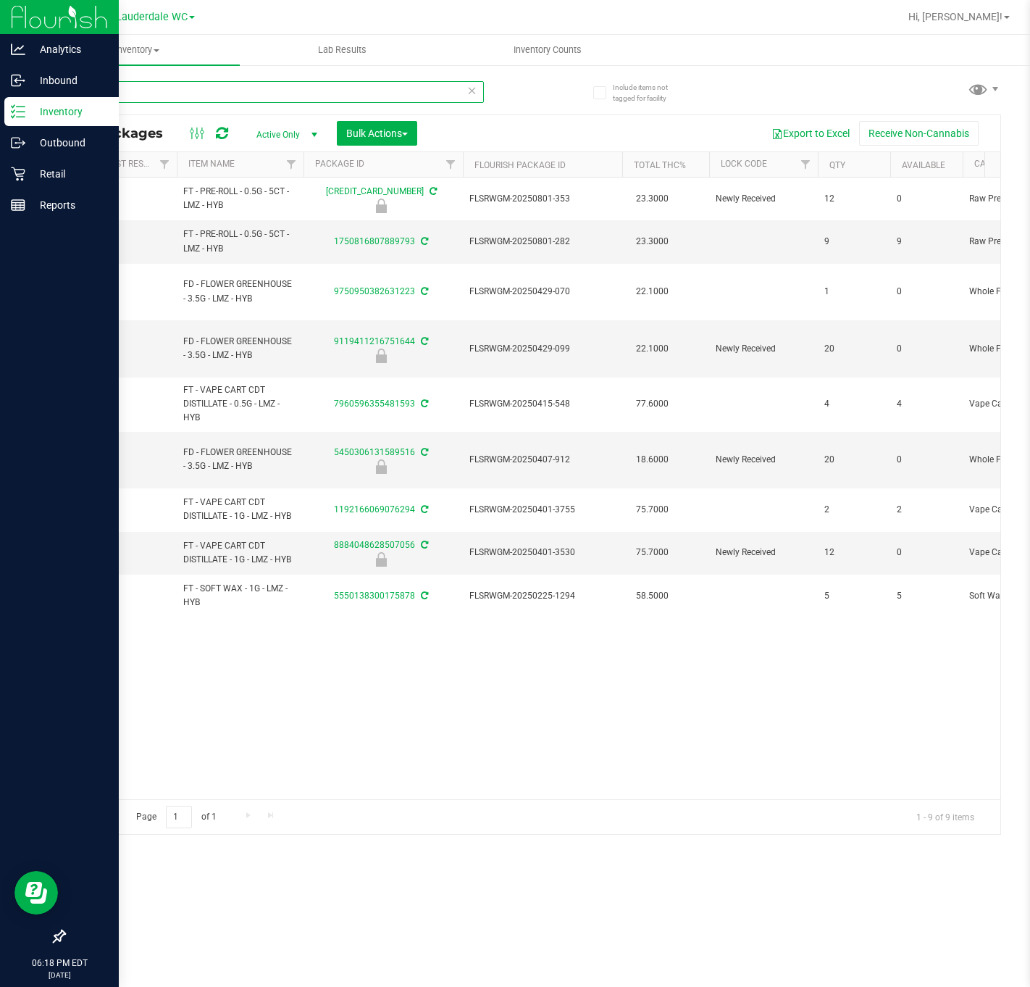
scroll to position [0, 194]
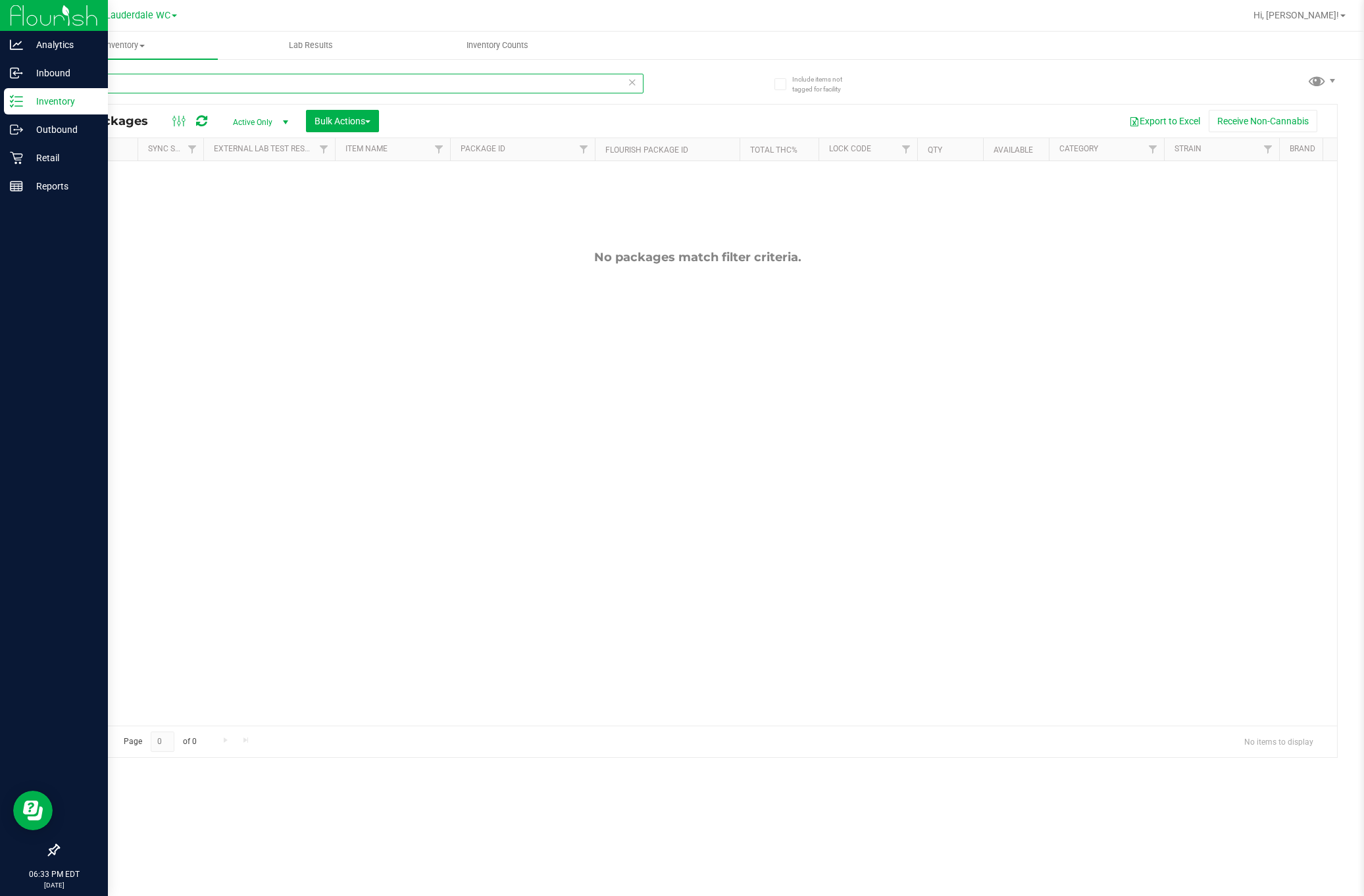
type input "L"
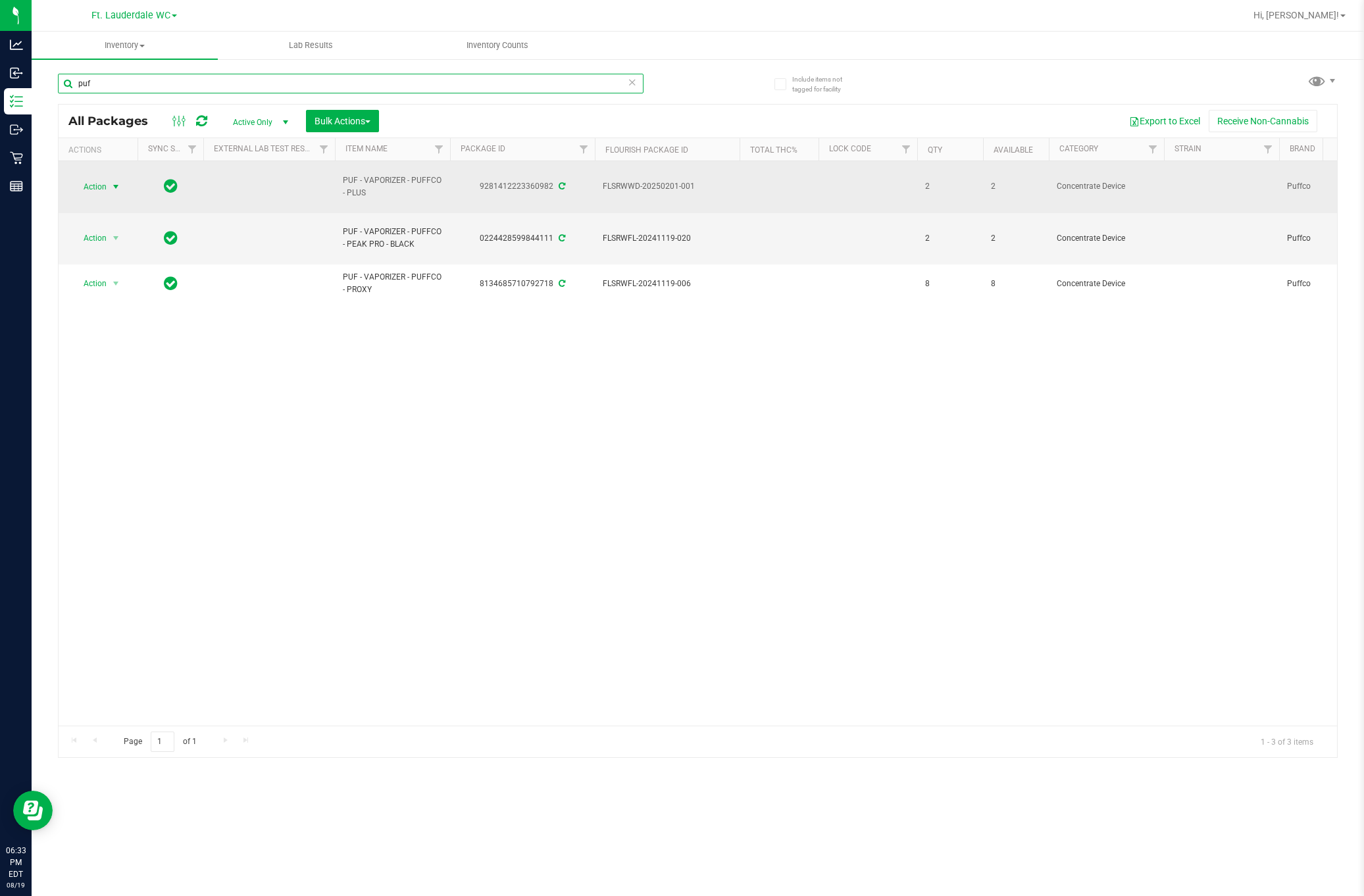
type input "puf"
click at [104, 185] on span "Action" at bounding box center [89, 187] width 35 height 18
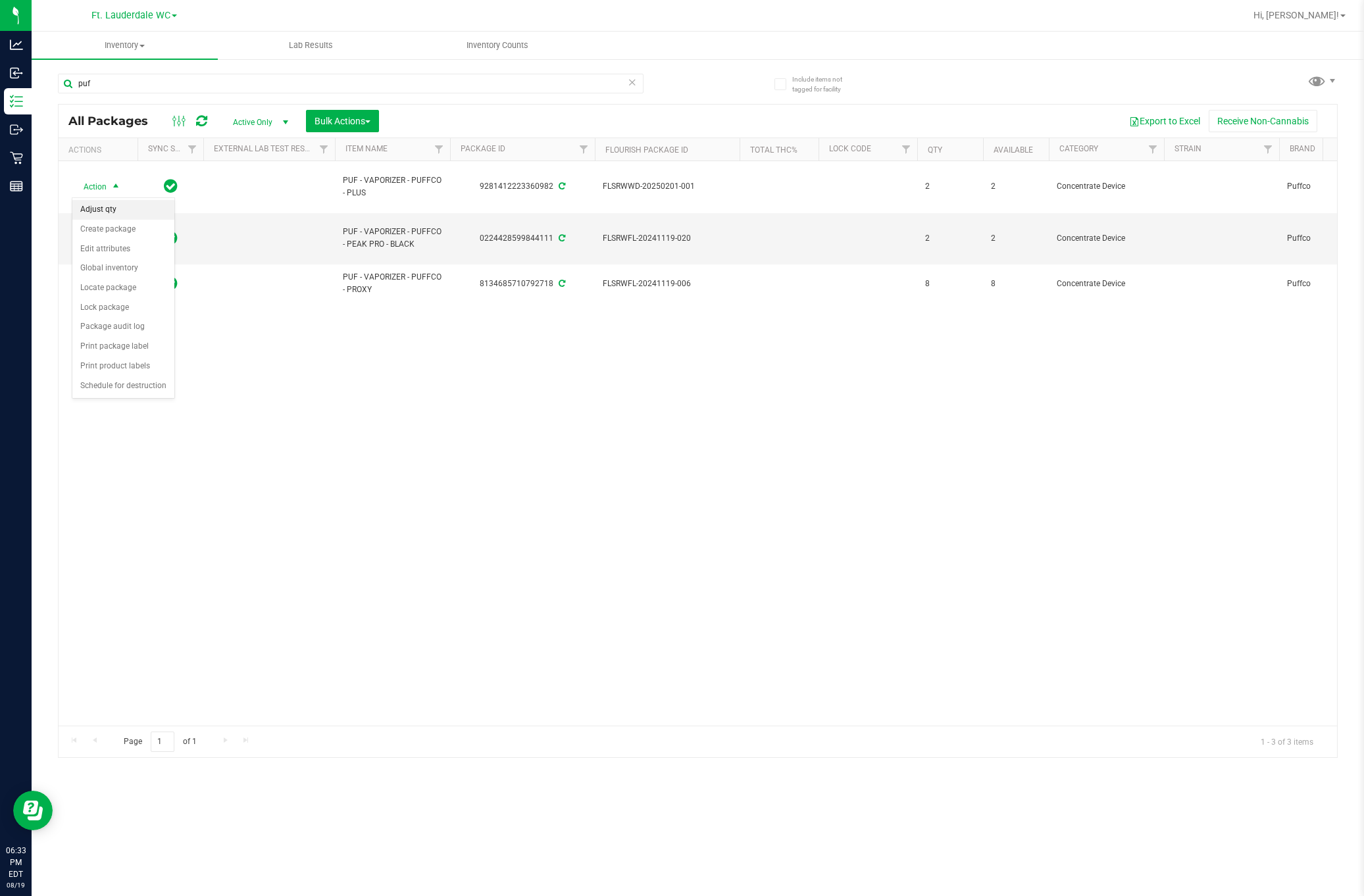
click at [111, 216] on li "Adjust qty" at bounding box center [124, 210] width 102 height 20
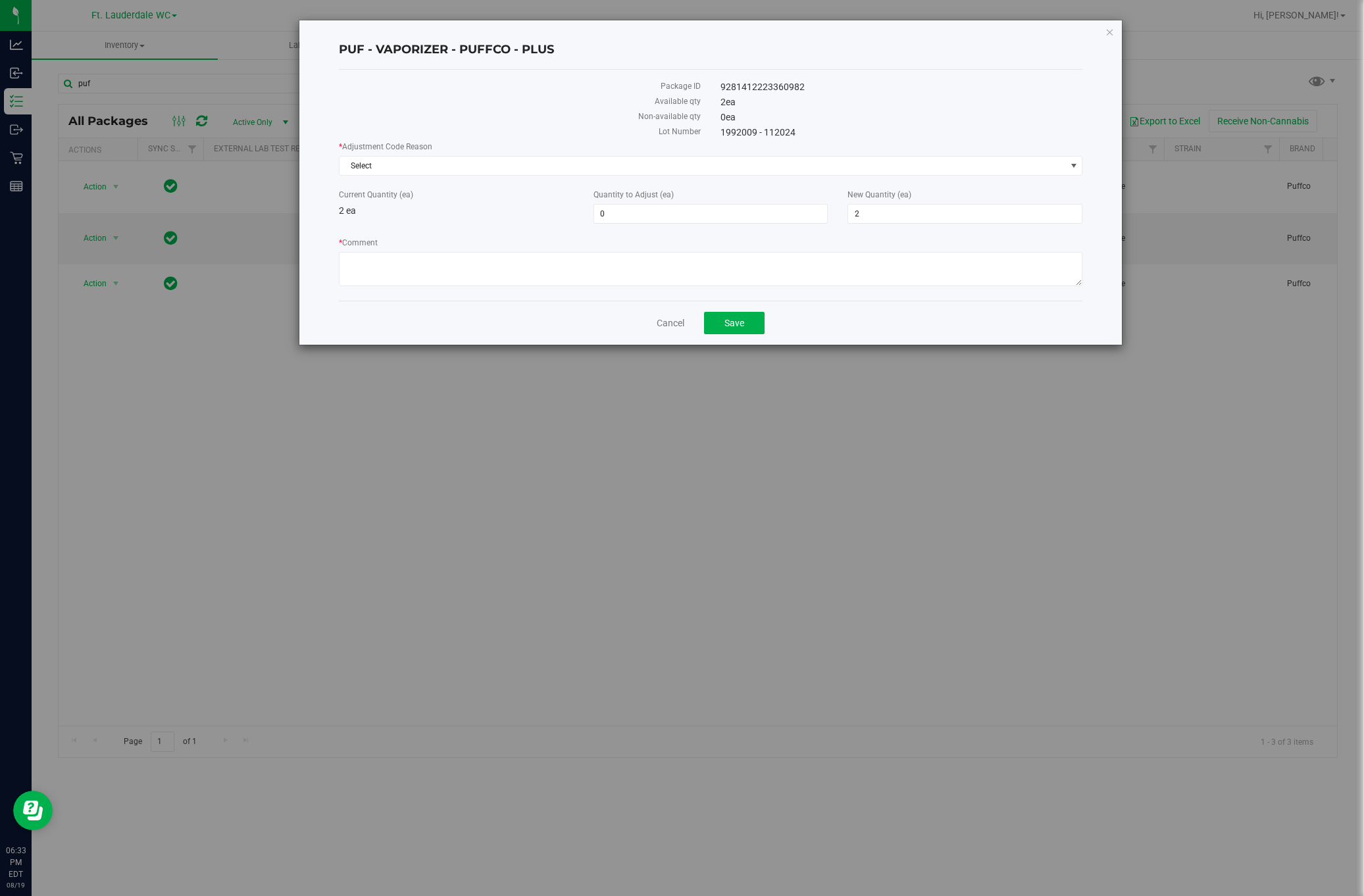
click at [586, 154] on div "* Adjustment Code Reason Select Select Depleted Inventory Audit Mistake Moistur…" at bounding box center [710, 158] width 744 height 34
click at [585, 166] on span "Select" at bounding box center [703, 165] width 726 height 18
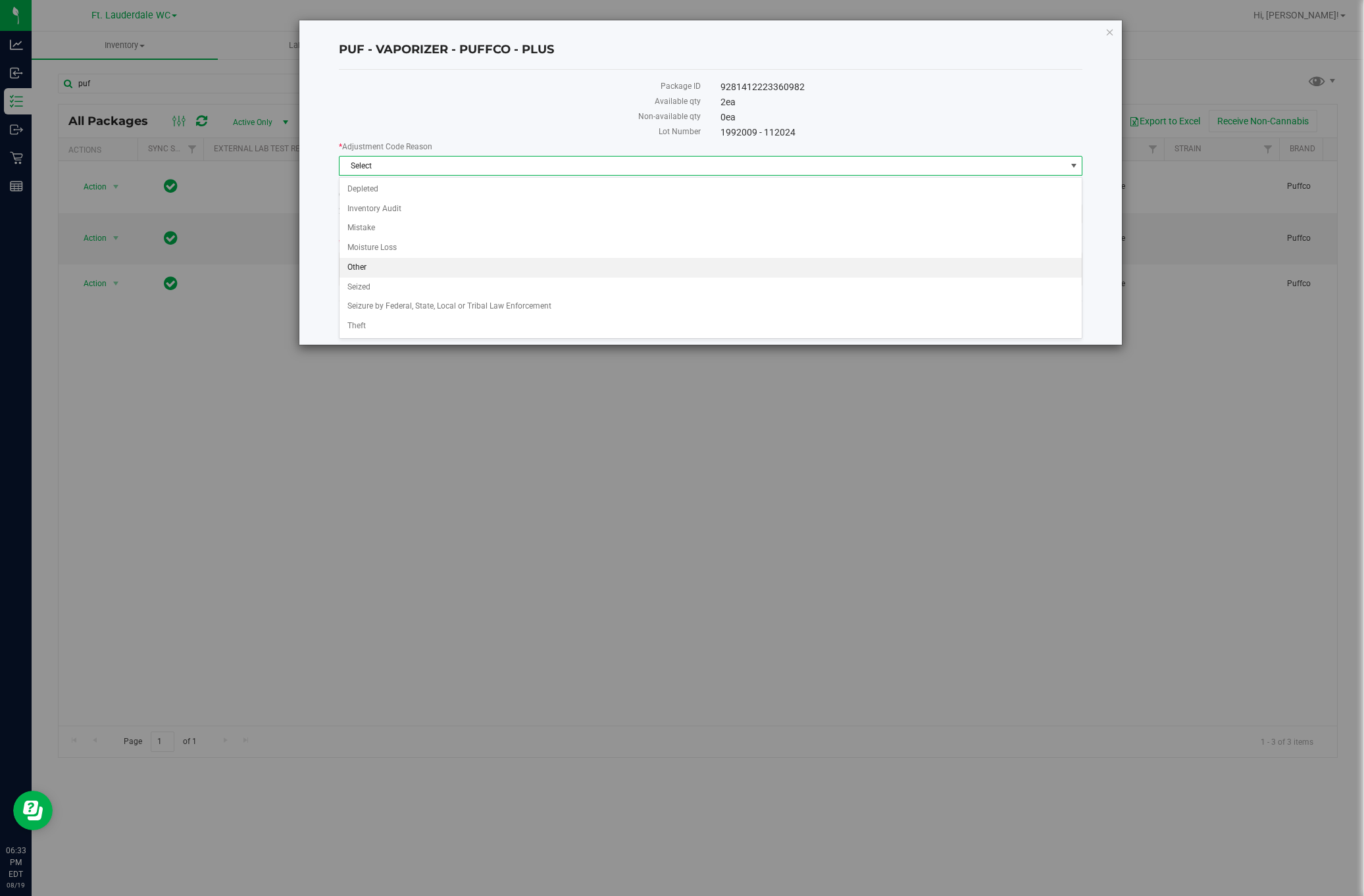
click at [505, 271] on li "Other" at bounding box center [710, 268] width 742 height 20
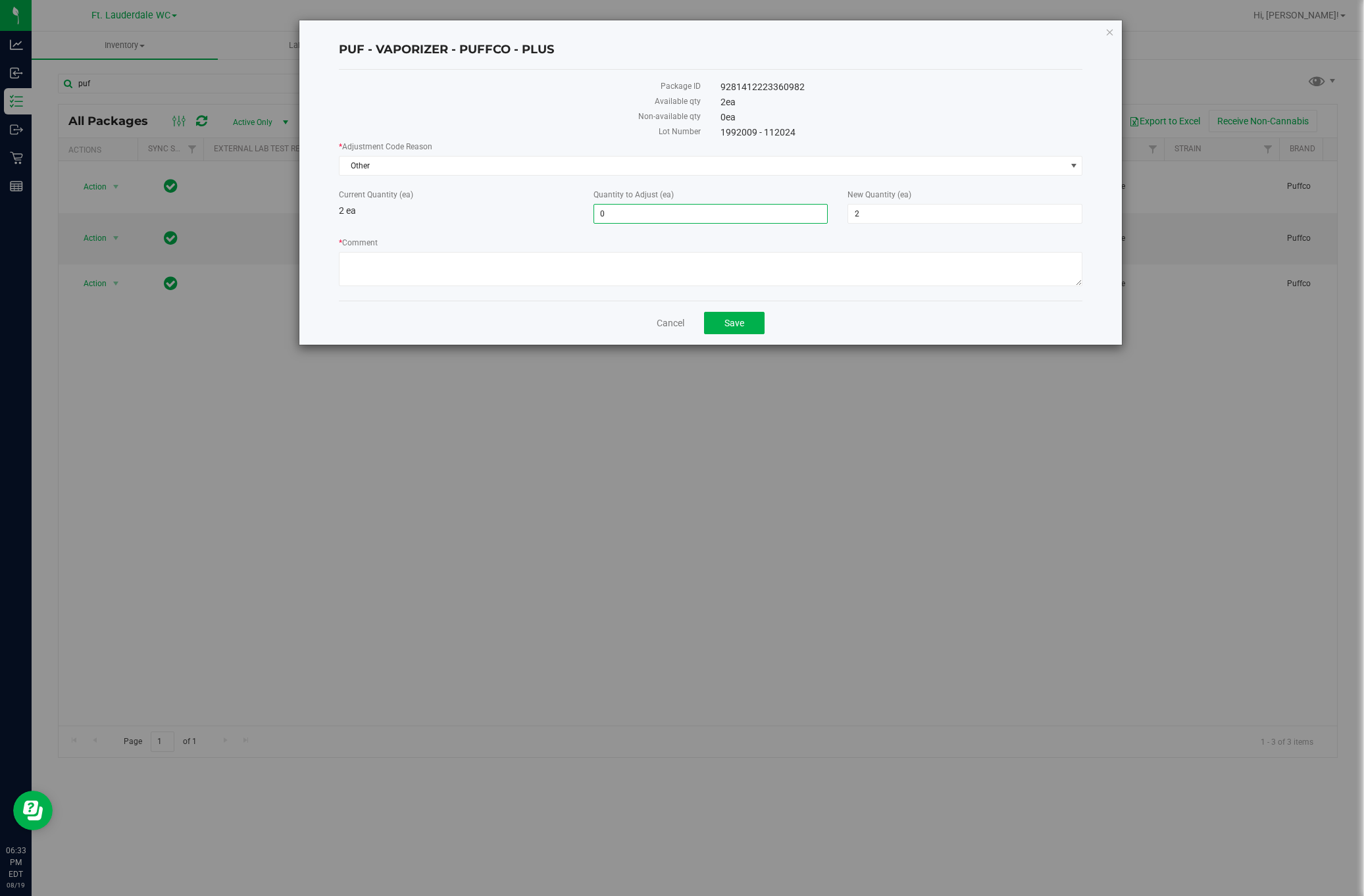
click at [616, 213] on span "0 0" at bounding box center [710, 214] width 235 height 20
click at [616, 213] on input "0" at bounding box center [710, 213] width 233 height 18
type input "-1"
type input "1"
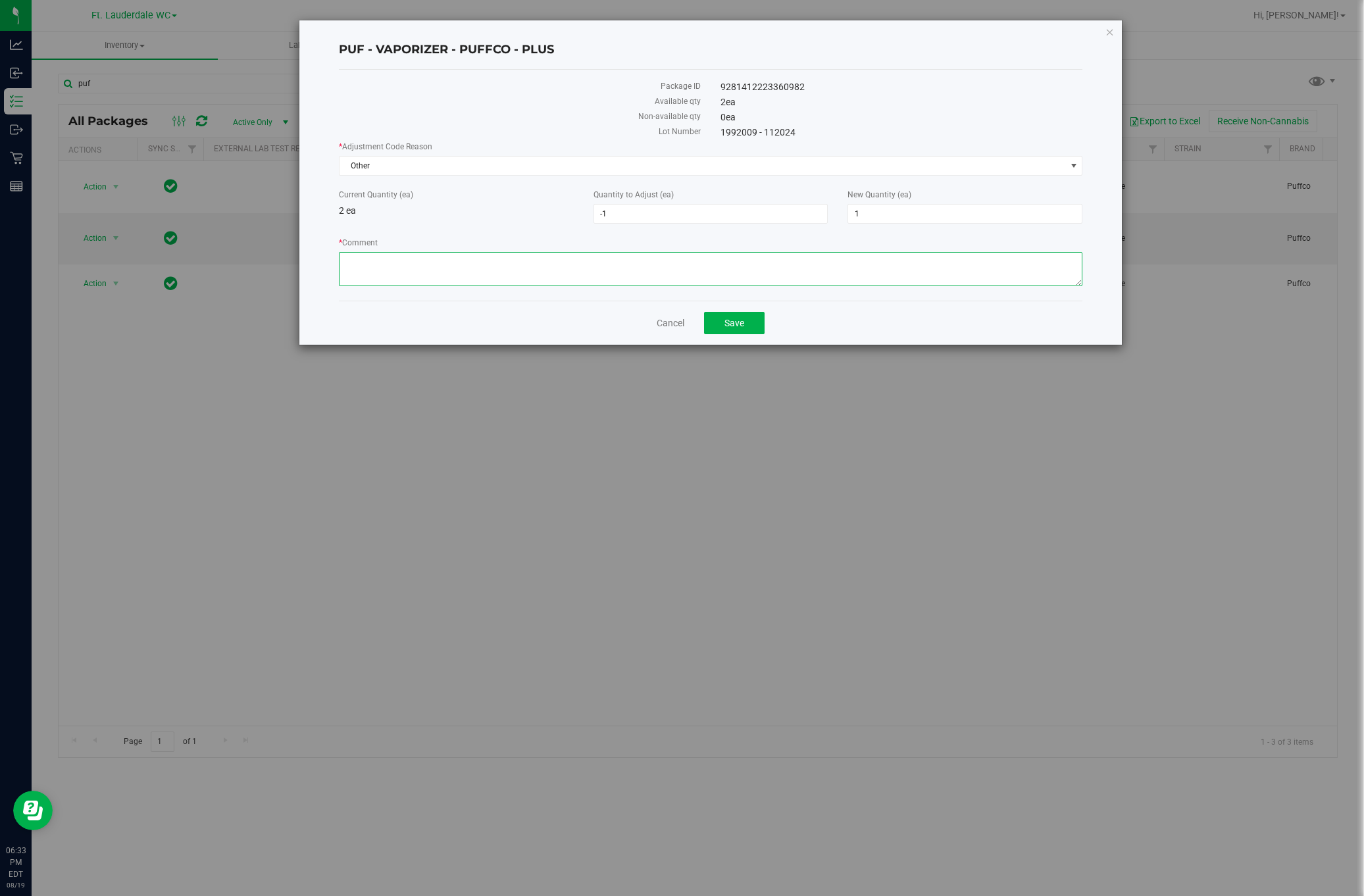
click at [827, 253] on textarea "* Comment" at bounding box center [710, 269] width 744 height 34
click at [804, 230] on div "* Adjustment Code Reason Other Select Depleted Inventory Audit Mistake Moisture…" at bounding box center [710, 215] width 744 height 149
click at [792, 222] on span "-1 -1" at bounding box center [710, 214] width 235 height 20
click at [792, 222] on input "-1" at bounding box center [710, 213] width 233 height 18
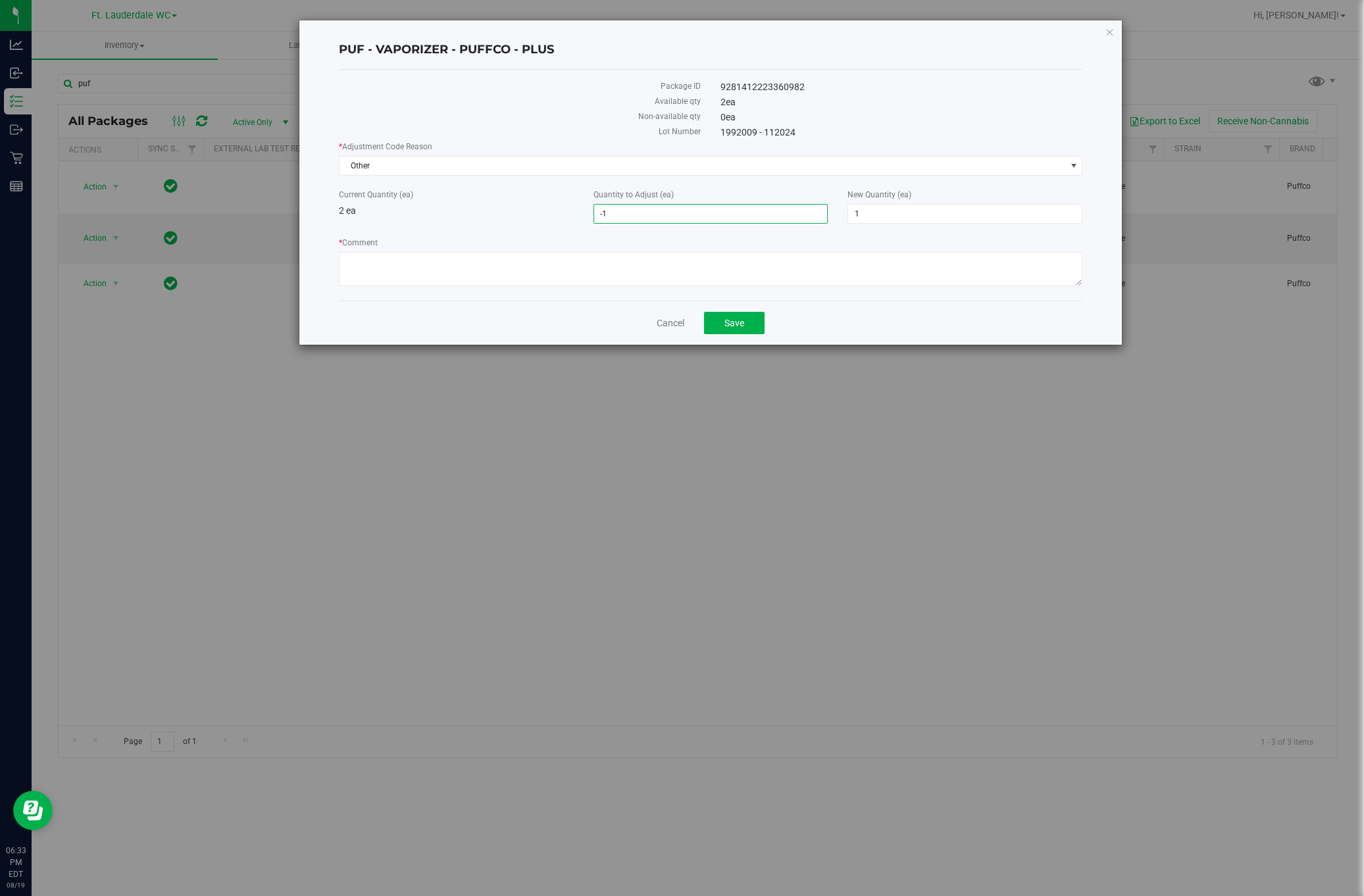
type input "1"
type input "3"
click at [600, 281] on textarea "* Comment" at bounding box center [710, 269] width 744 height 34
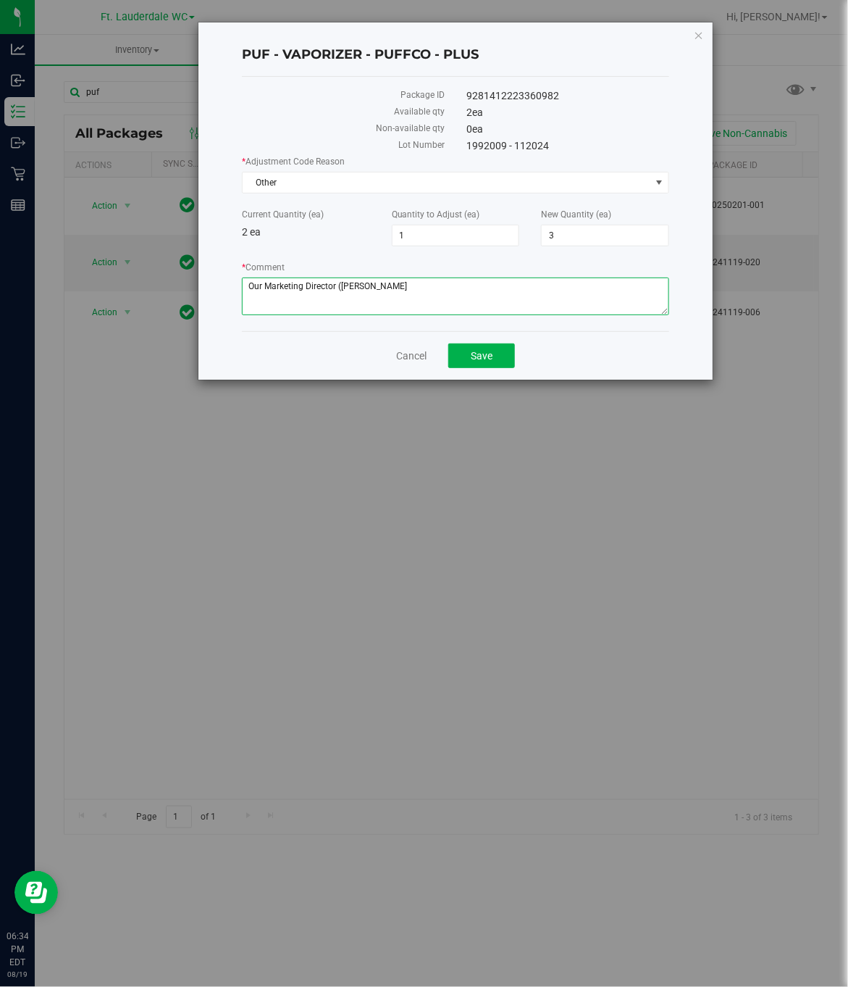
click at [509, 302] on textarea "* Comment" at bounding box center [455, 296] width 427 height 38
type textarea "Our Marketing Director (Forrest Haag) brought the Puffco Peak Pro into the stor…"
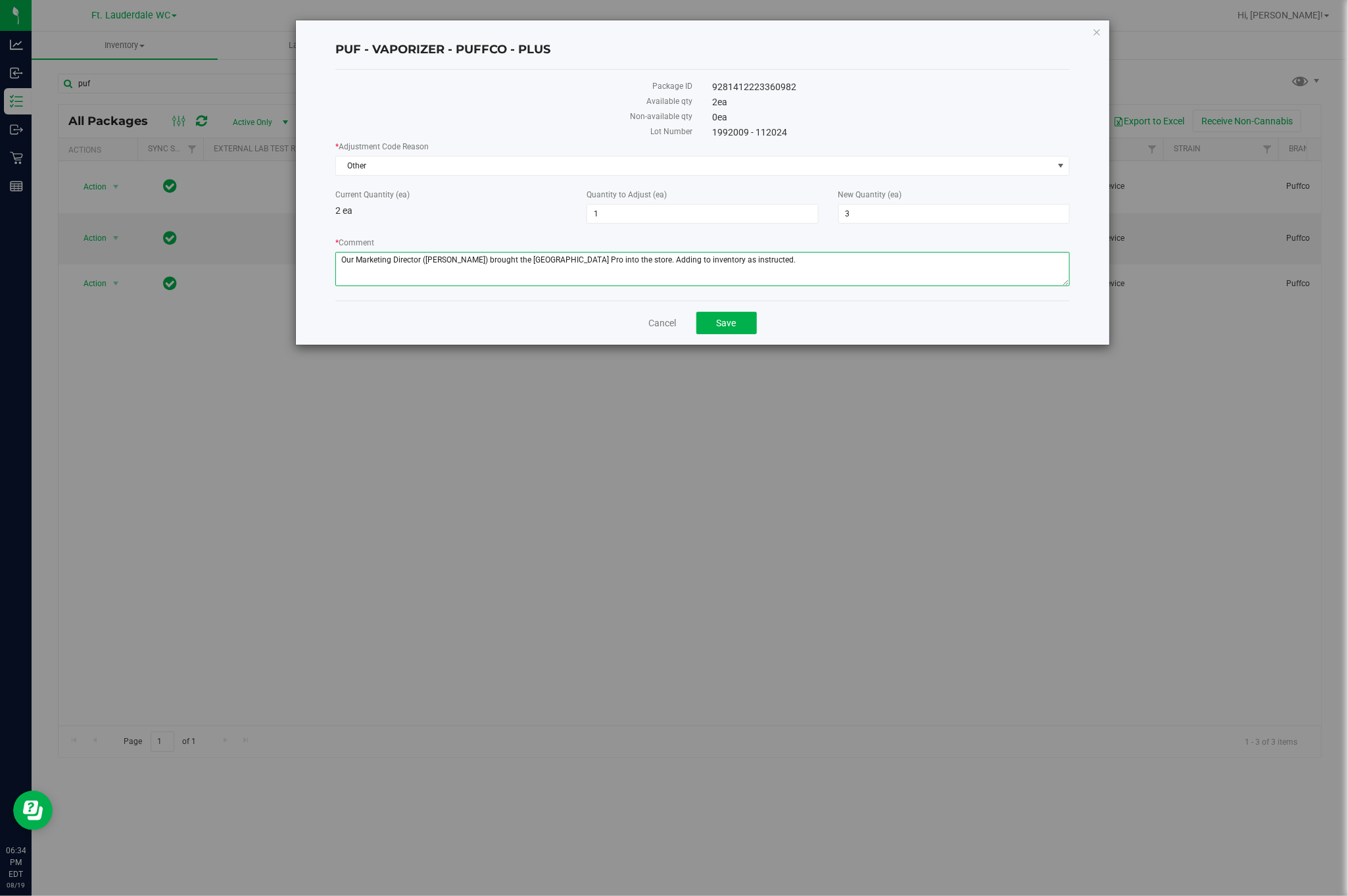
click at [669, 269] on textarea "* Comment" at bounding box center [702, 269] width 734 height 34
click at [667, 269] on textarea "* Comment" at bounding box center [702, 269] width 734 height 34
click at [1054, 35] on icon "button" at bounding box center [1097, 31] width 9 height 15
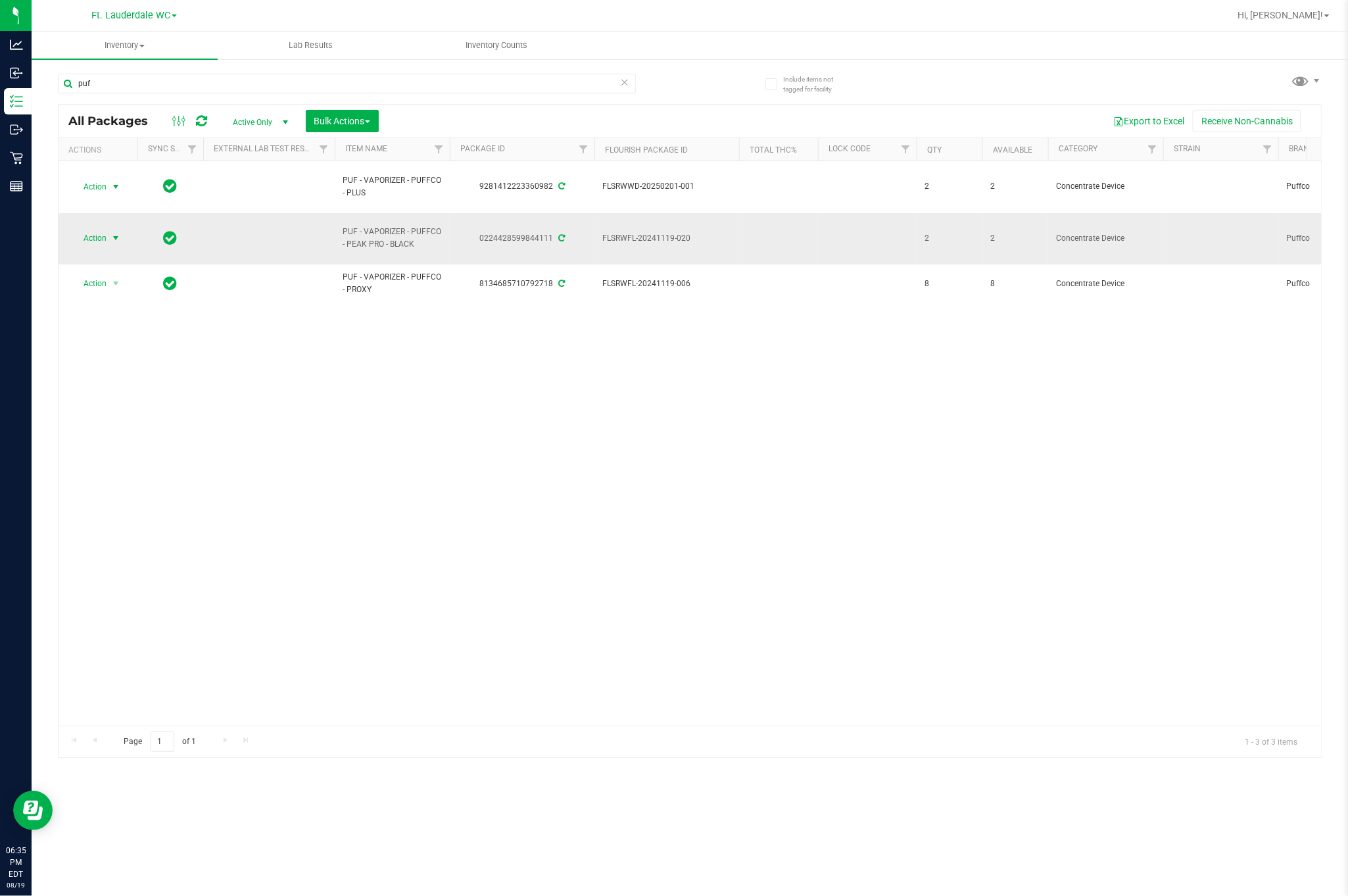
click at [118, 243] on span "select" at bounding box center [116, 238] width 11 height 11
click at [119, 262] on li "Adjust qty" at bounding box center [123, 269] width 102 height 20
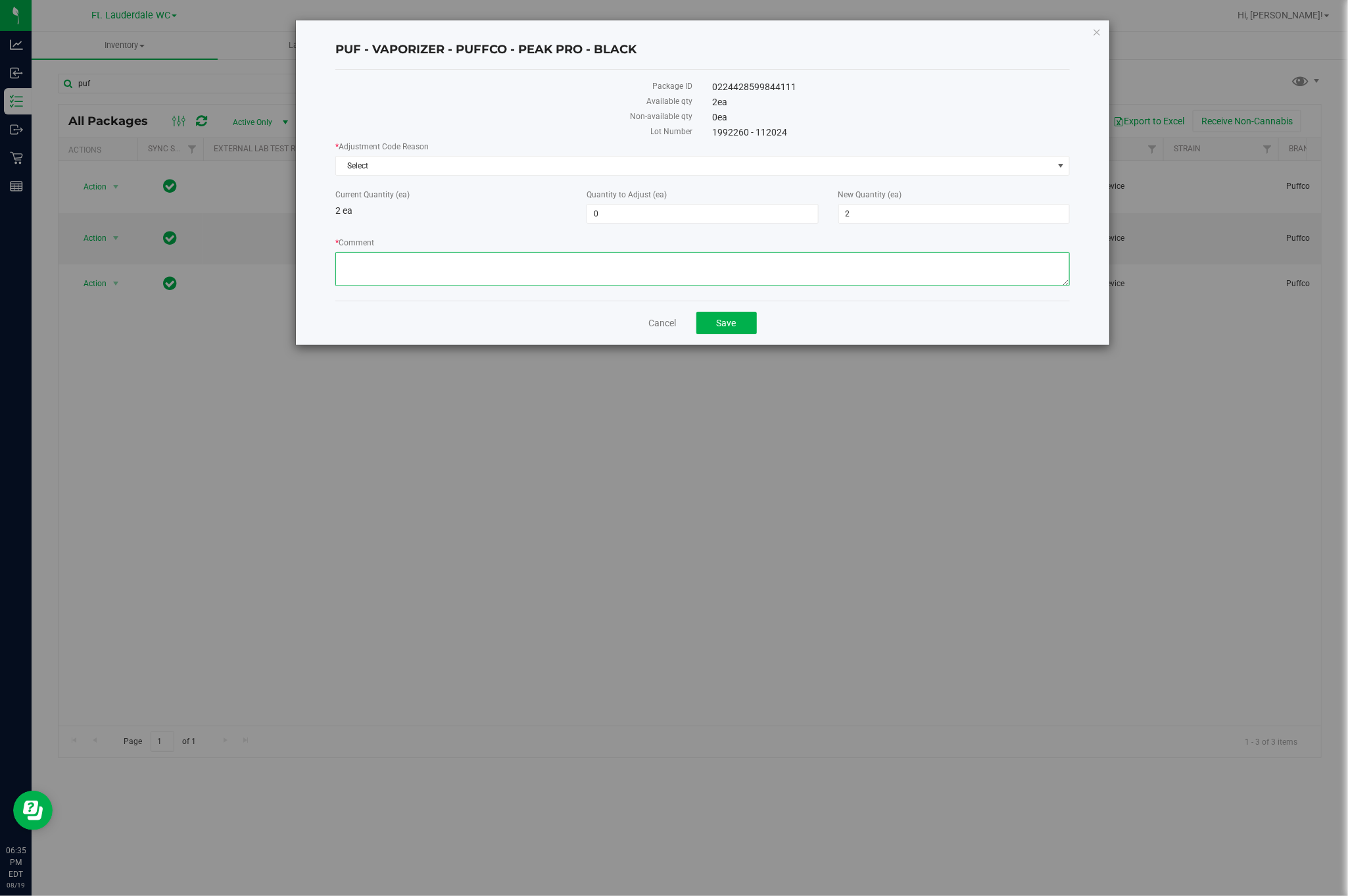
click at [612, 264] on textarea "* Comment" at bounding box center [702, 269] width 734 height 34
paste textarea "Our Marketing Director (Forrest Haag) brought the Puffco Peak Pro into the stor…"
type textarea "Our Marketing Director (Forrest Haag) brought the Puffco Peak Pro into the stor…"
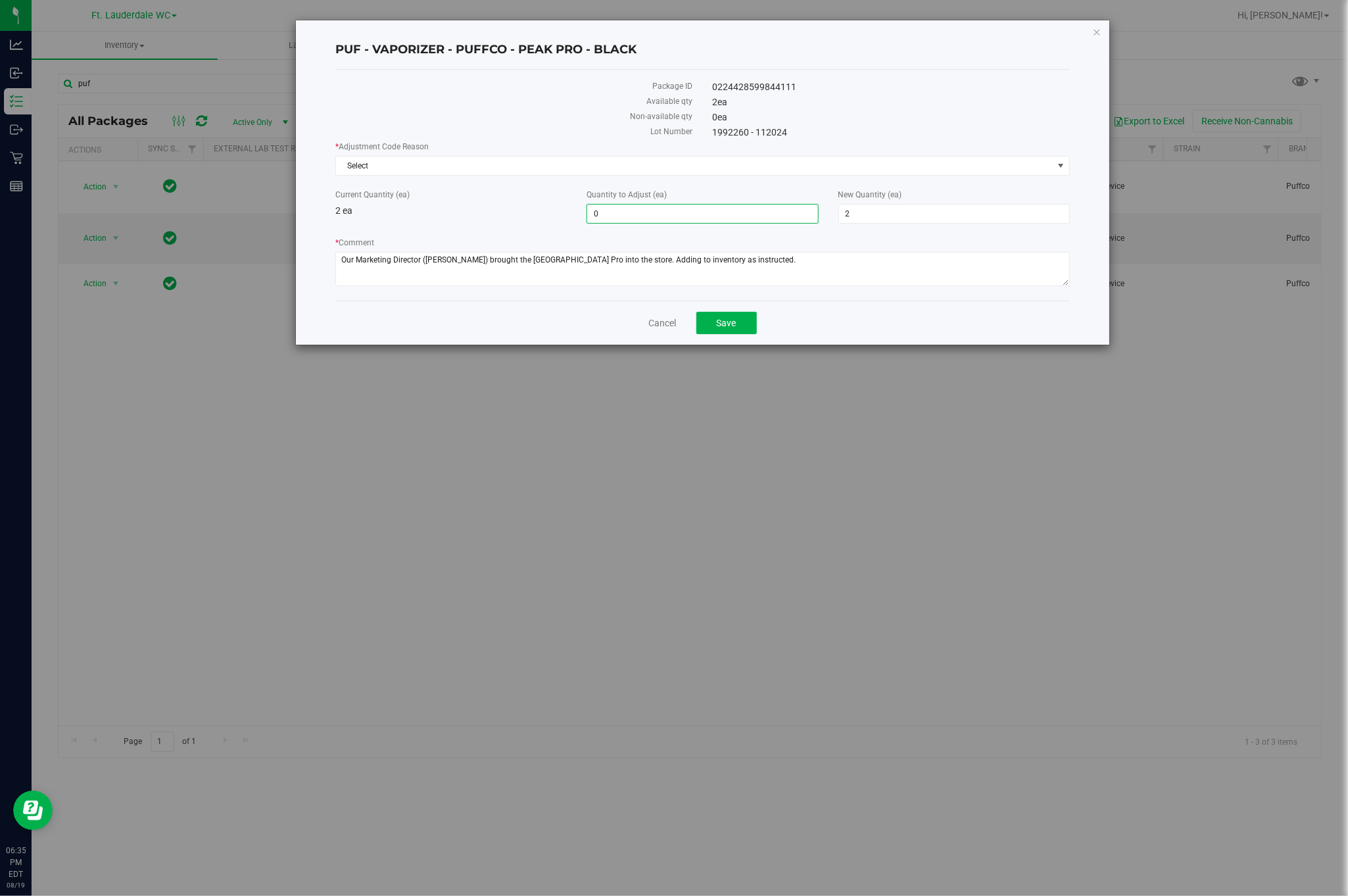
click at [650, 207] on span "0 0" at bounding box center [702, 214] width 231 height 20
click at [650, 207] on input "0" at bounding box center [703, 213] width 231 height 18
type input "1"
type input "3"
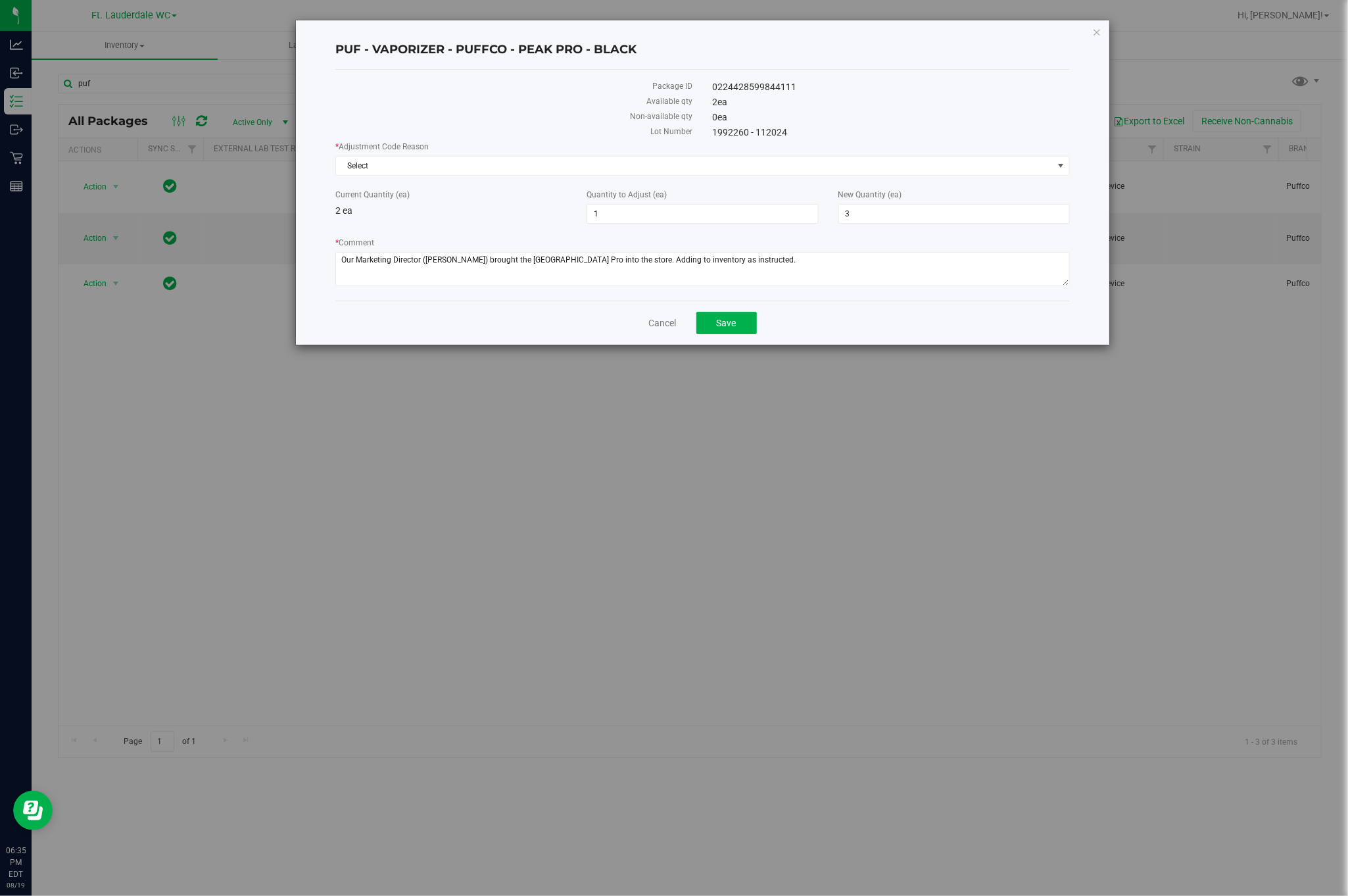
click at [663, 134] on label "Lot Number" at bounding box center [514, 131] width 358 height 12
click at [657, 164] on span "Select" at bounding box center [694, 165] width 717 height 18
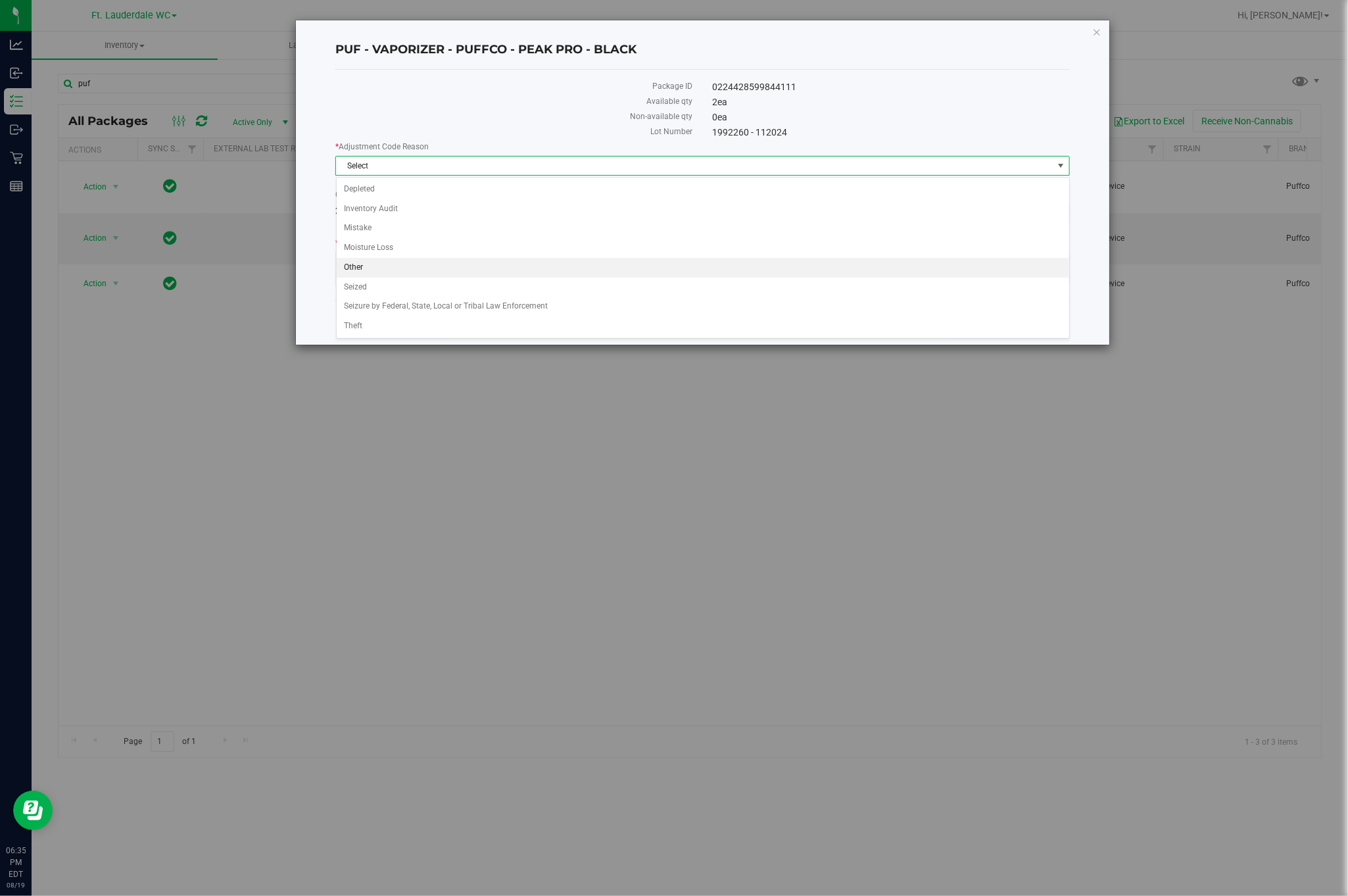
click at [389, 265] on li "Other" at bounding box center [703, 268] width 733 height 20
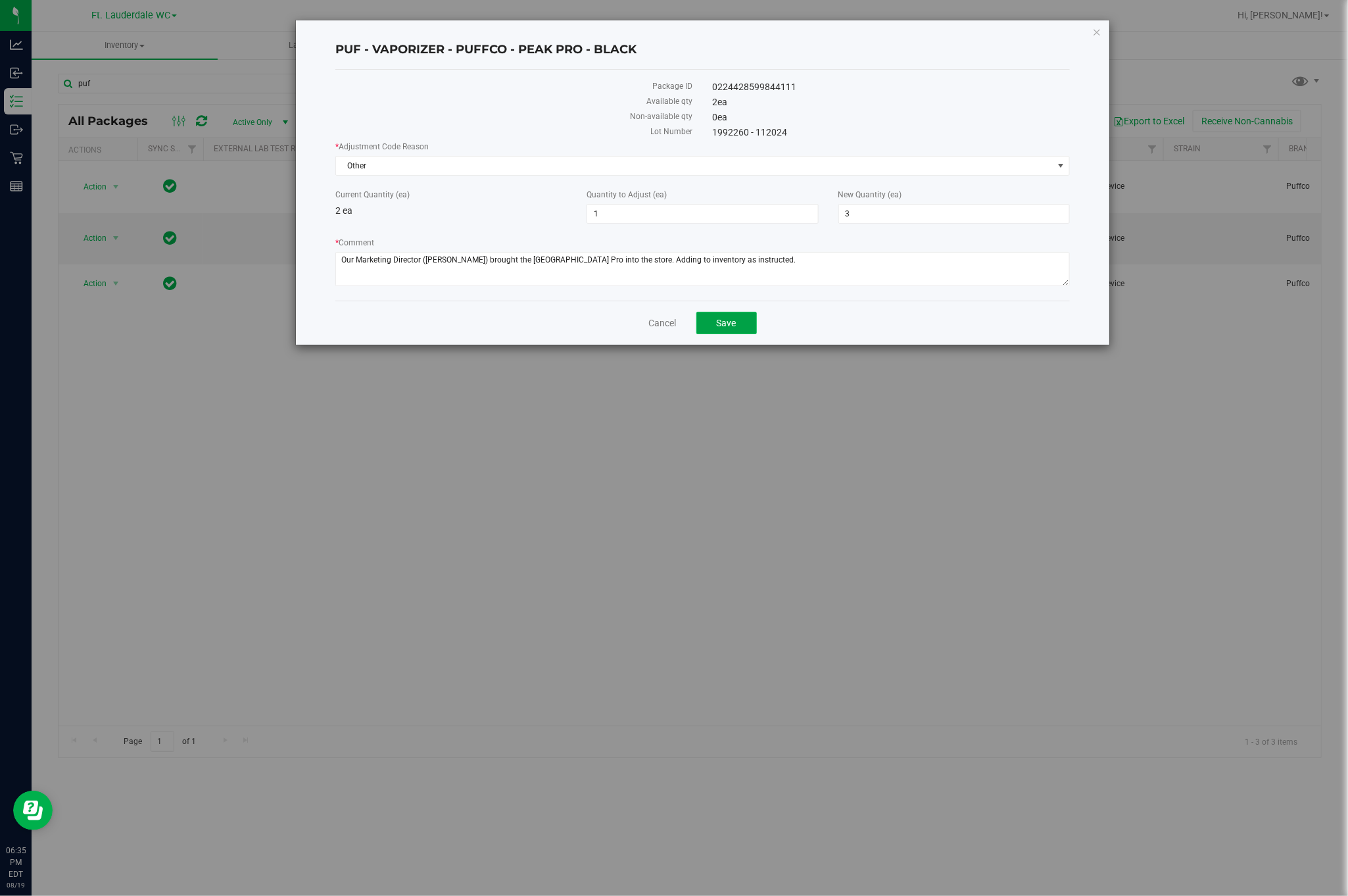
click at [733, 322] on span "Save" at bounding box center [727, 323] width 20 height 11
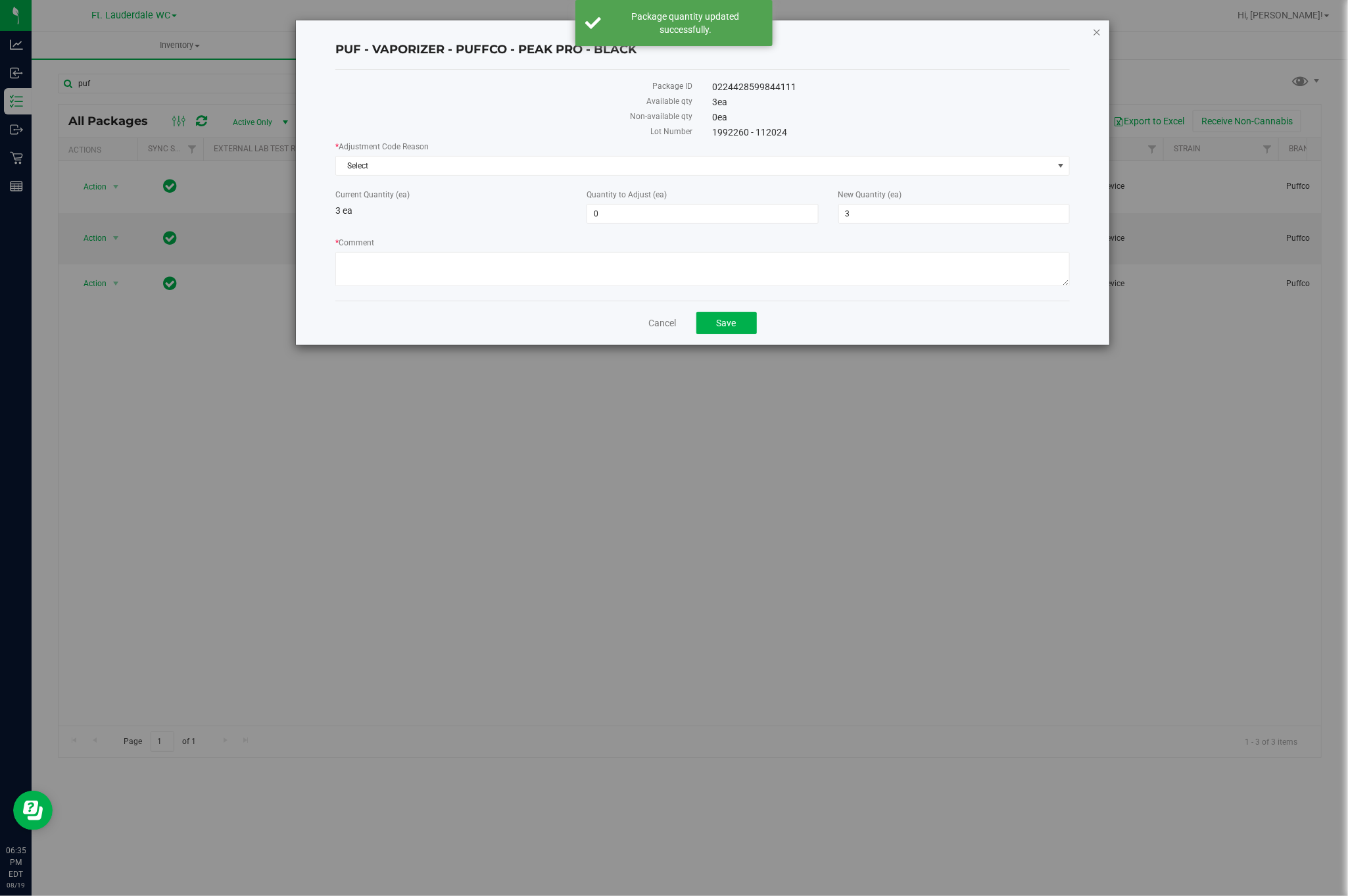
click at [1054, 27] on icon "button" at bounding box center [1097, 31] width 9 height 15
click at [946, 541] on div "PUF - VAPORIZER - PUFFCO - PLUS Package ID 9281412223360982 Available qty 2 ea …" at bounding box center [679, 448] width 1358 height 896
